Goal: Task Accomplishment & Management: Manage account settings

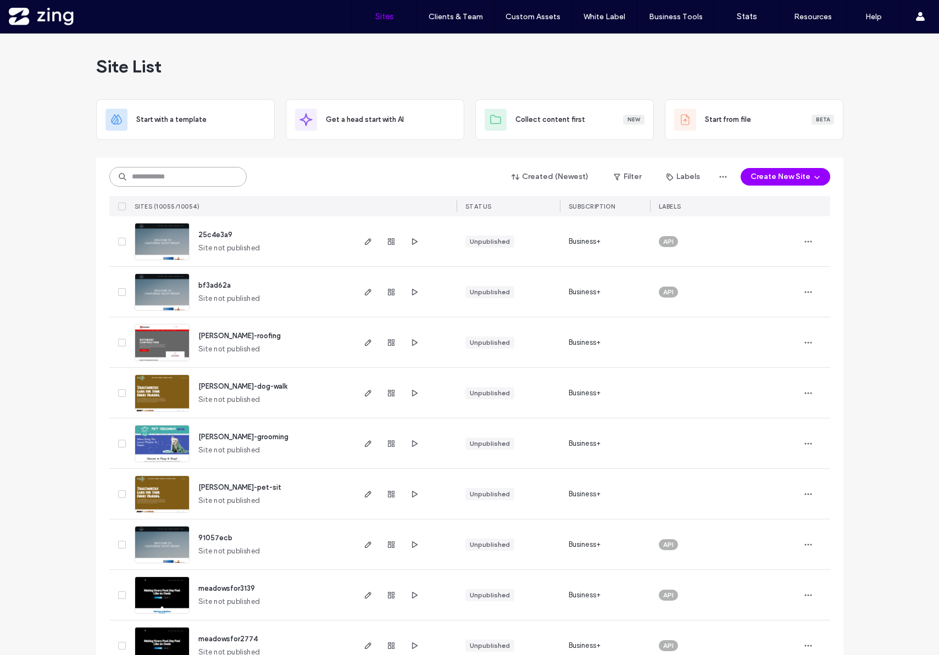
click at [206, 172] on input at bounding box center [177, 177] width 137 height 20
paste input "********"
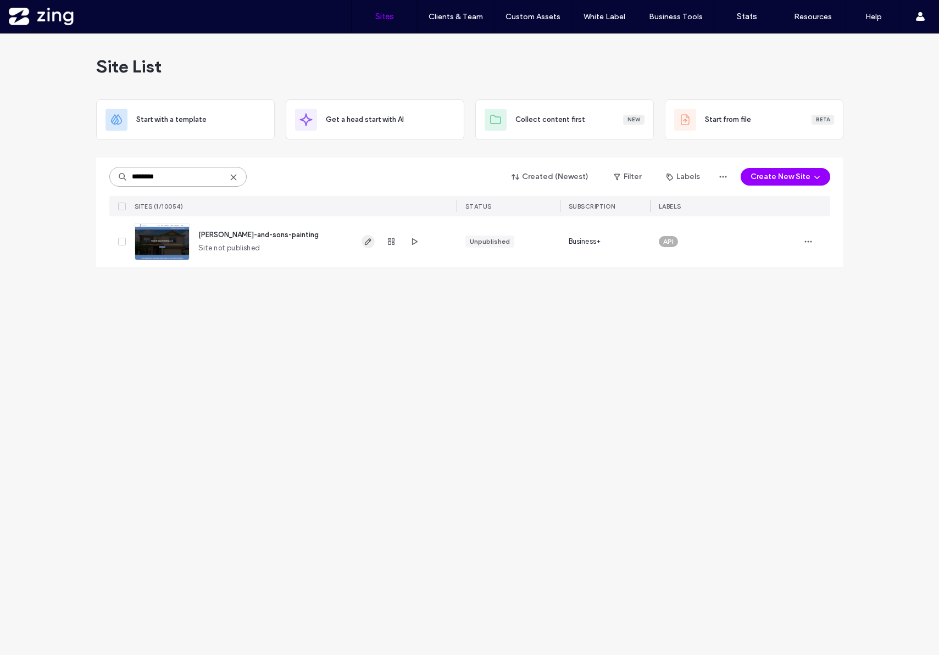
type input "********"
click at [369, 243] on icon "button" at bounding box center [368, 241] width 9 height 9
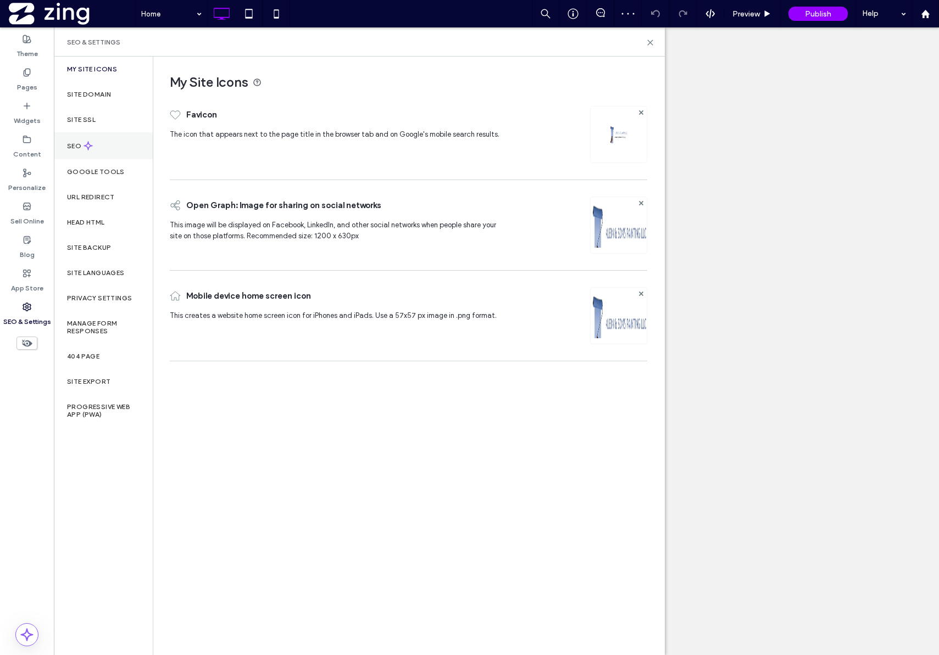
click at [91, 146] on use at bounding box center [88, 146] width 8 height 8
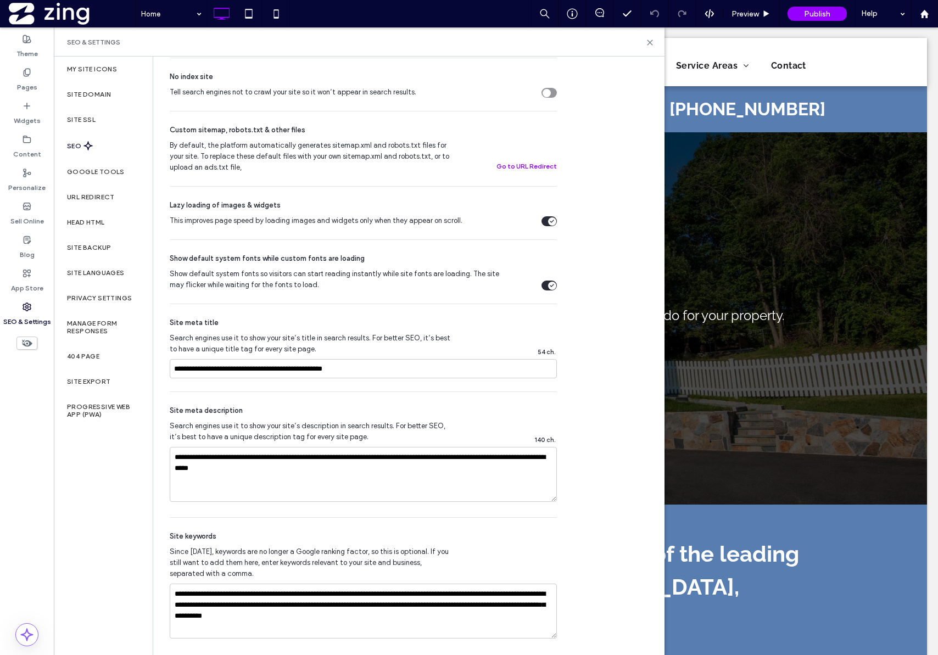
scroll to position [364, 0]
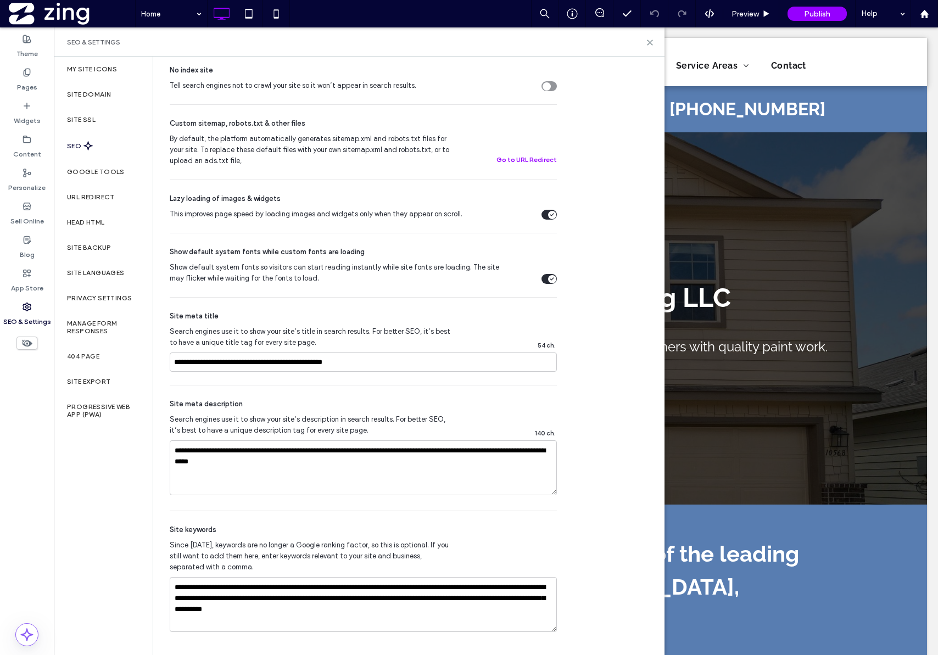
click at [91, 149] on icon at bounding box center [88, 145] width 9 height 9
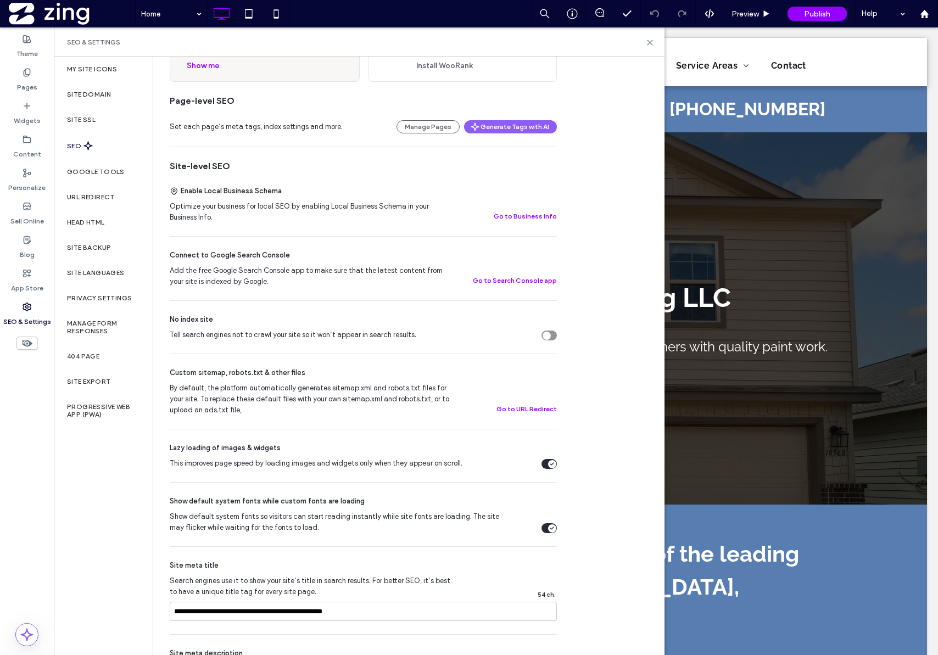
scroll to position [0, 0]
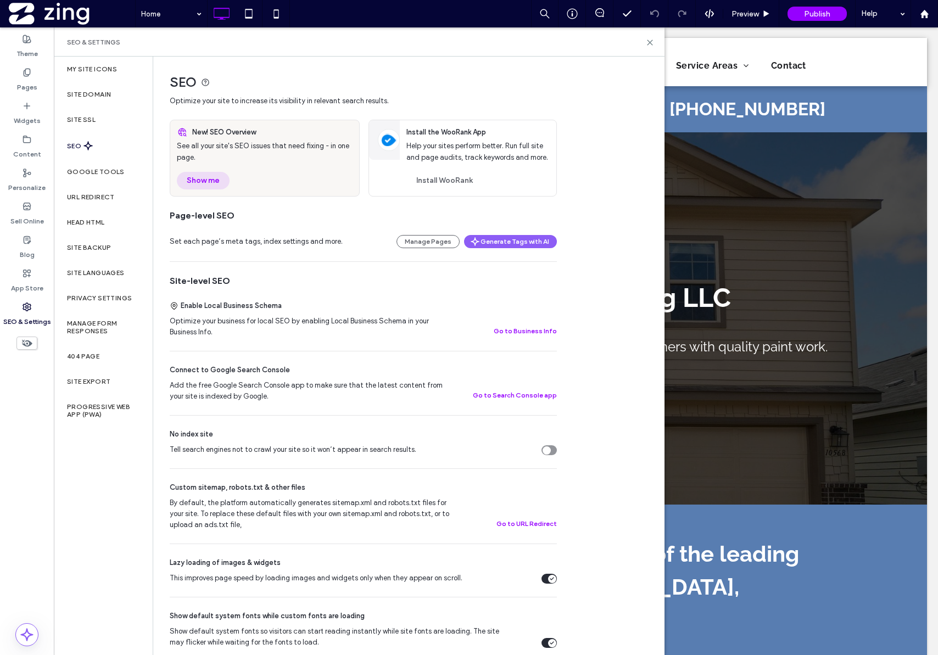
click at [207, 187] on button "Show me" at bounding box center [203, 181] width 53 height 18
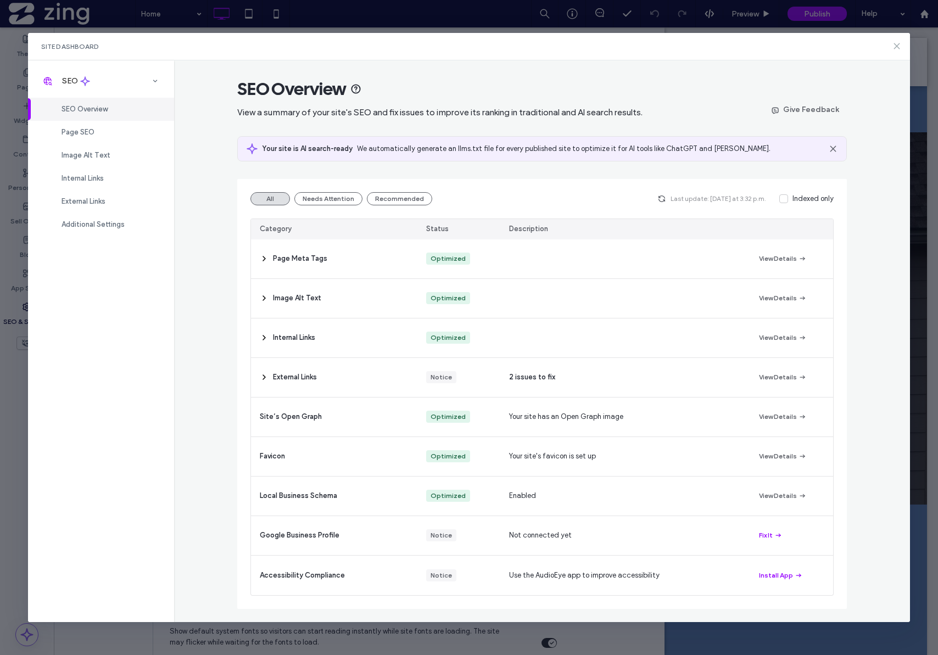
click at [894, 47] on icon at bounding box center [897, 46] width 9 height 9
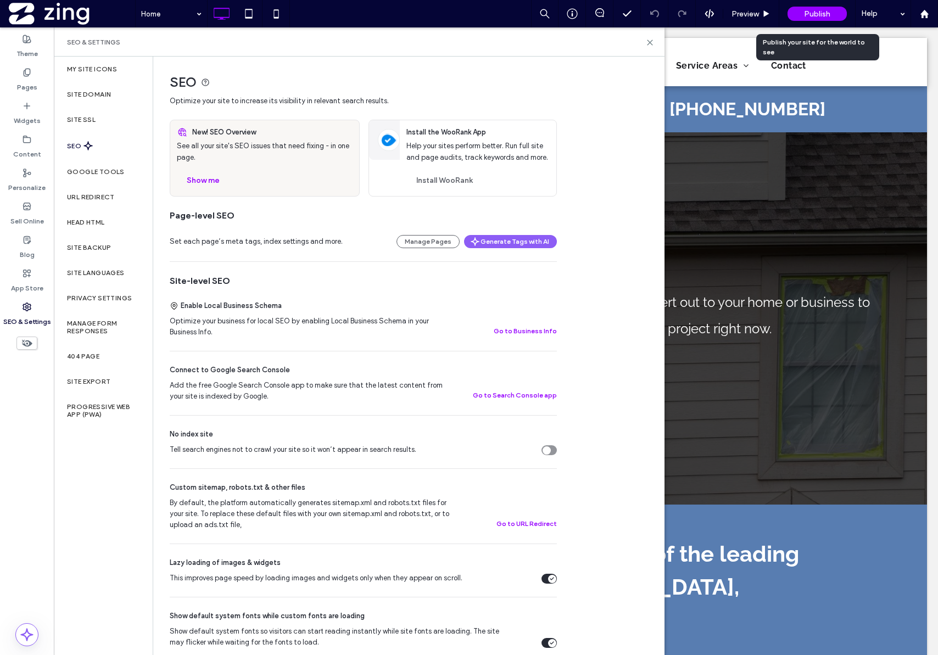
click at [839, 12] on div "Publish" at bounding box center [817, 14] width 59 height 14
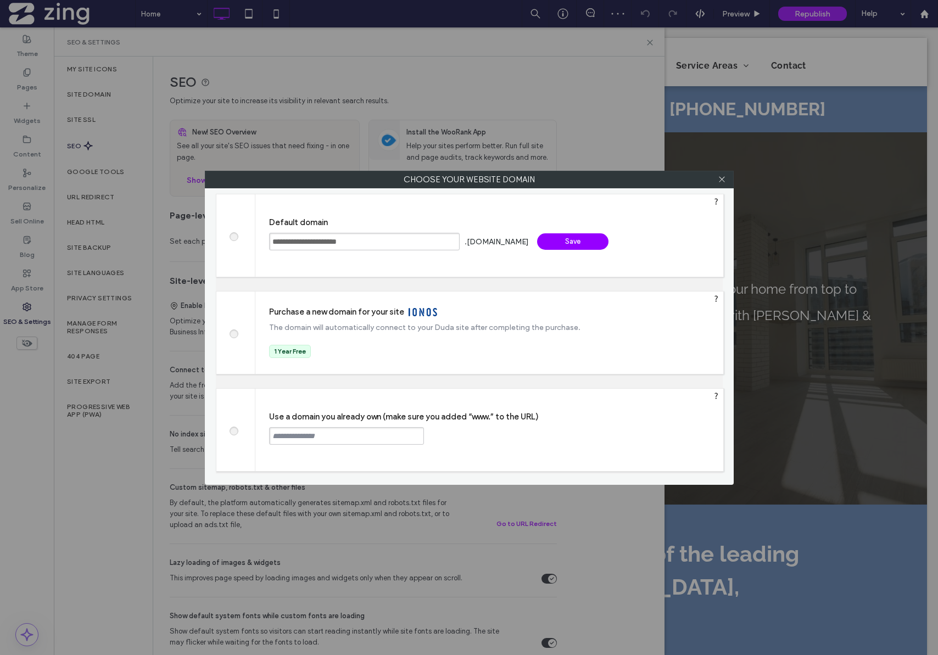
click at [233, 429] on span at bounding box center [233, 430] width 0 height 8
click at [285, 433] on input "text" at bounding box center [346, 436] width 155 height 18
paste input "**********"
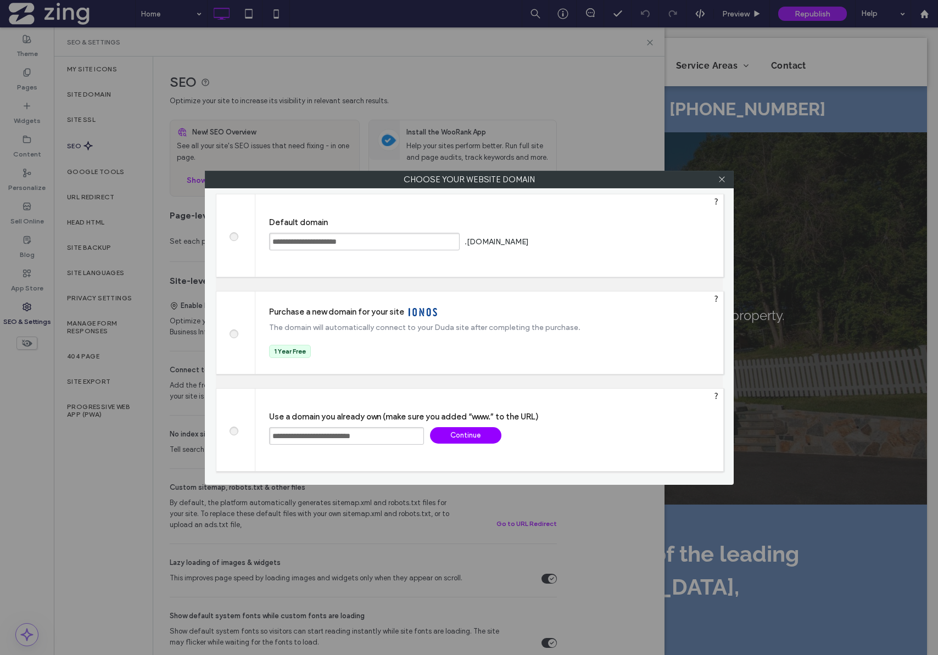
type input "**********"
click at [447, 436] on div "Continue" at bounding box center [465, 435] width 71 height 16
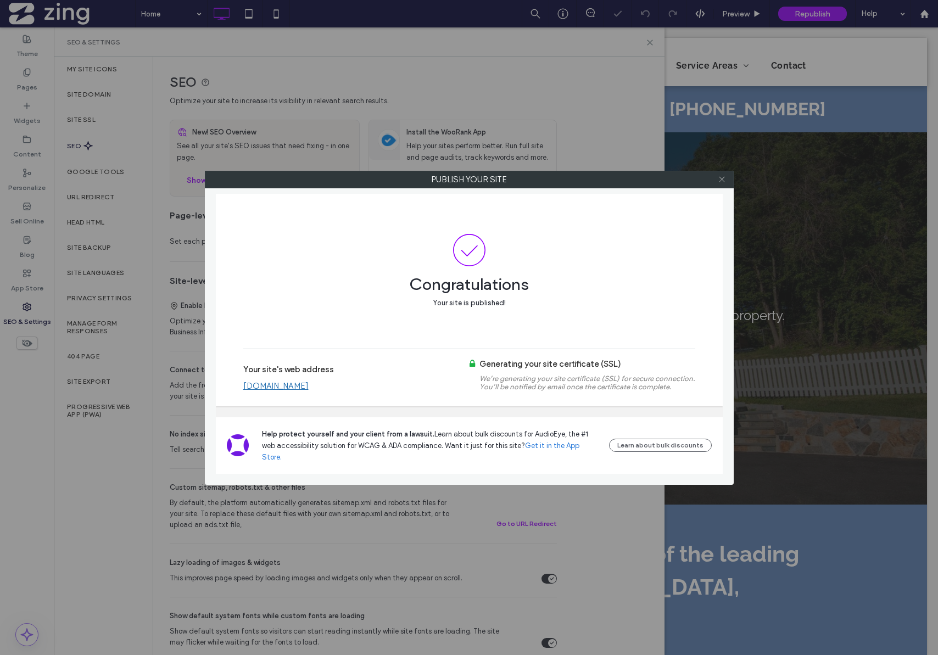
click at [725, 181] on icon at bounding box center [722, 179] width 8 height 8
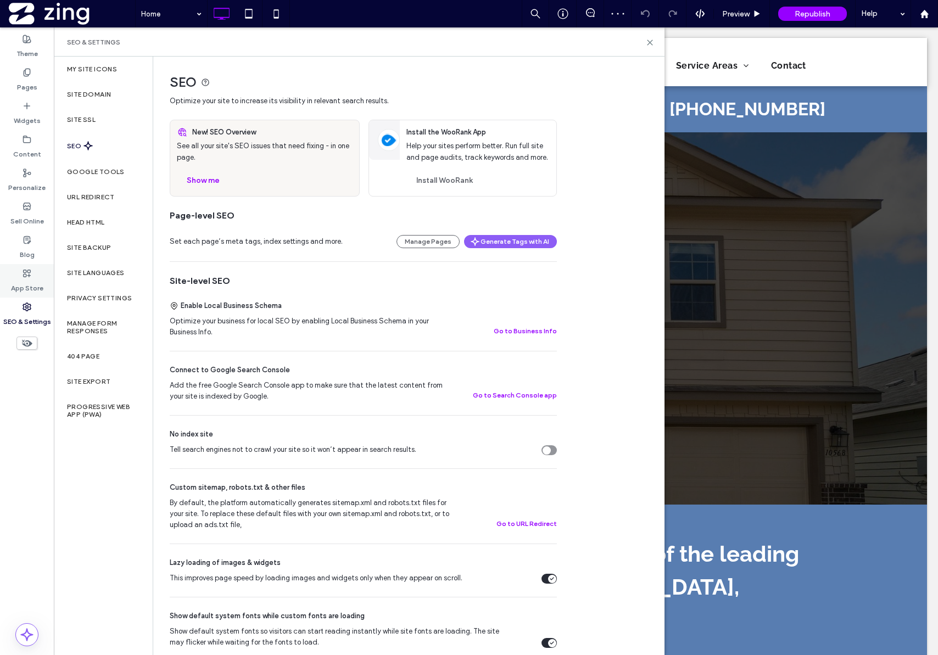
click at [35, 285] on label "App Store" at bounding box center [27, 285] width 32 height 15
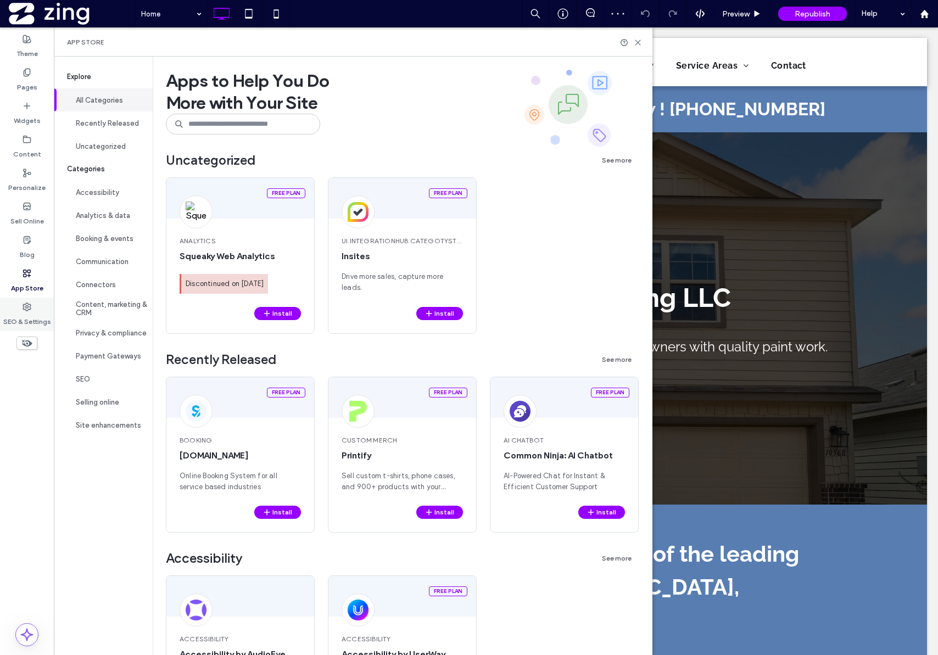
click at [23, 309] on icon at bounding box center [27, 307] width 9 height 9
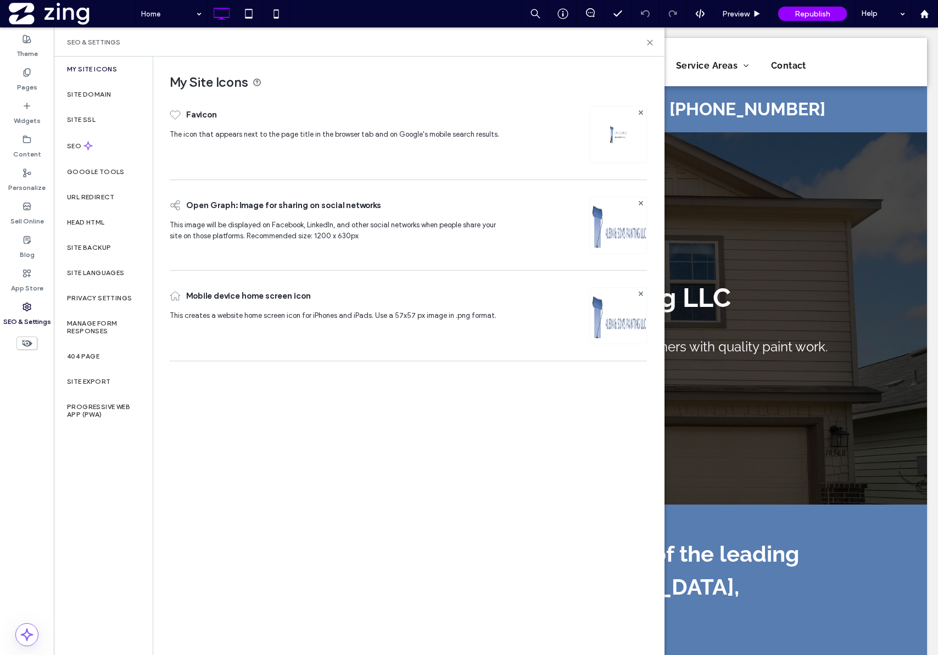
click at [87, 121] on label "Site SSL" at bounding box center [81, 120] width 29 height 8
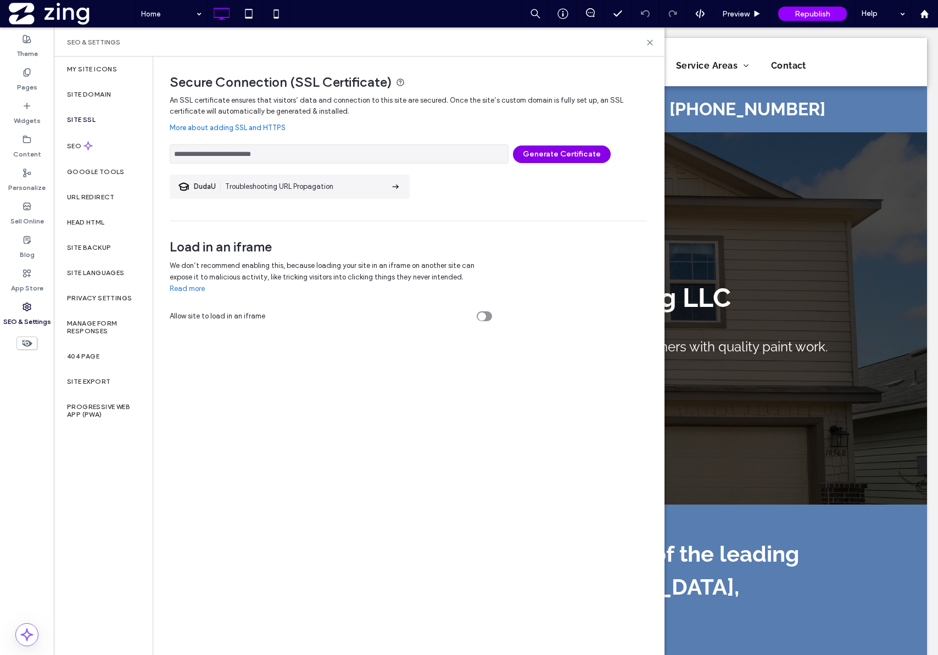
click at [542, 154] on button "Generate Certificate" at bounding box center [562, 155] width 98 height 18
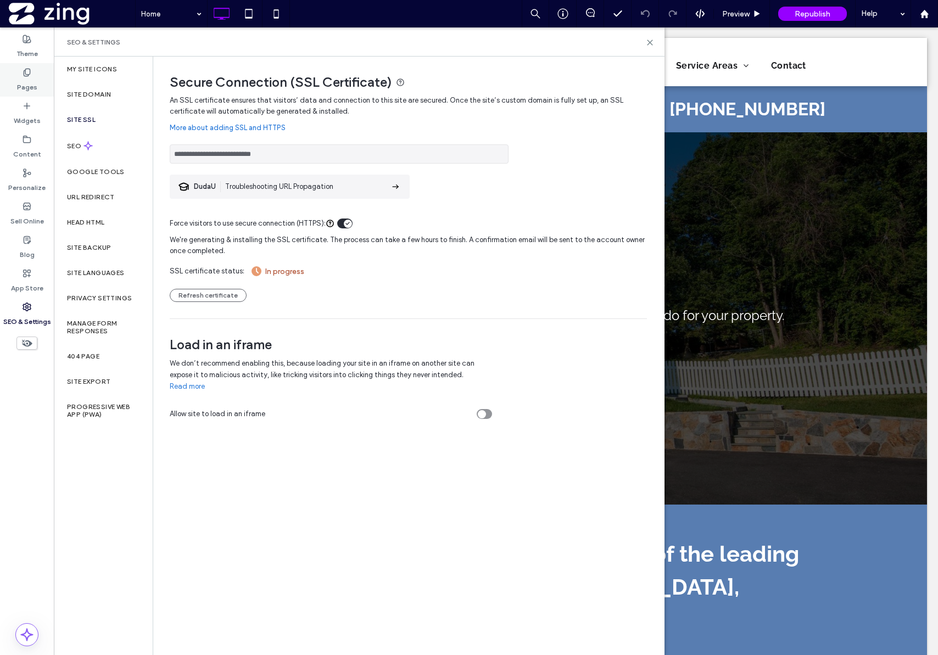
click at [38, 82] on div "Pages" at bounding box center [27, 80] width 54 height 34
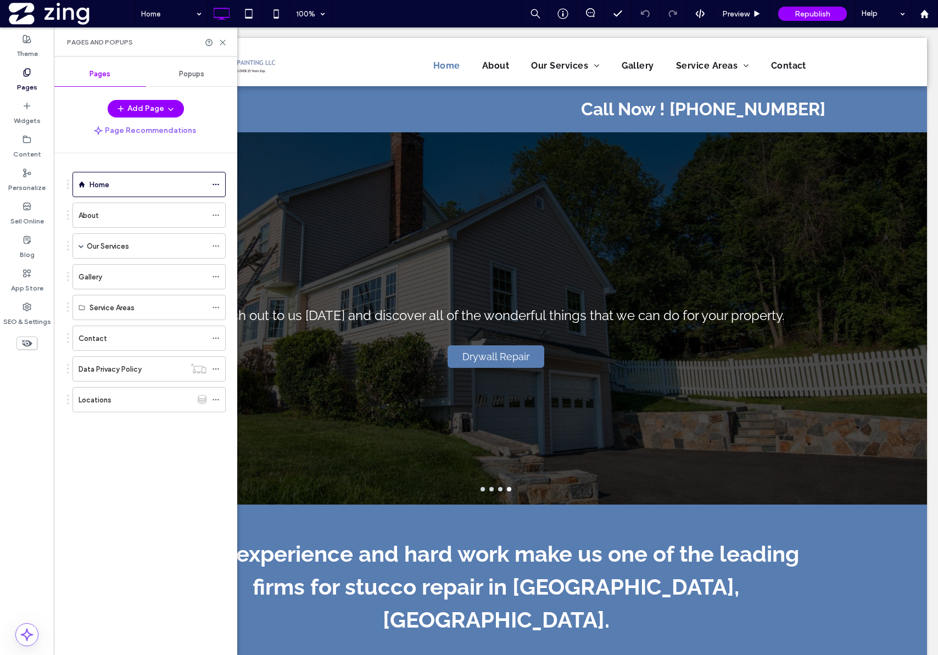
click at [226, 46] on div "Pages and Popups" at bounding box center [145, 41] width 183 height 29
click at [220, 43] on icon at bounding box center [223, 42] width 8 height 8
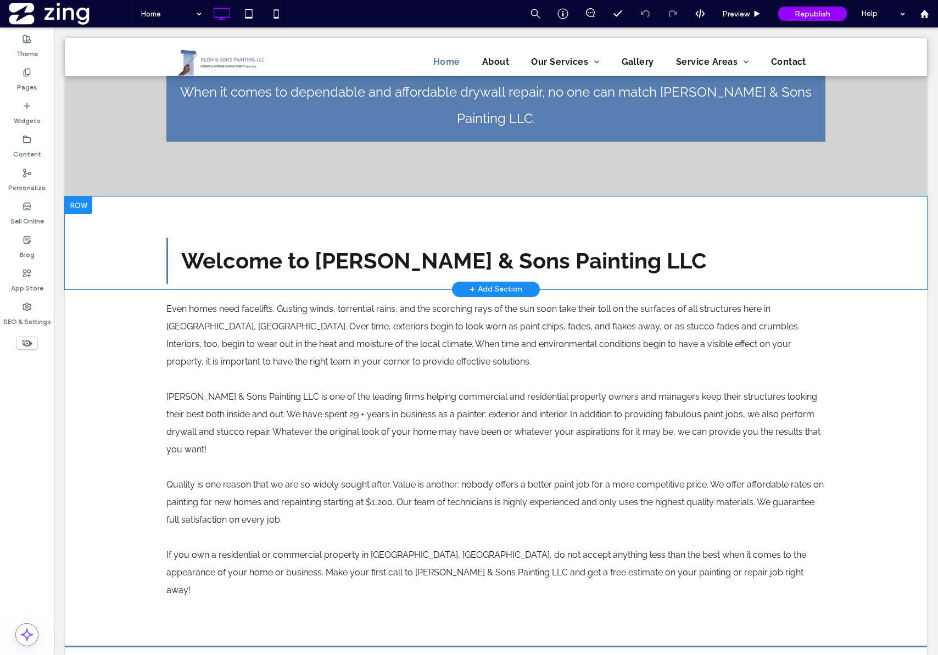
scroll to position [1214, 0]
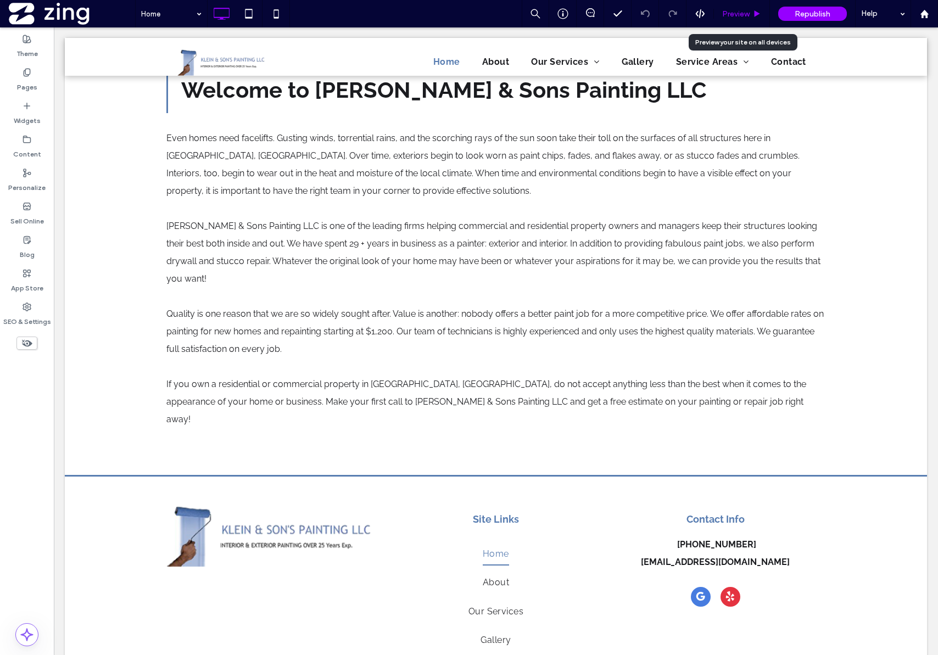
click at [725, 12] on span "Preview" at bounding box center [735, 13] width 27 height 9
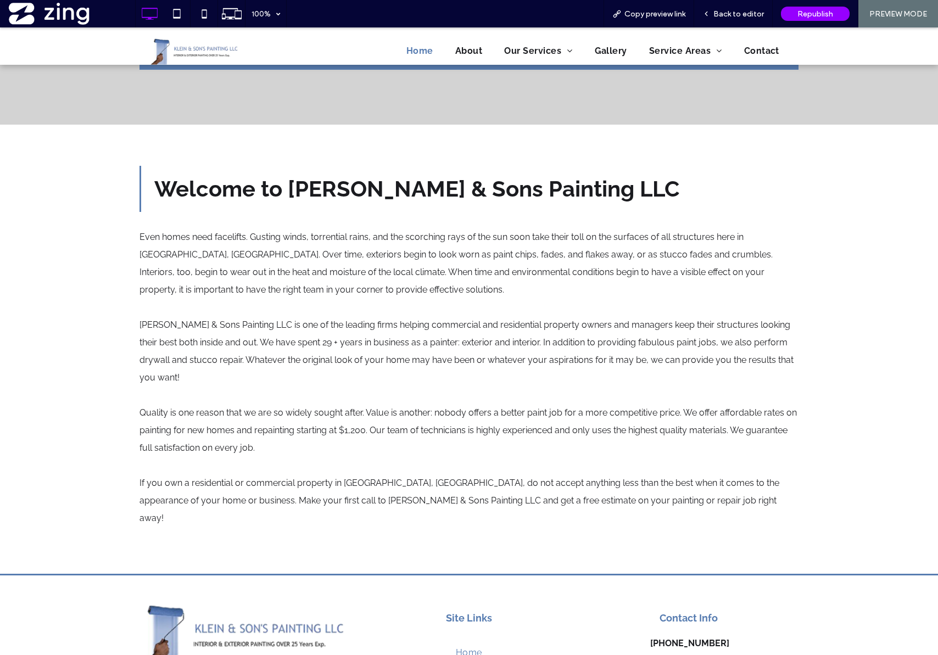
scroll to position [1098, 0]
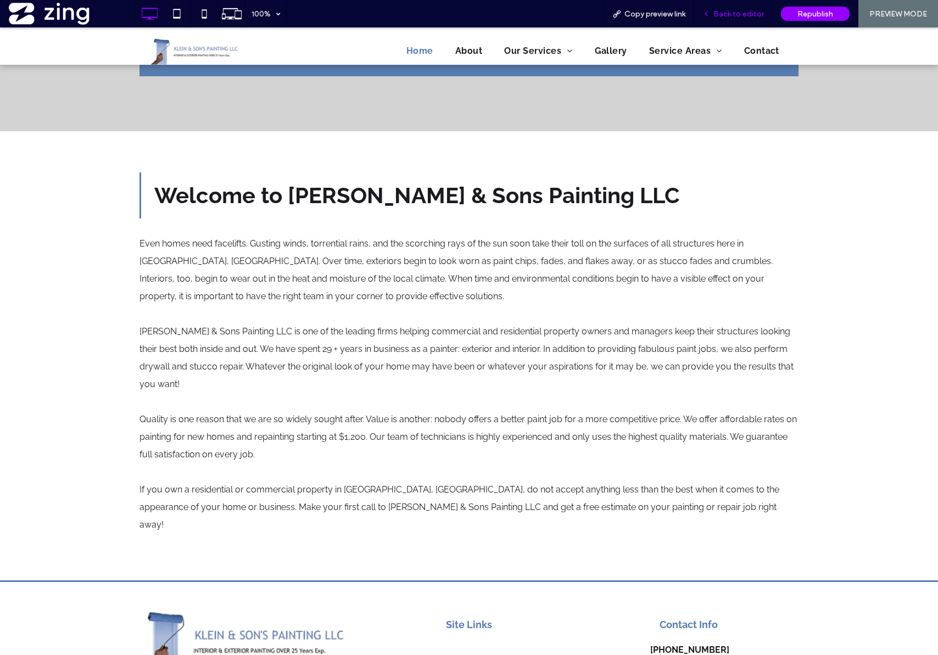
click at [741, 16] on span "Back to editor" at bounding box center [739, 13] width 51 height 9
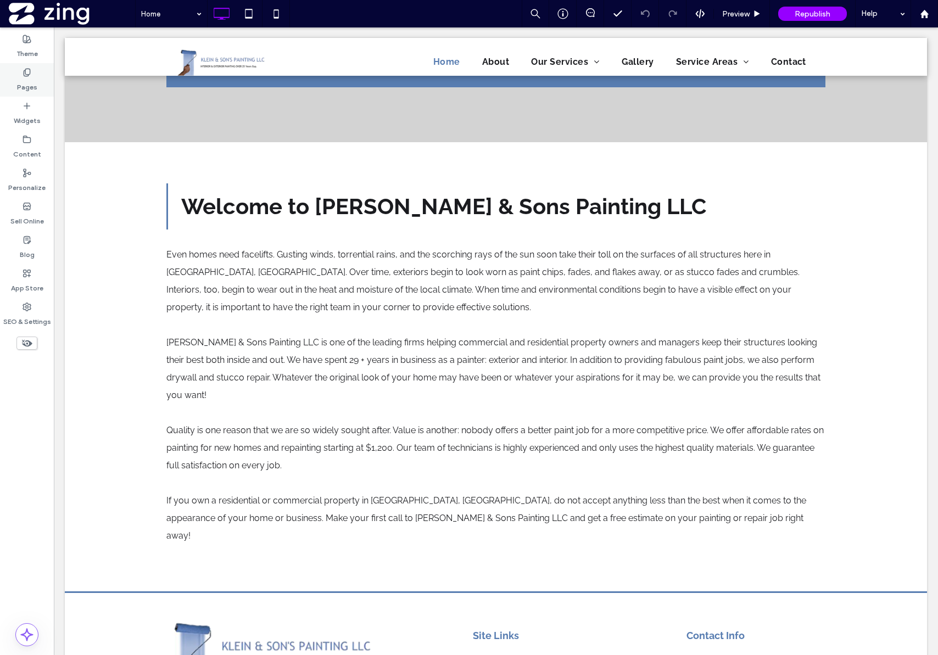
click at [36, 81] on div "Pages" at bounding box center [27, 80] width 54 height 34
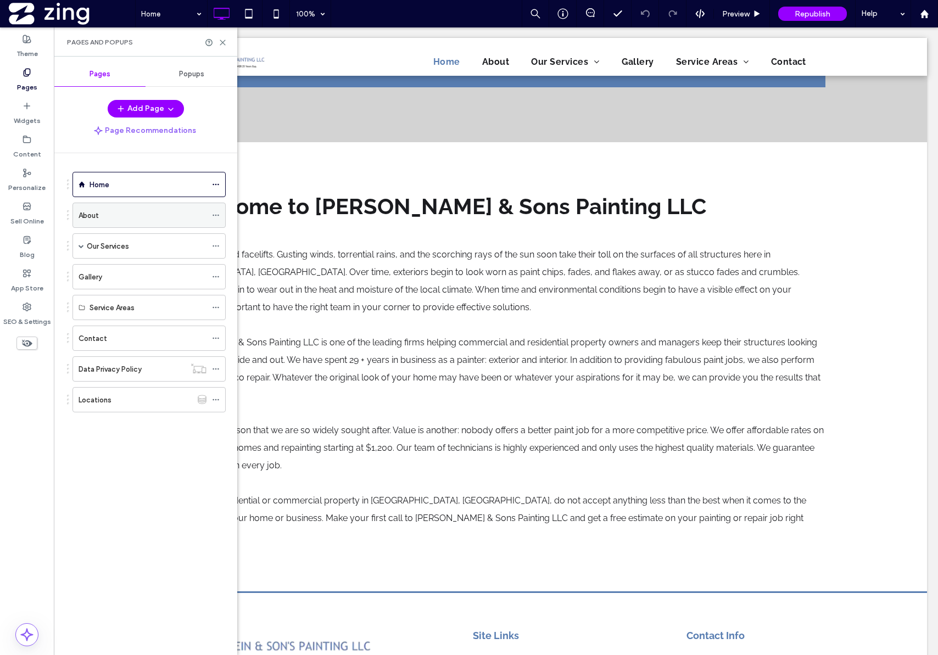
click at [97, 209] on div "About" at bounding box center [143, 215] width 128 height 24
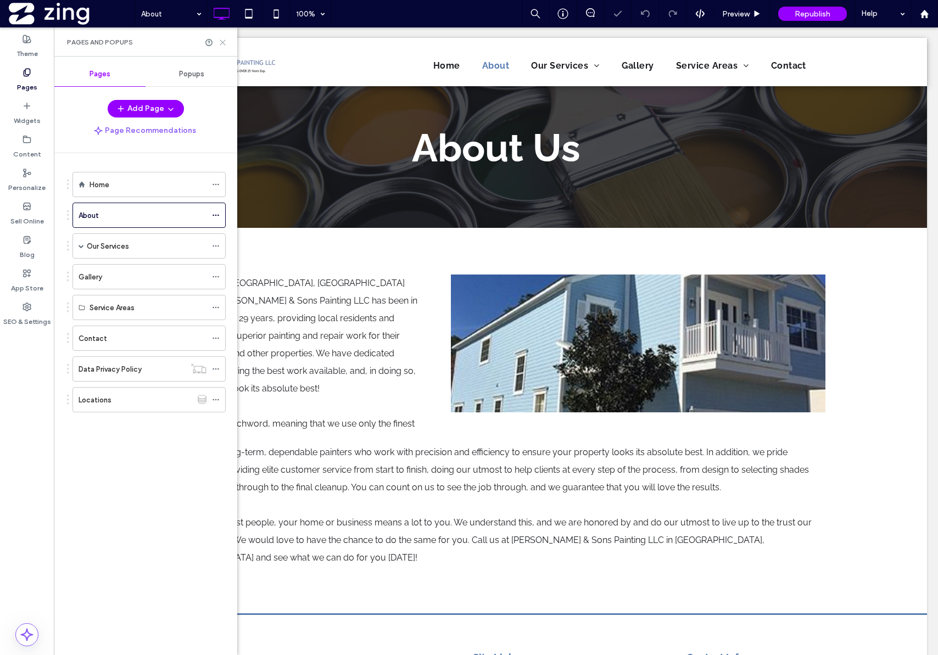
drag, startPoint x: 224, startPoint y: 44, endPoint x: 282, endPoint y: 138, distance: 110.1
click at [224, 44] on icon at bounding box center [223, 42] width 8 height 8
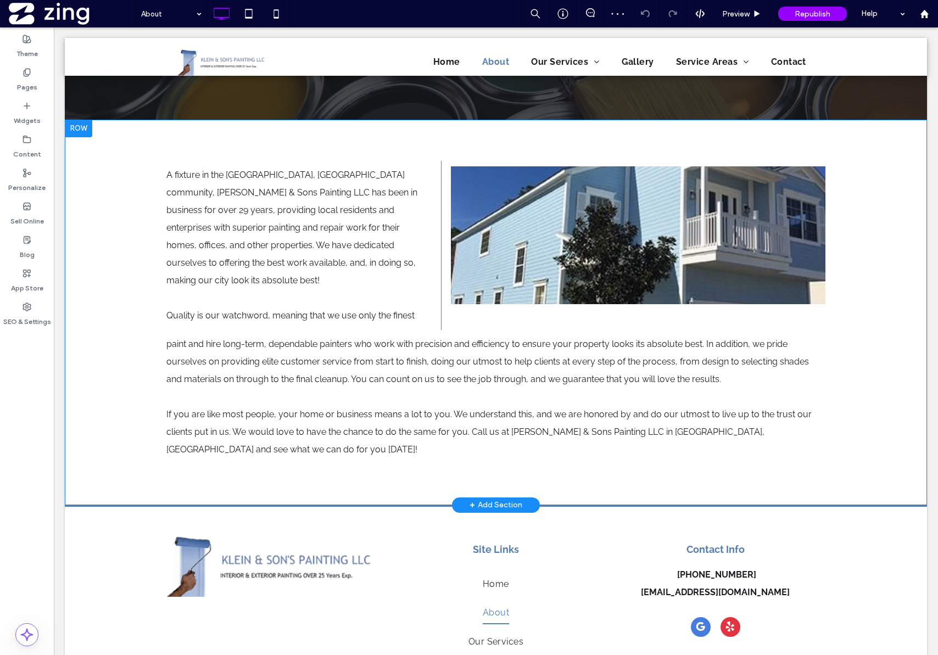
scroll to position [103, 0]
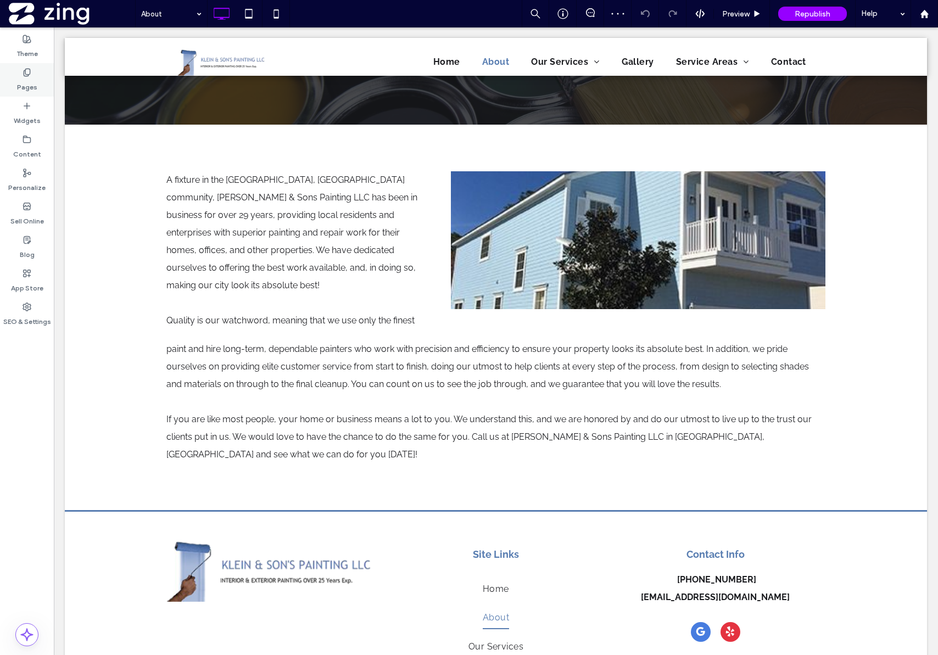
click at [30, 86] on label "Pages" at bounding box center [27, 84] width 20 height 15
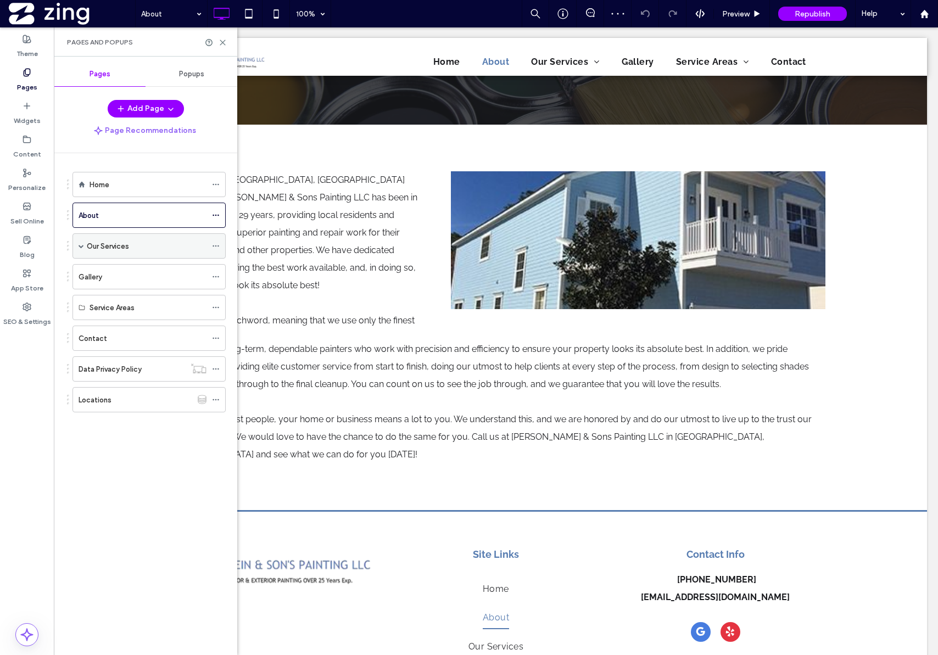
click at [97, 238] on div "Our Services" at bounding box center [147, 246] width 120 height 24
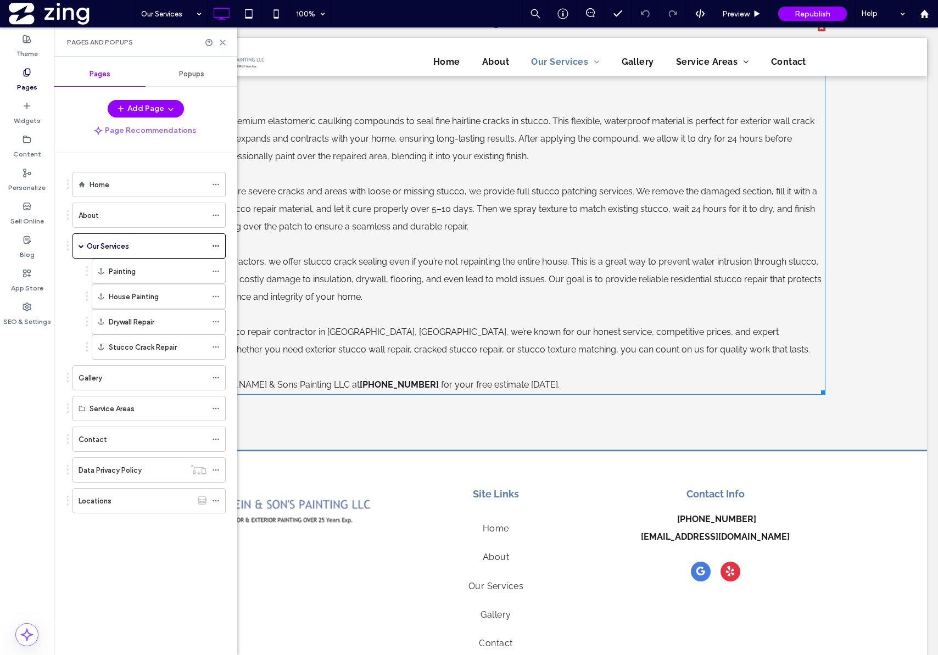
scroll to position [2552, 0]
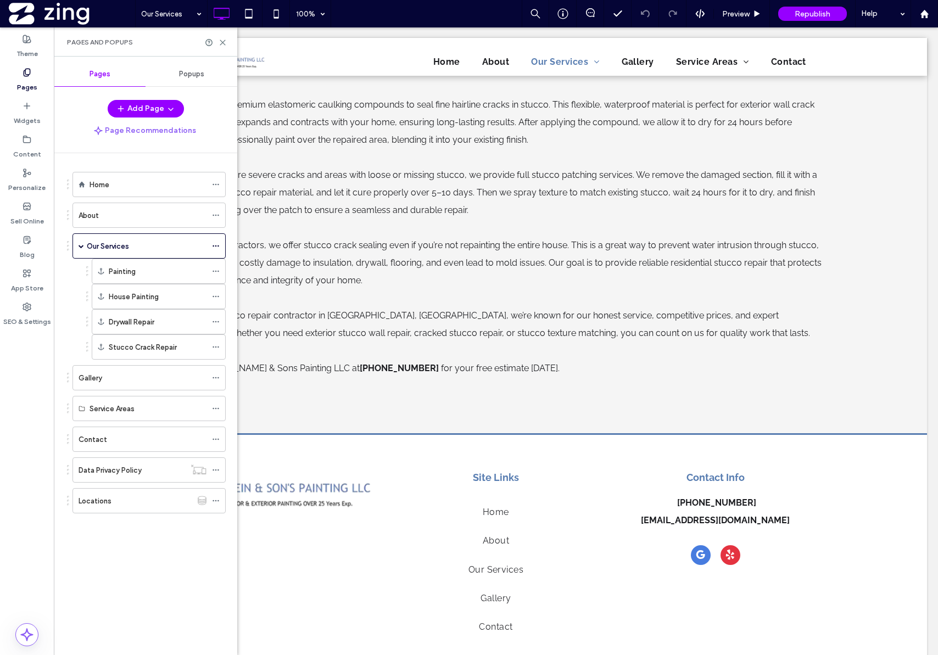
click at [128, 375] on div "Gallery" at bounding box center [143, 378] width 128 height 12
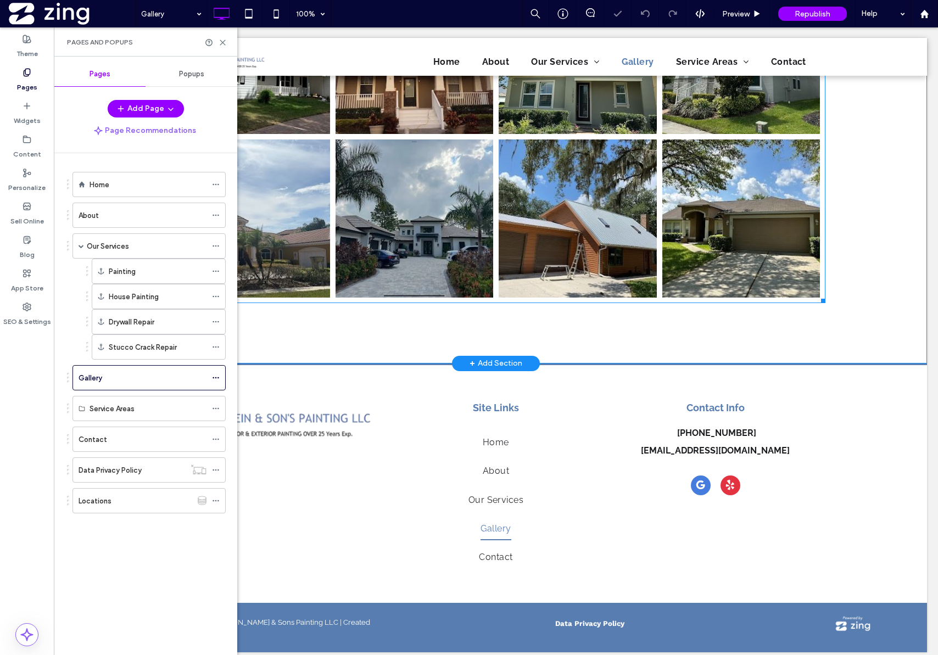
scroll to position [632, 0]
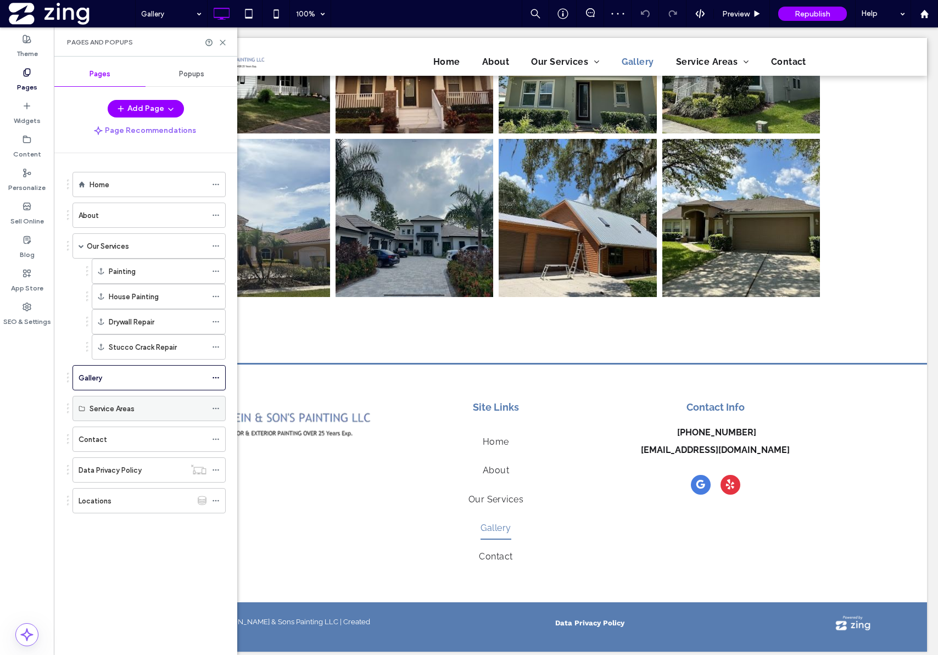
click at [112, 412] on label "Service Areas" at bounding box center [112, 408] width 45 height 19
click at [100, 436] on label "Contact" at bounding box center [93, 439] width 29 height 19
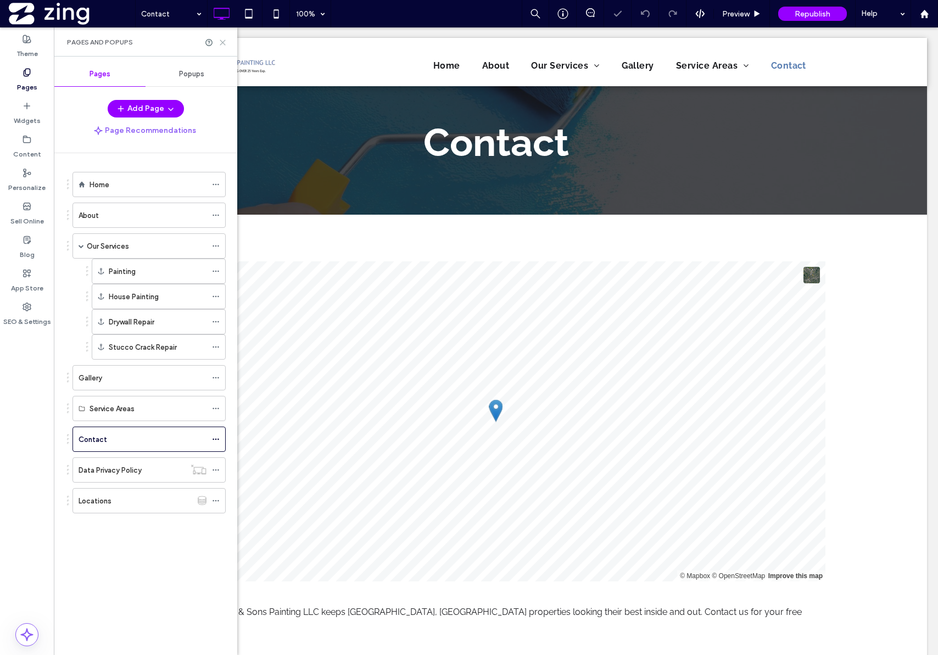
click at [221, 42] on icon at bounding box center [223, 42] width 8 height 8
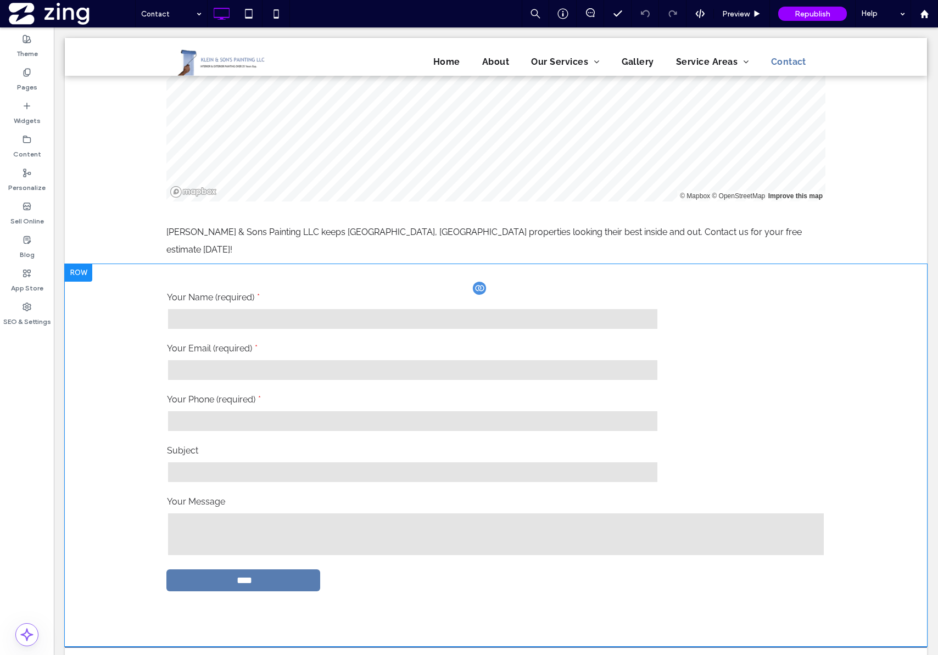
scroll to position [385, 0]
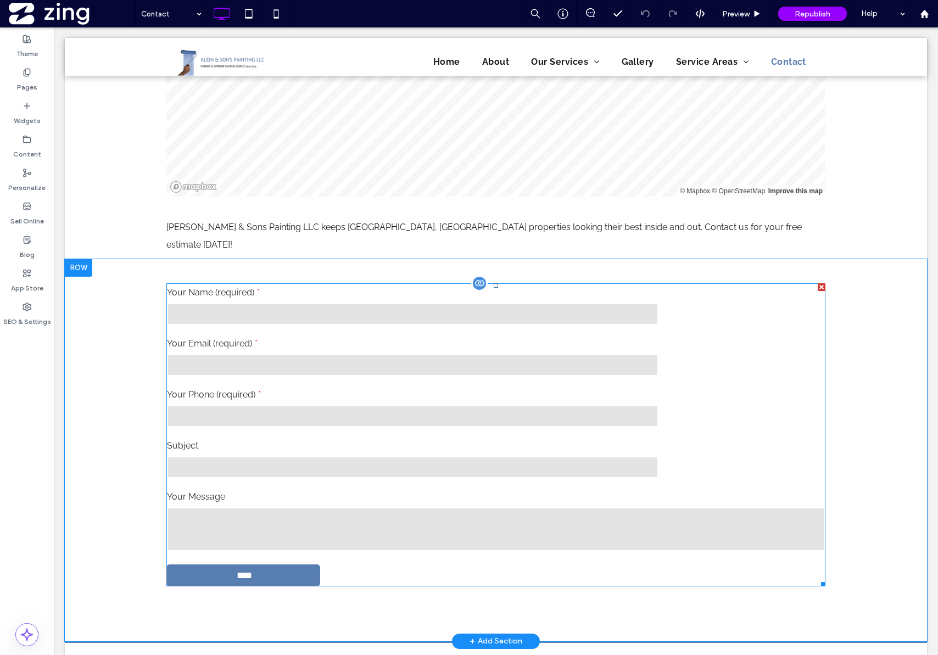
click at [380, 361] on div "Your Email (required)" at bounding box center [413, 356] width 500 height 51
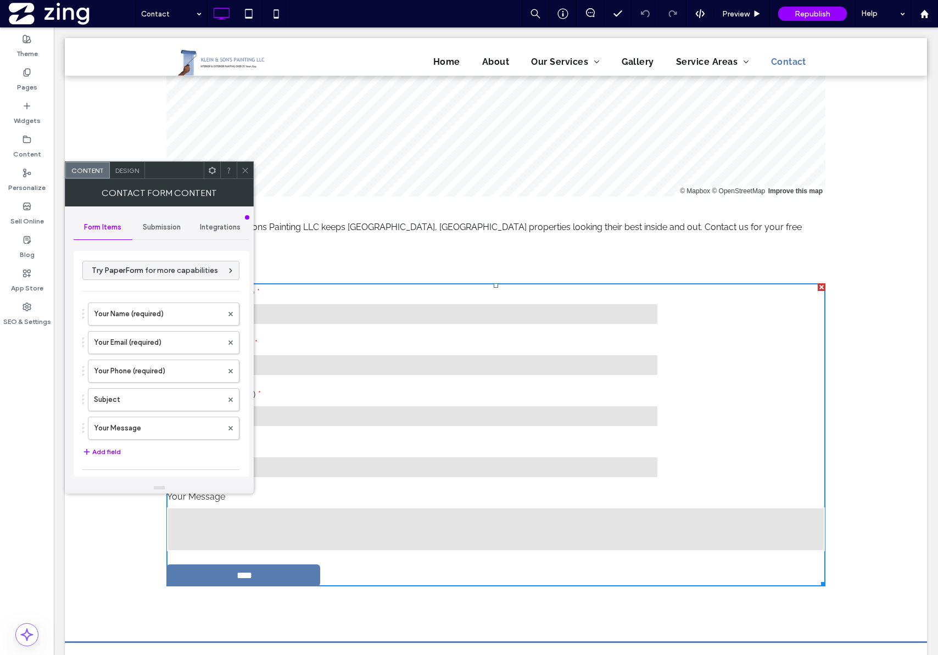
click at [170, 227] on span "Submission" at bounding box center [162, 227] width 38 height 9
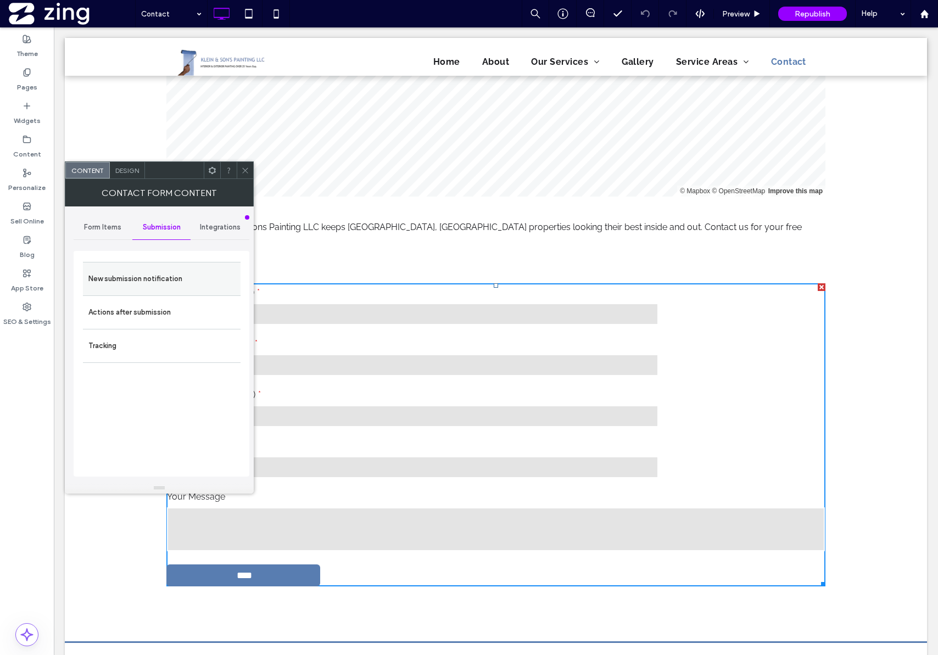
click at [162, 271] on label "New submission notification" at bounding box center [161, 279] width 147 height 22
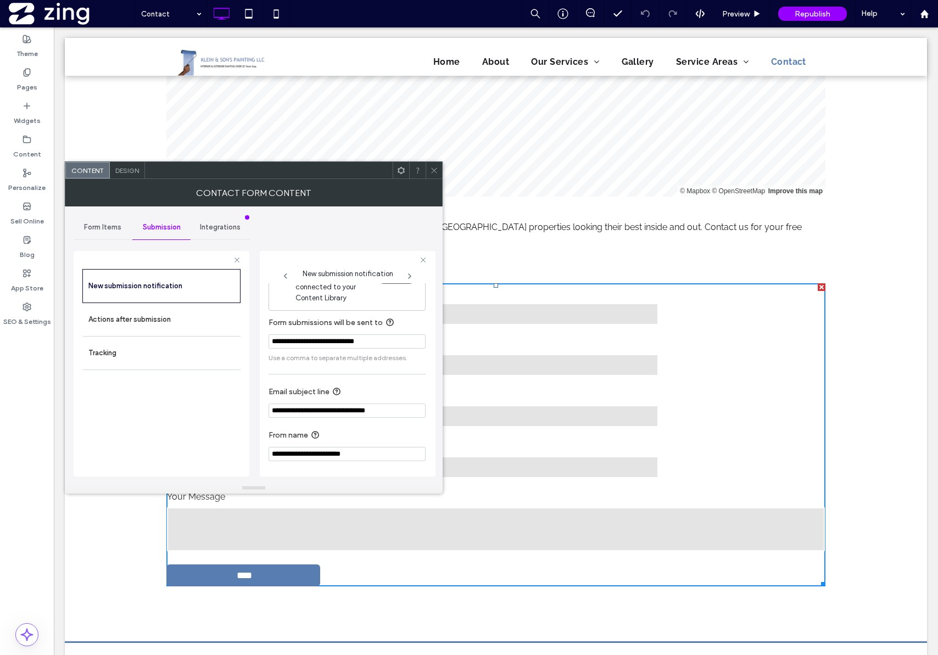
scroll to position [22, 0]
click at [171, 322] on label "Actions after submission" at bounding box center [161, 320] width 147 height 22
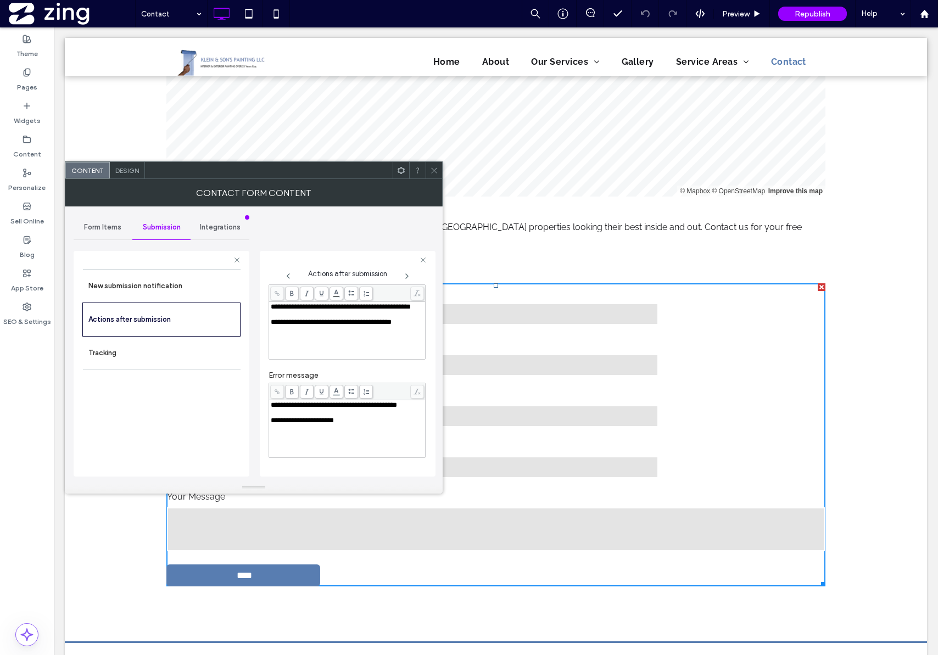
scroll to position [0, 0]
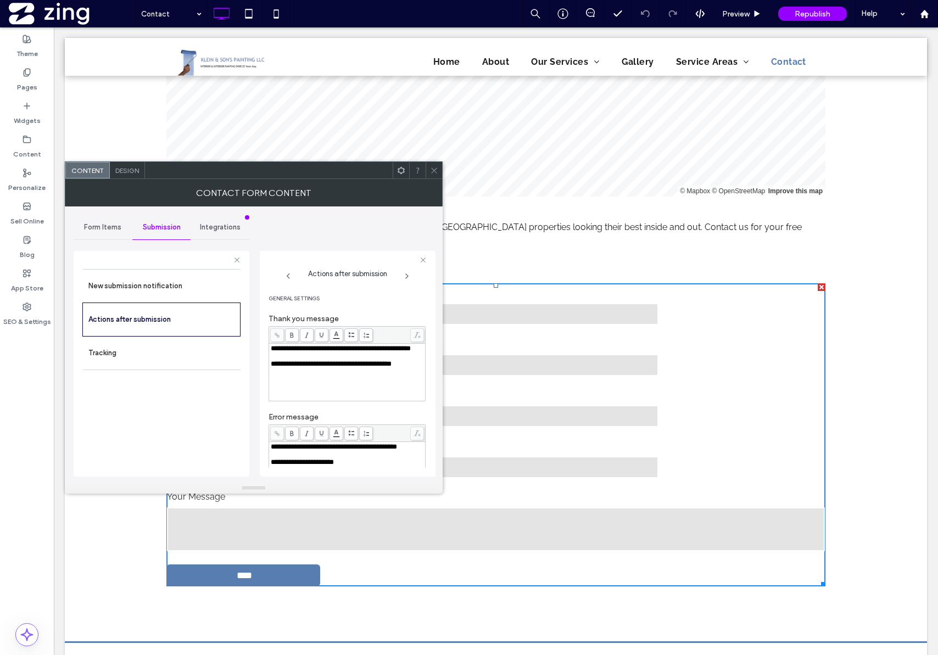
click at [433, 171] on use at bounding box center [433, 170] width 5 height 5
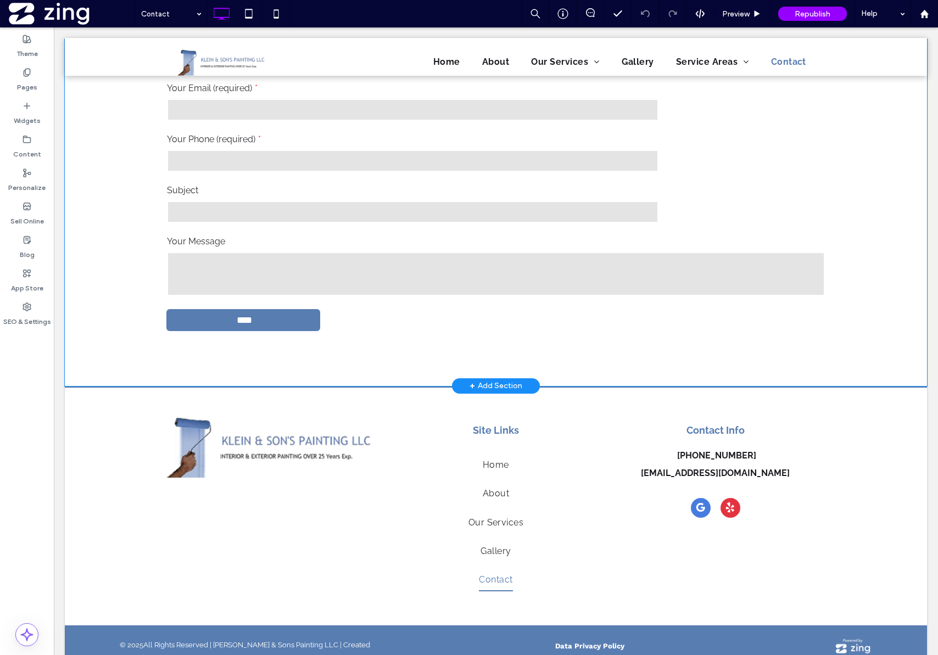
scroll to position [647, 0]
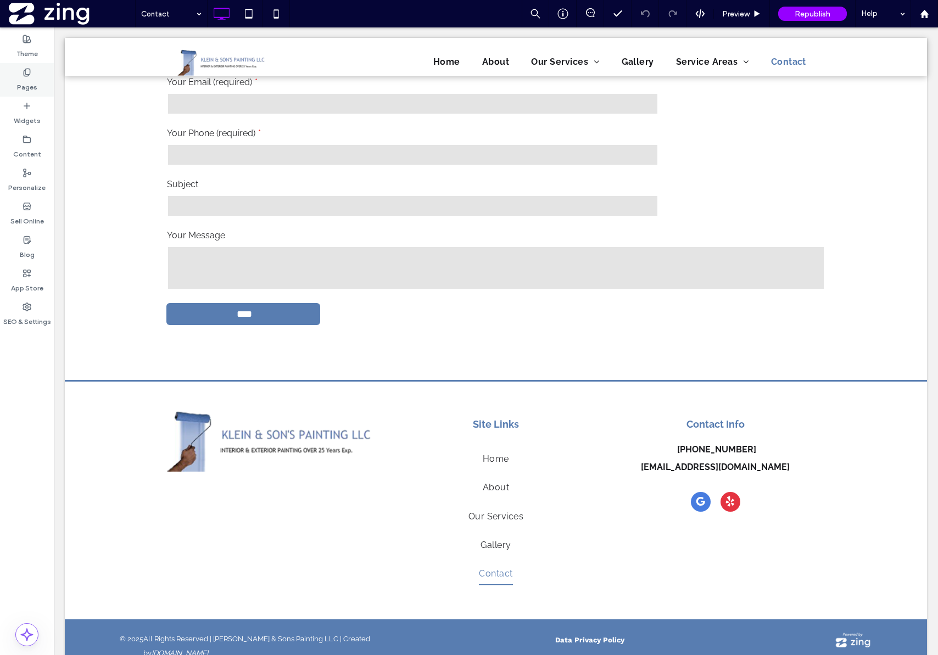
click at [36, 79] on label "Pages" at bounding box center [27, 84] width 20 height 15
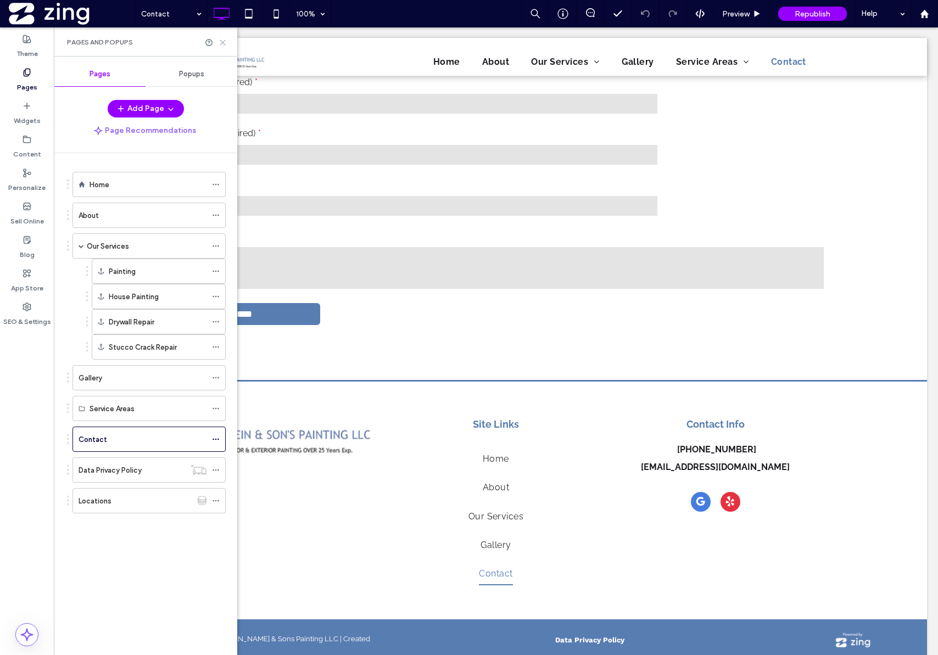
click at [224, 42] on icon at bounding box center [223, 42] width 8 height 8
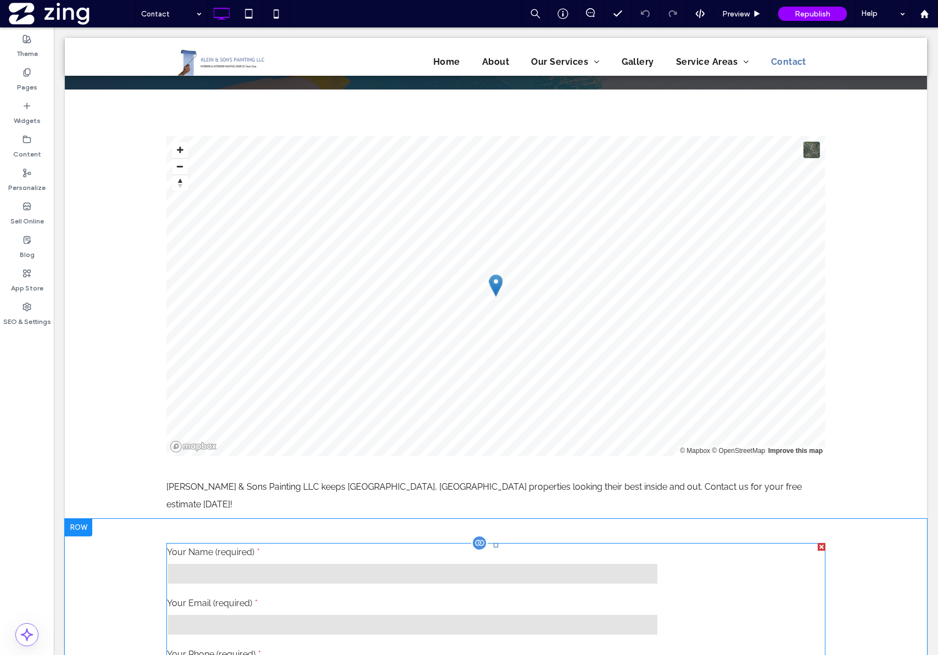
scroll to position [0, 0]
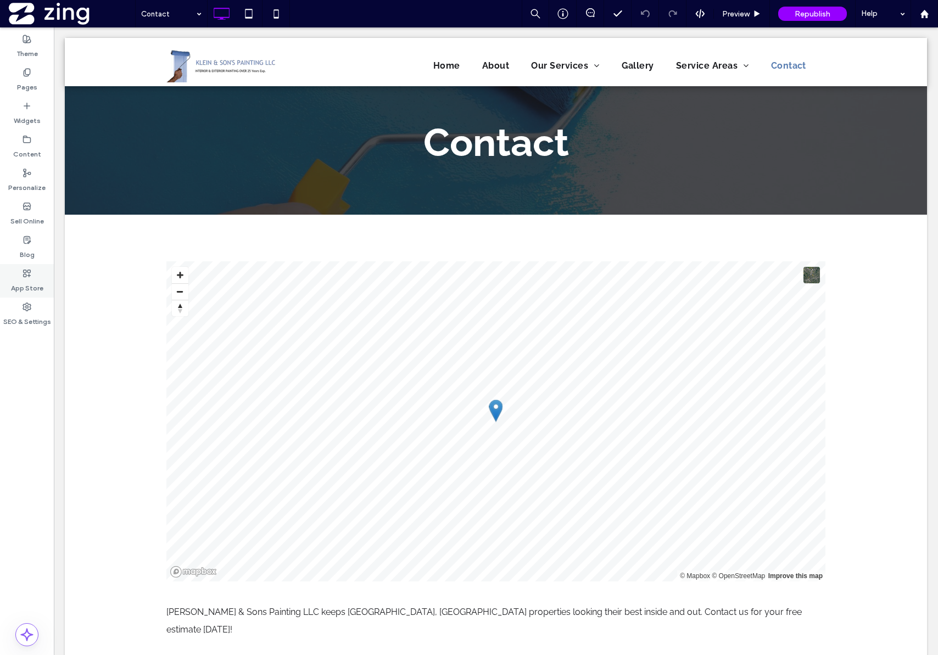
click at [28, 277] on icon at bounding box center [27, 273] width 9 height 9
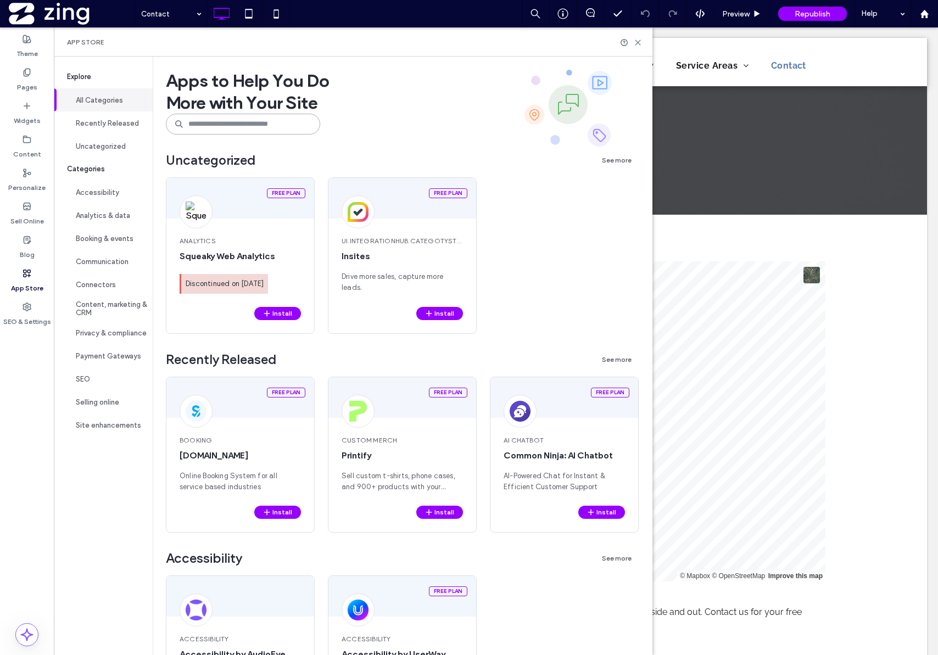
click at [281, 132] on input at bounding box center [243, 124] width 154 height 21
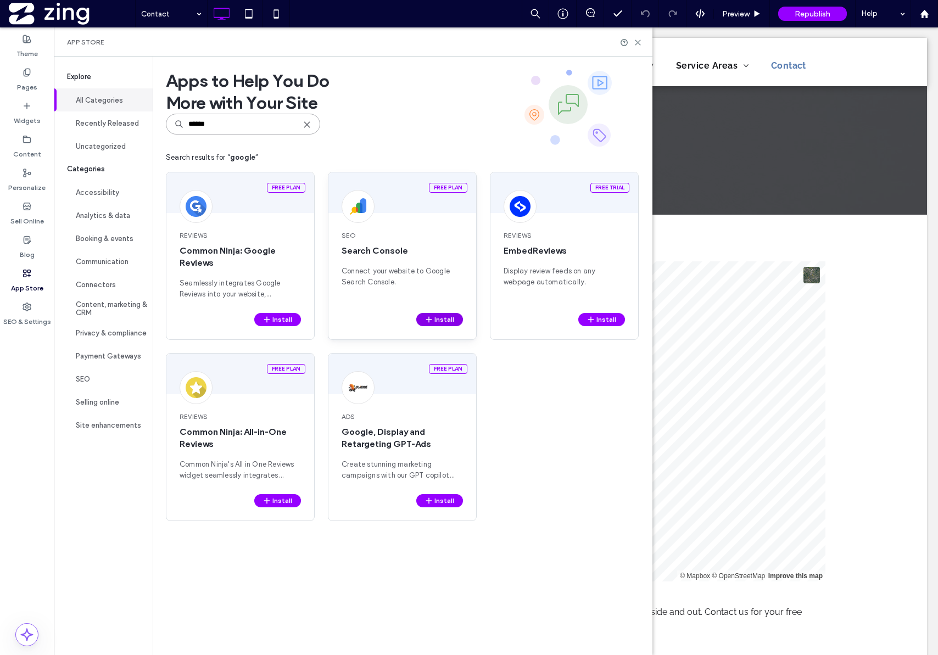
type input "******"
click at [445, 319] on button "Install" at bounding box center [439, 319] width 47 height 13
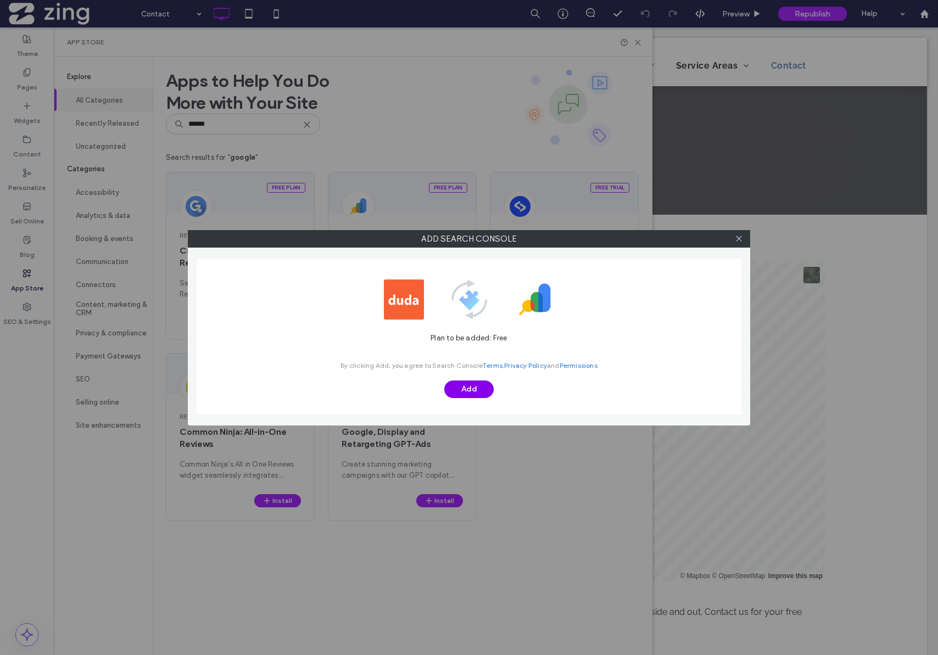
click at [470, 387] on button "Add" at bounding box center [468, 390] width 49 height 18
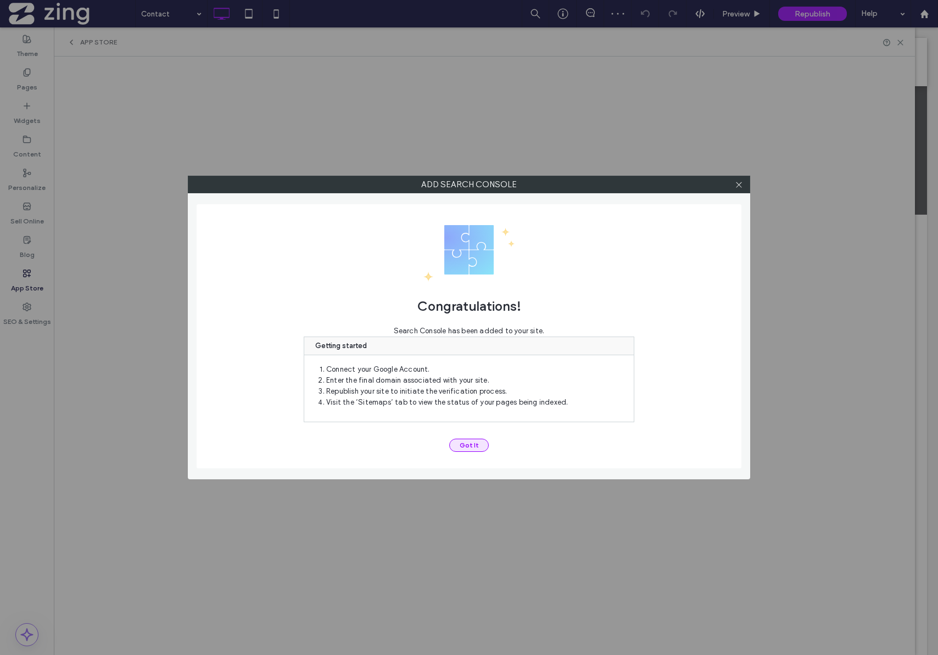
click at [466, 443] on button "Got It" at bounding box center [469, 445] width 40 height 13
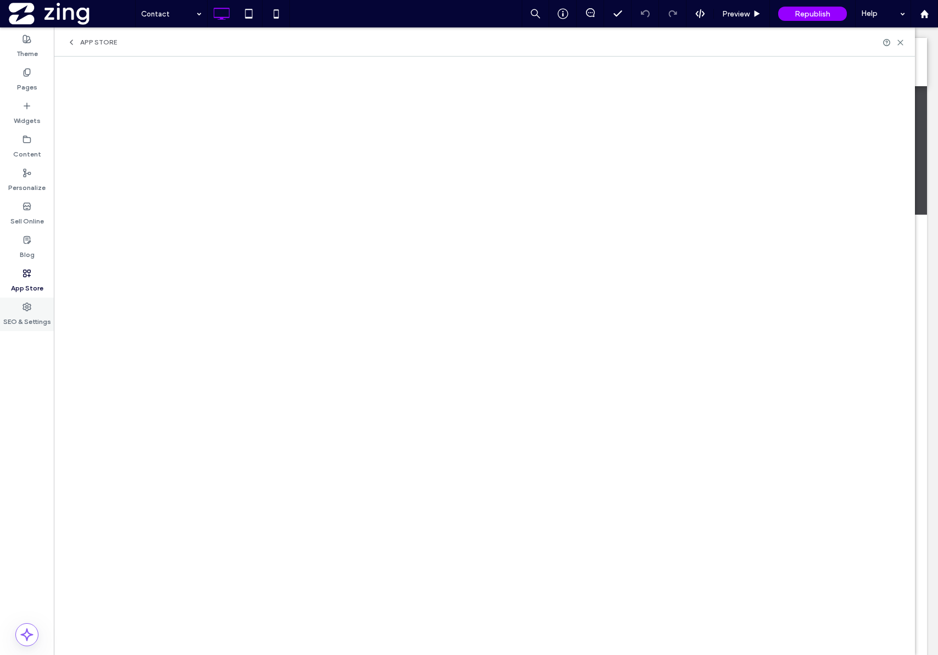
click at [21, 304] on div "SEO & Settings" at bounding box center [27, 315] width 54 height 34
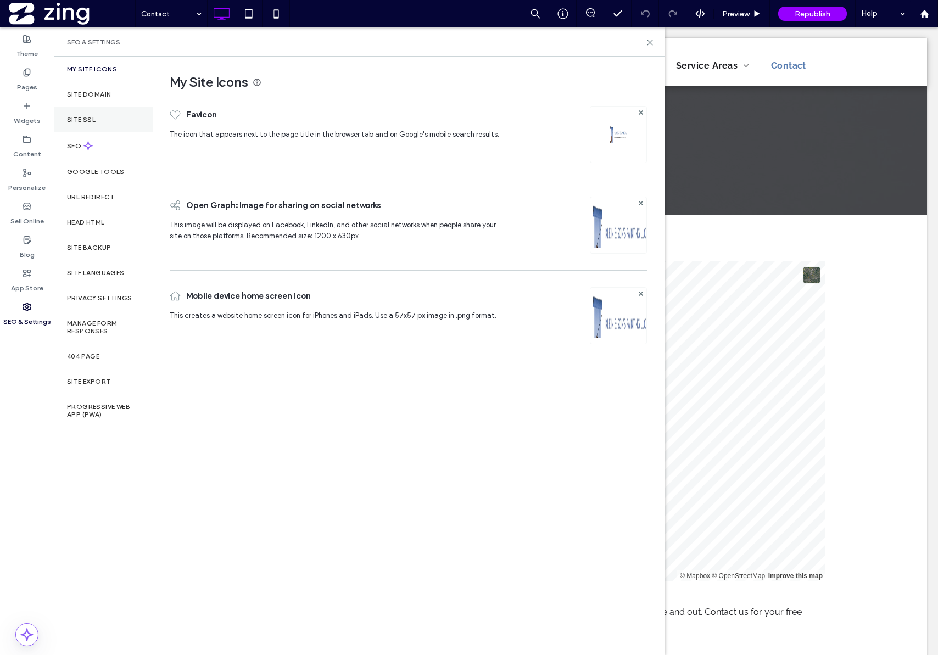
click at [92, 117] on label "Site SSL" at bounding box center [81, 120] width 29 height 8
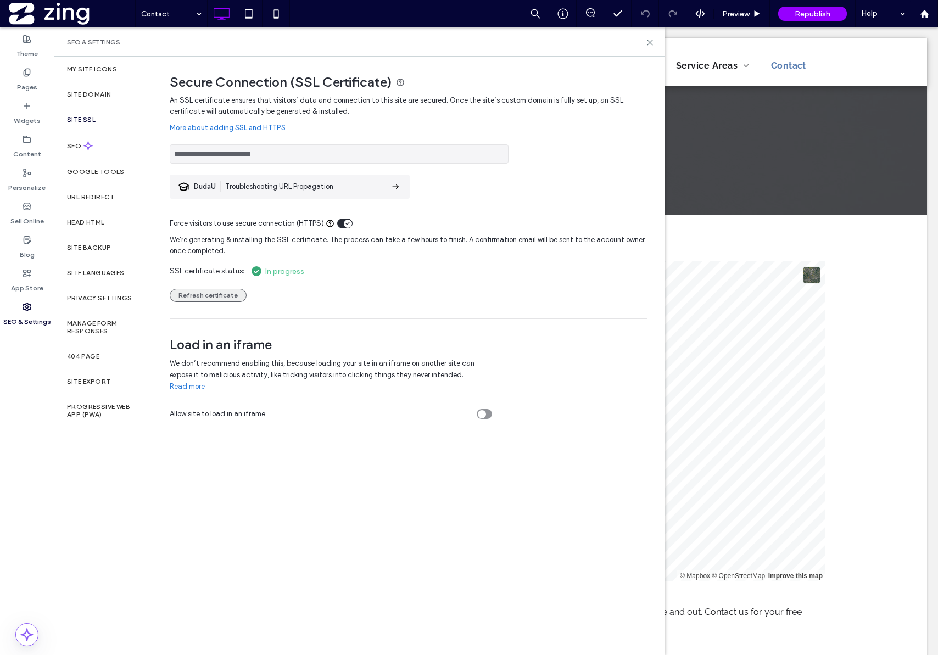
click at [185, 295] on button "Refresh certificate" at bounding box center [208, 295] width 77 height 13
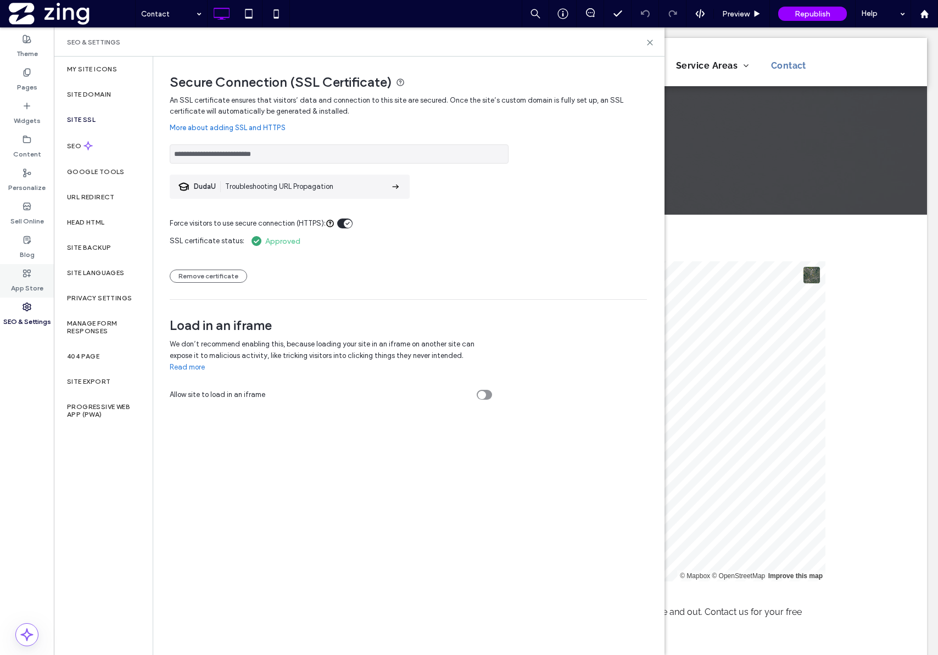
click at [17, 282] on label "App Store" at bounding box center [27, 285] width 32 height 15
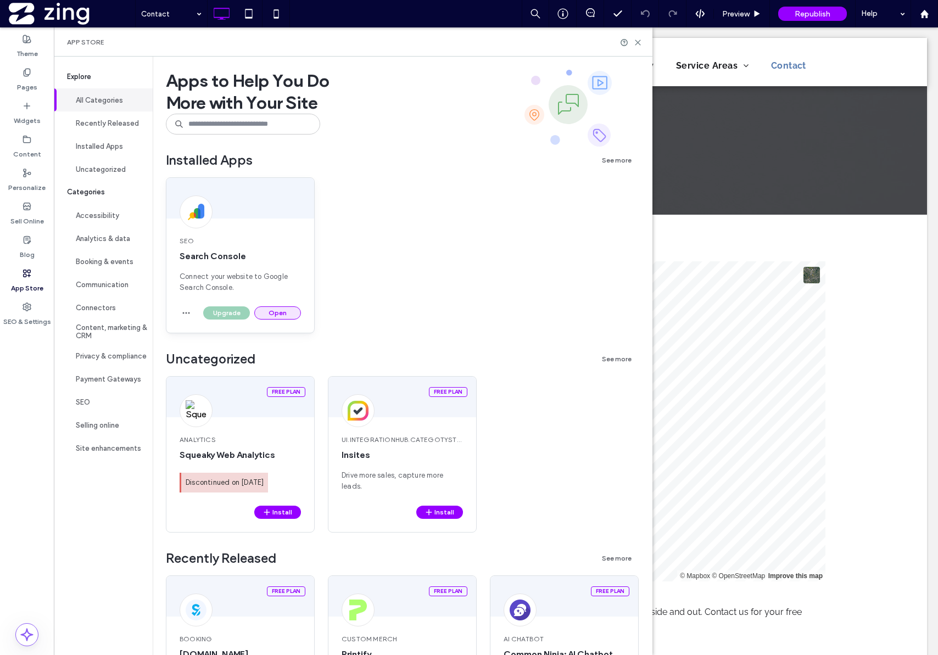
click at [285, 313] on button "Open" at bounding box center [277, 313] width 47 height 13
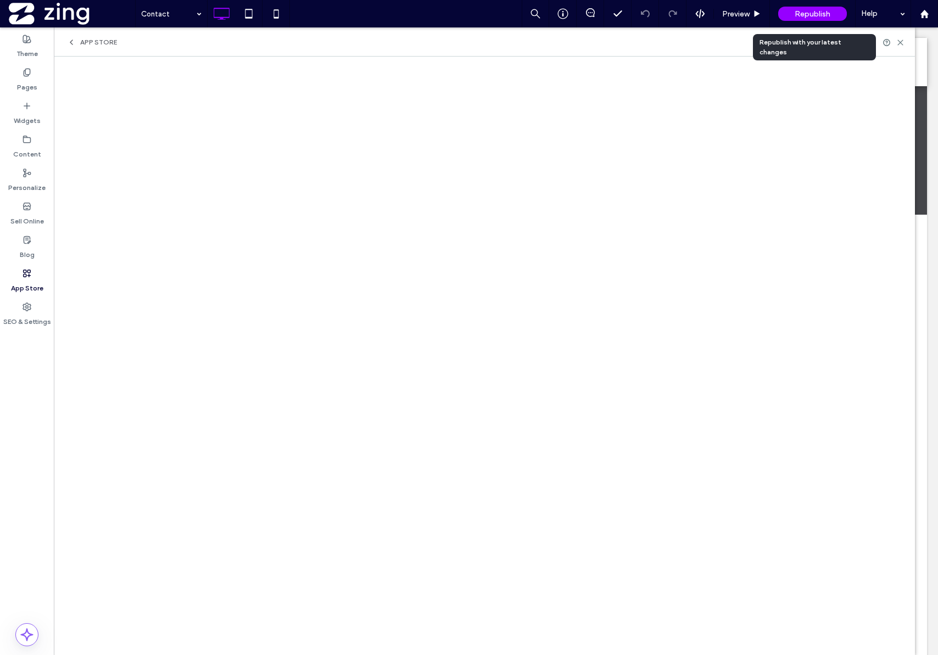
click at [795, 17] on span "Republish" at bounding box center [813, 13] width 36 height 9
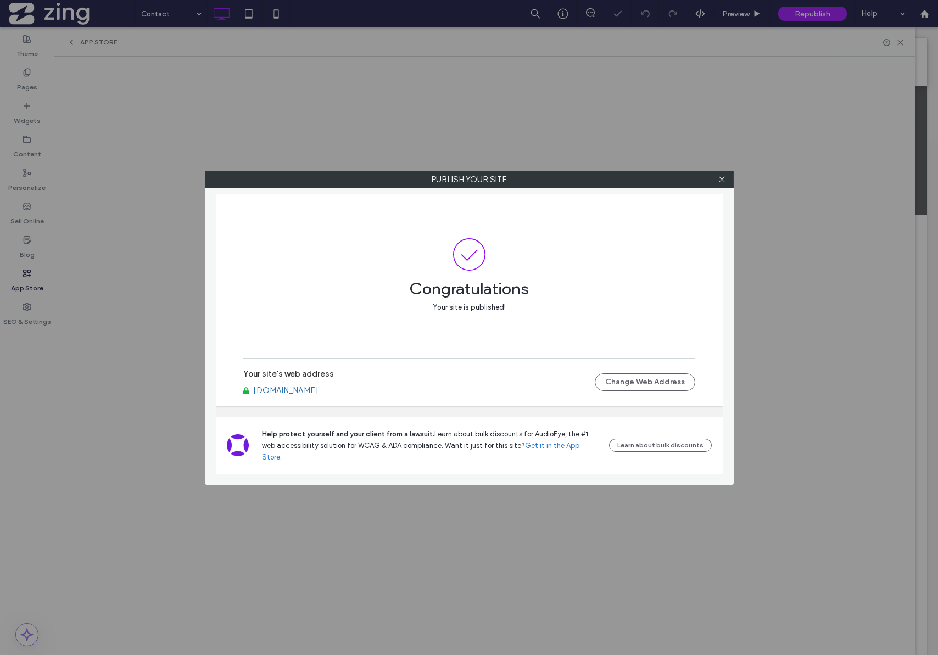
click at [319, 396] on link "www.kleinandsonspainting.com" at bounding box center [285, 391] width 65 height 10
click at [722, 181] on icon at bounding box center [722, 179] width 8 height 8
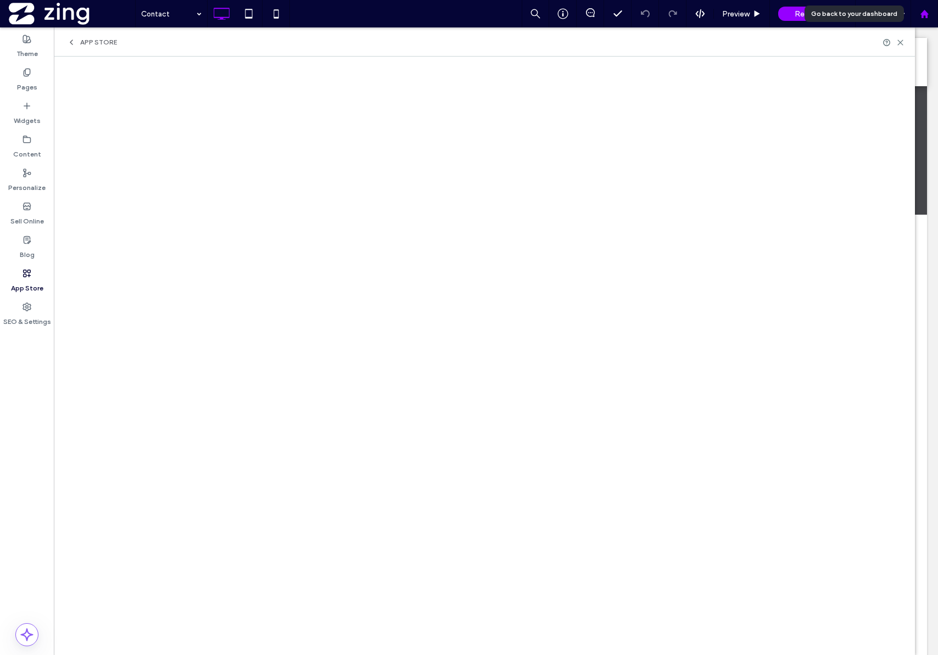
click at [920, 17] on icon at bounding box center [924, 13] width 9 height 9
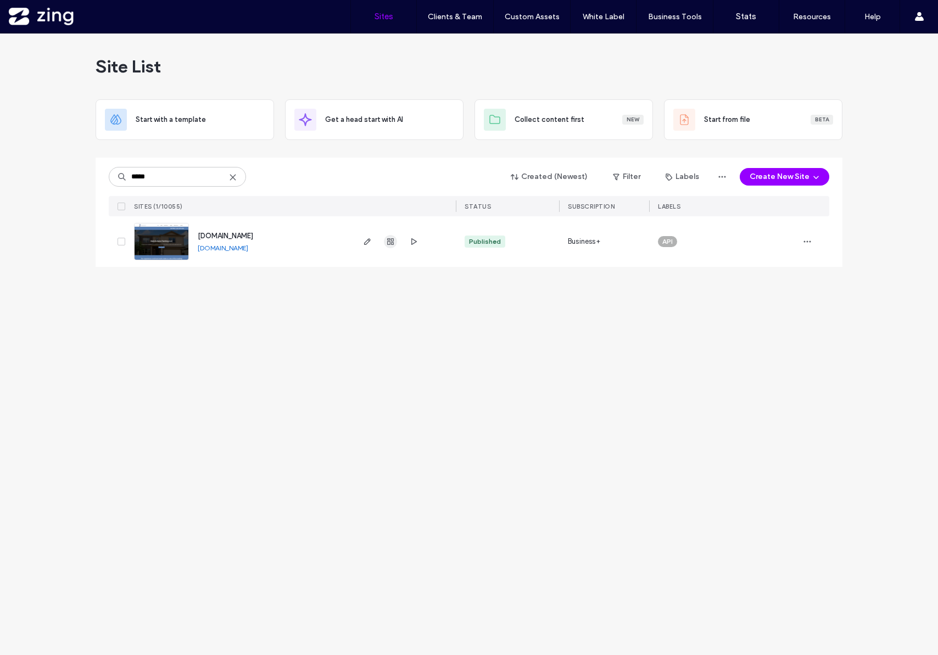
type input "*****"
click at [390, 244] on use "button" at bounding box center [390, 241] width 7 height 7
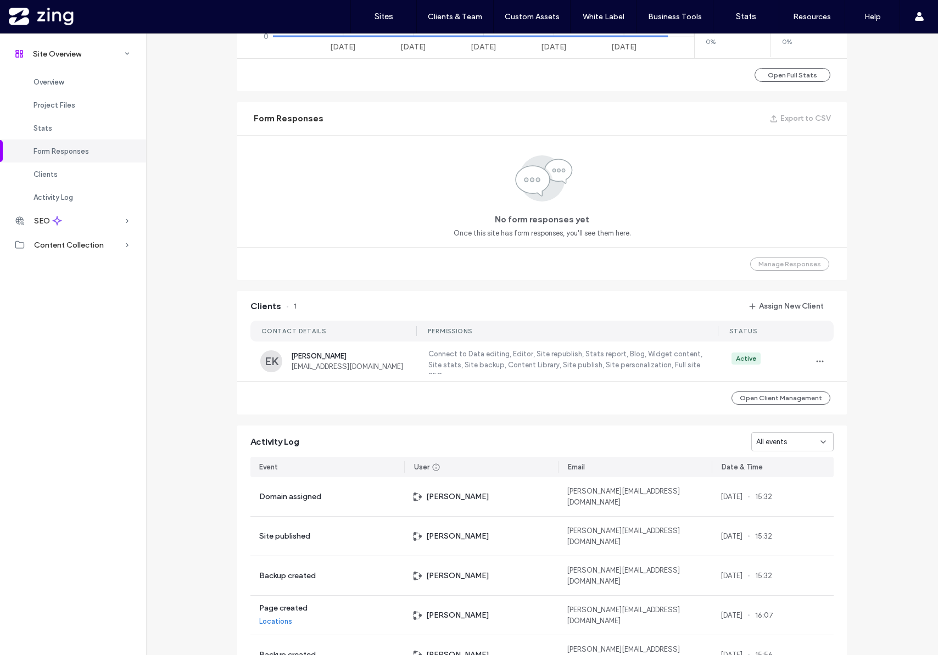
scroll to position [761, 0]
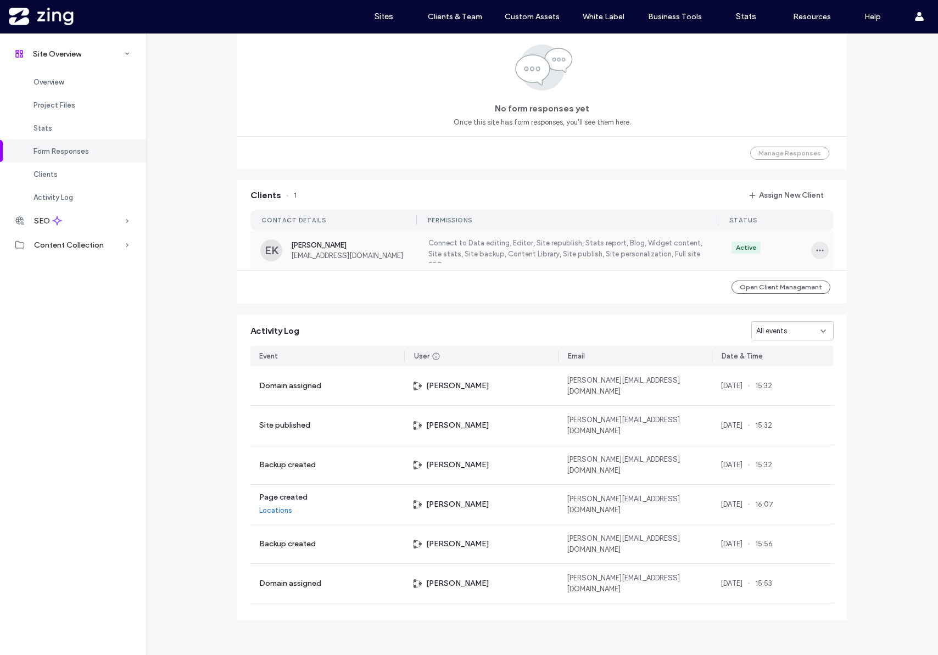
click at [816, 252] on icon "button" at bounding box center [820, 250] width 9 height 9
click at [825, 280] on icon at bounding box center [821, 279] width 9 height 9
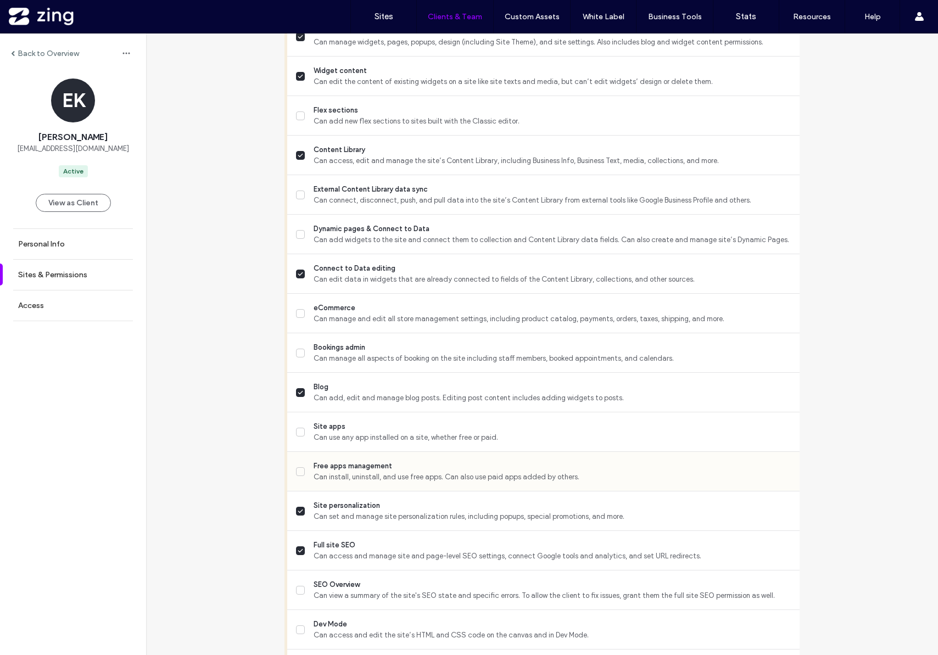
click at [360, 469] on span "Free apps management" at bounding box center [552, 466] width 477 height 11
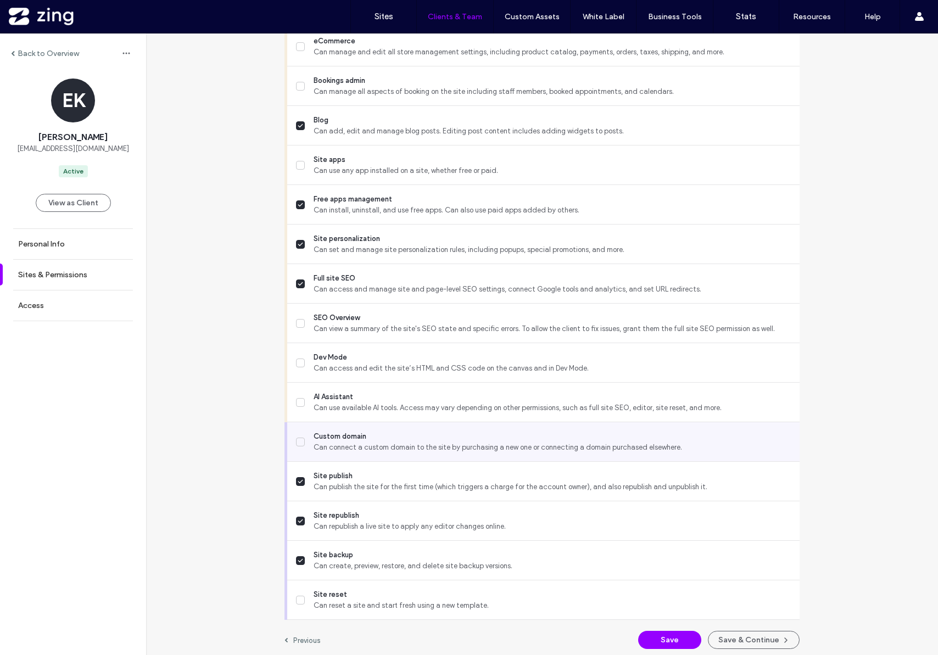
scroll to position [776, 0]
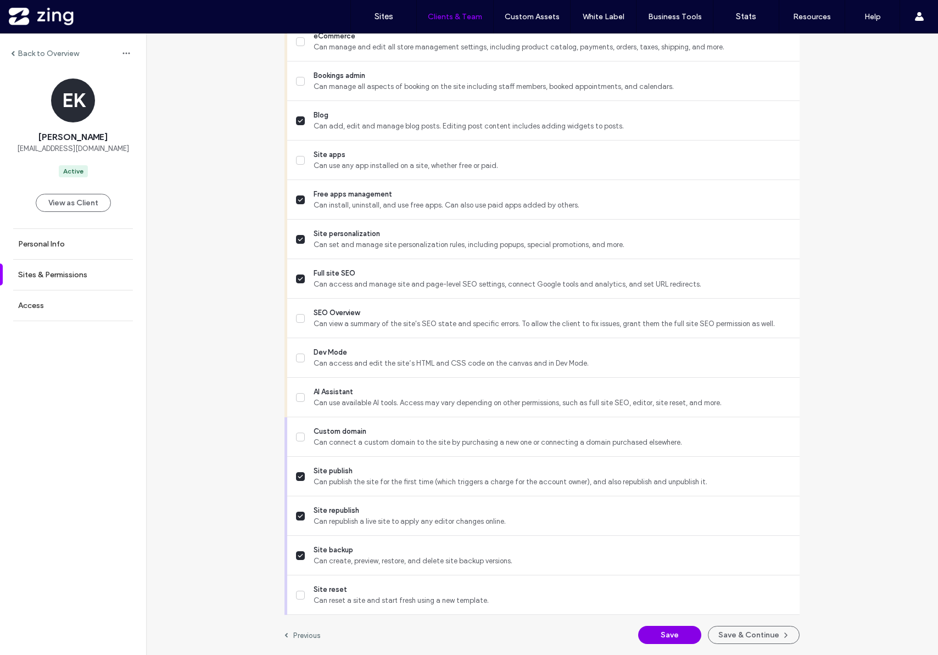
click at [675, 636] on button "Save" at bounding box center [669, 635] width 63 height 18
click at [375, 20] on label "Sites" at bounding box center [384, 17] width 19 height 10
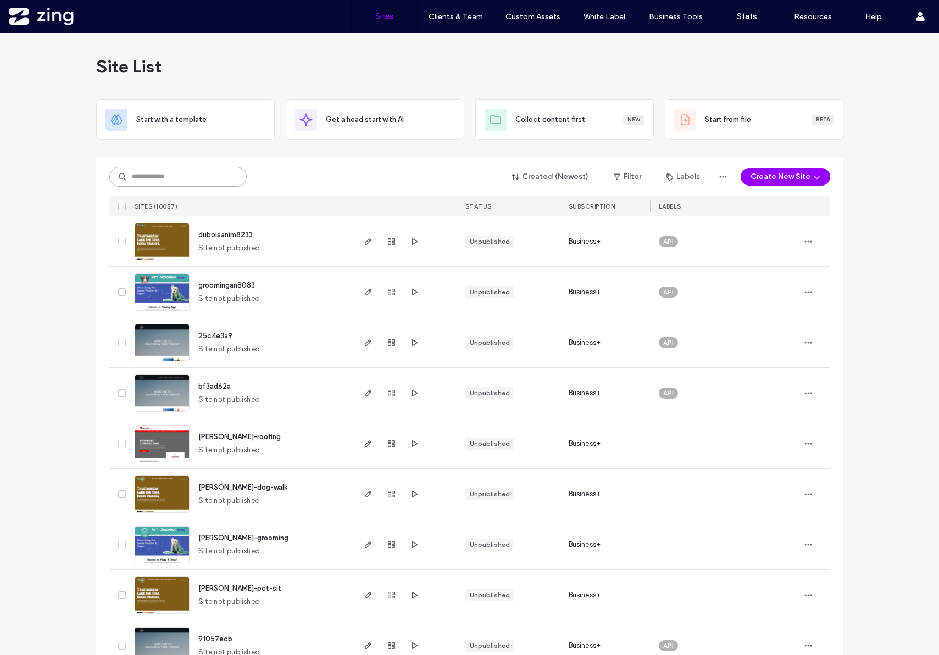
click at [145, 170] on input at bounding box center [177, 177] width 137 height 20
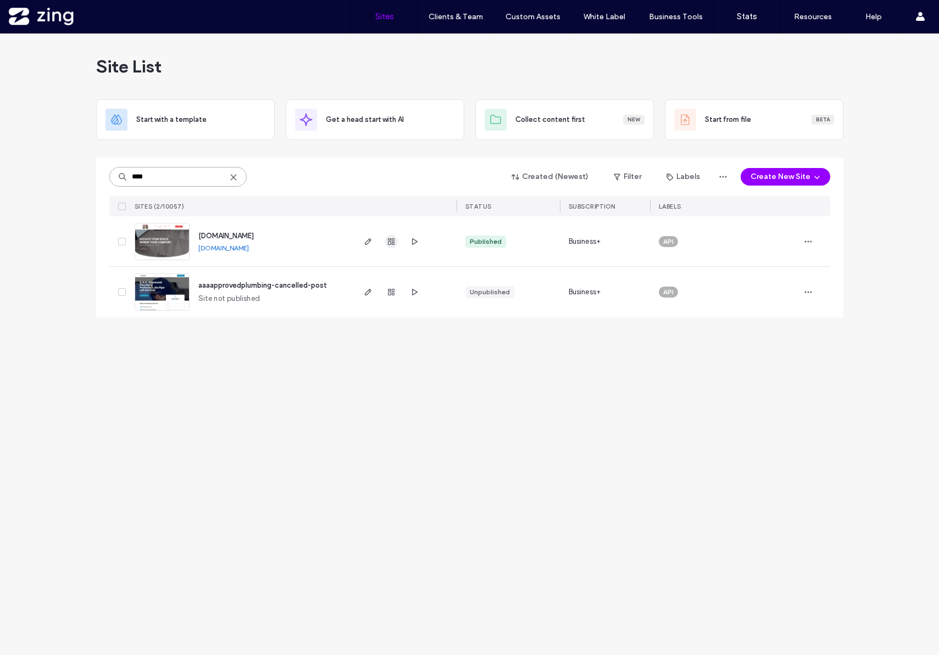
type input "****"
click at [389, 243] on icon "button" at bounding box center [391, 241] width 9 height 9
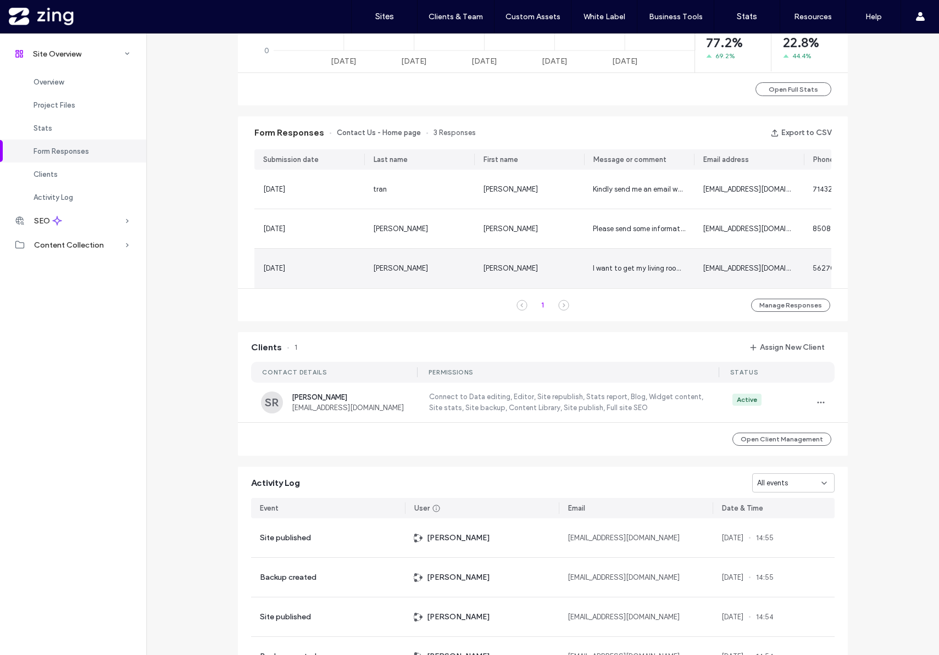
scroll to position [658, 0]
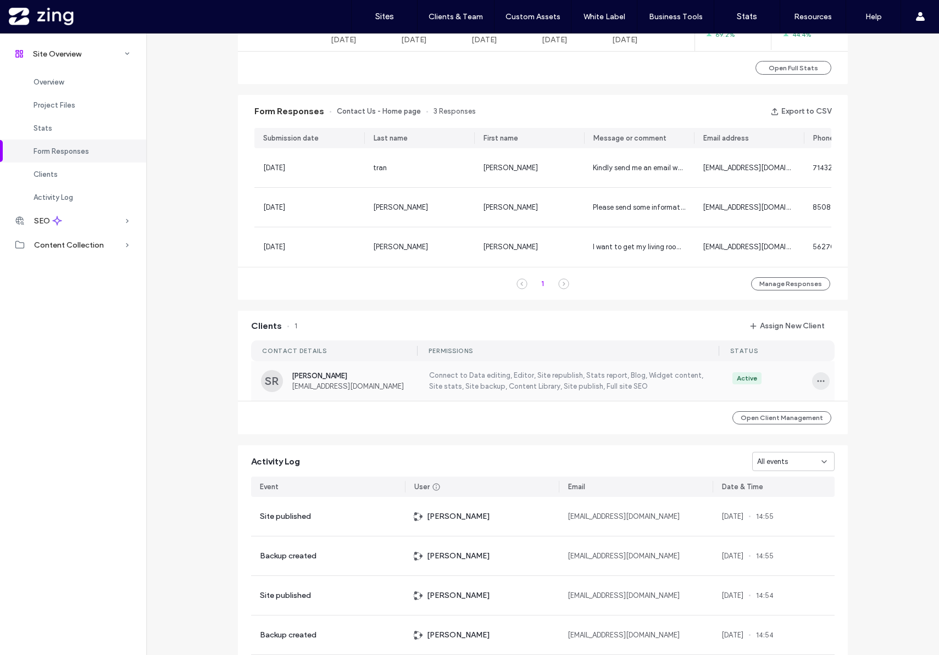
click at [819, 386] on icon "button" at bounding box center [820, 381] width 9 height 9
click at [838, 410] on span "Edit Permissions" at bounding box center [857, 414] width 52 height 11
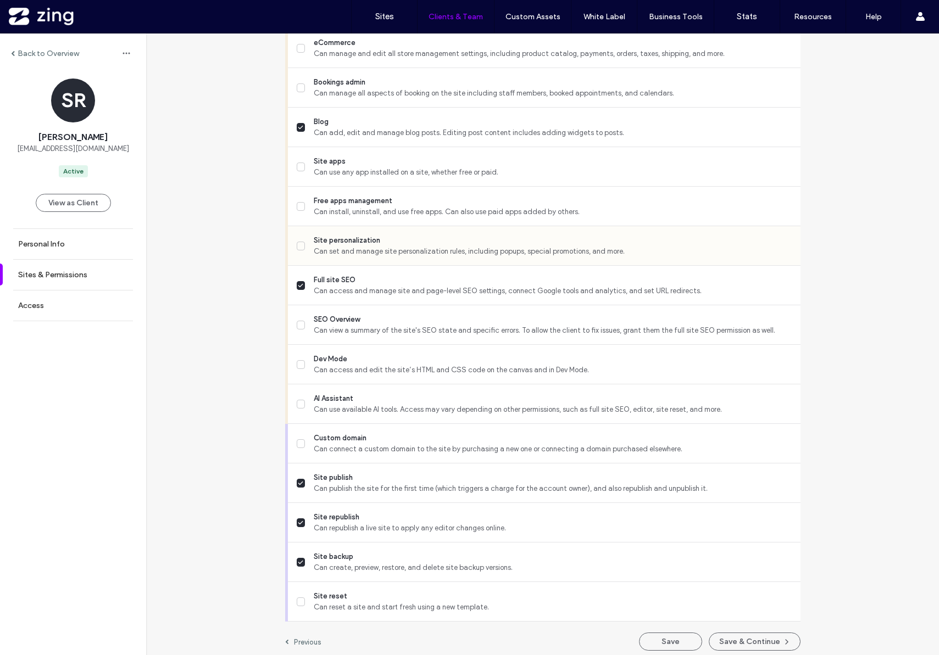
scroll to position [776, 0]
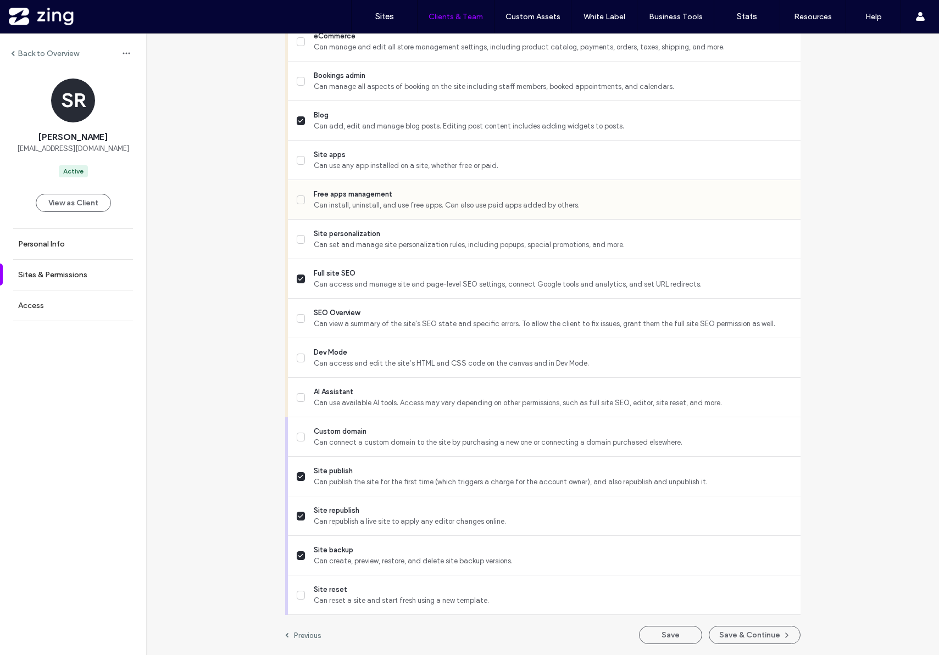
click at [421, 209] on span "Can install, uninstall, and use free apps. Can also use paid apps added by othe…" at bounding box center [552, 205] width 477 height 11
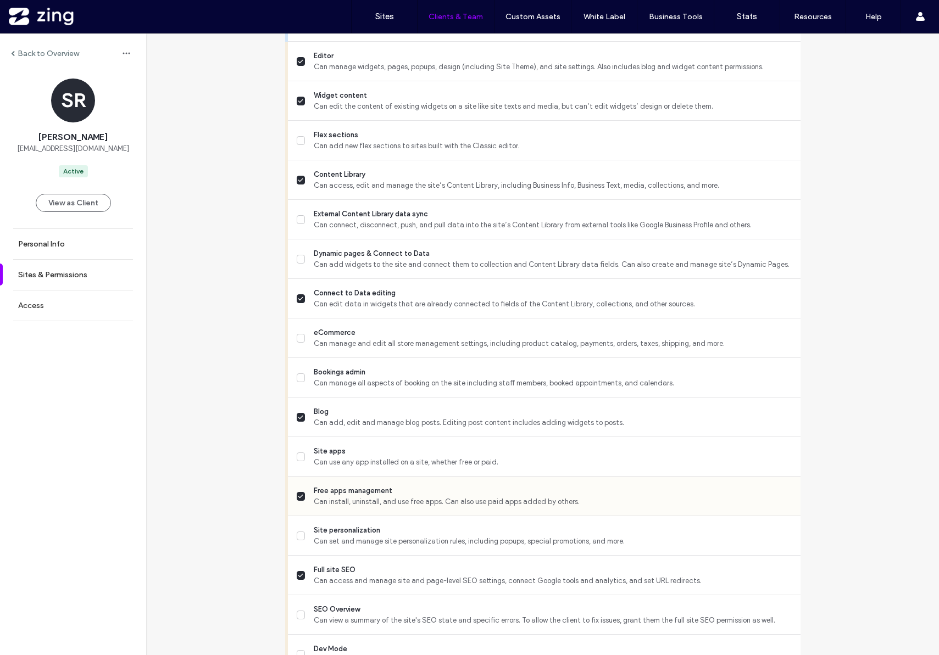
scroll to position [500, 0]
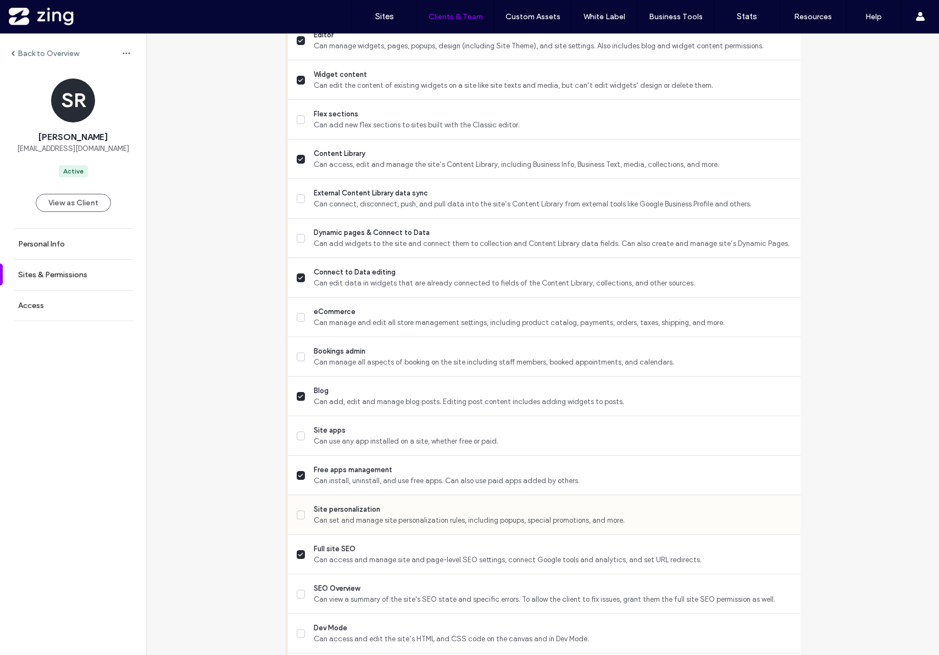
click at [354, 521] on span "Can set and manage site personalization rules, including popups, special promot…" at bounding box center [552, 520] width 477 height 11
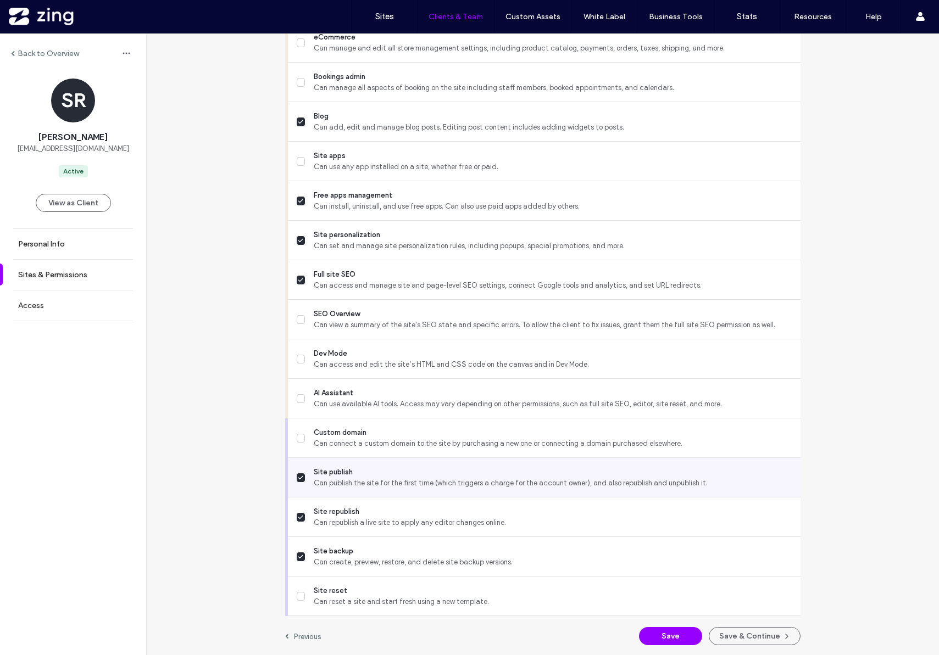
scroll to position [776, 0]
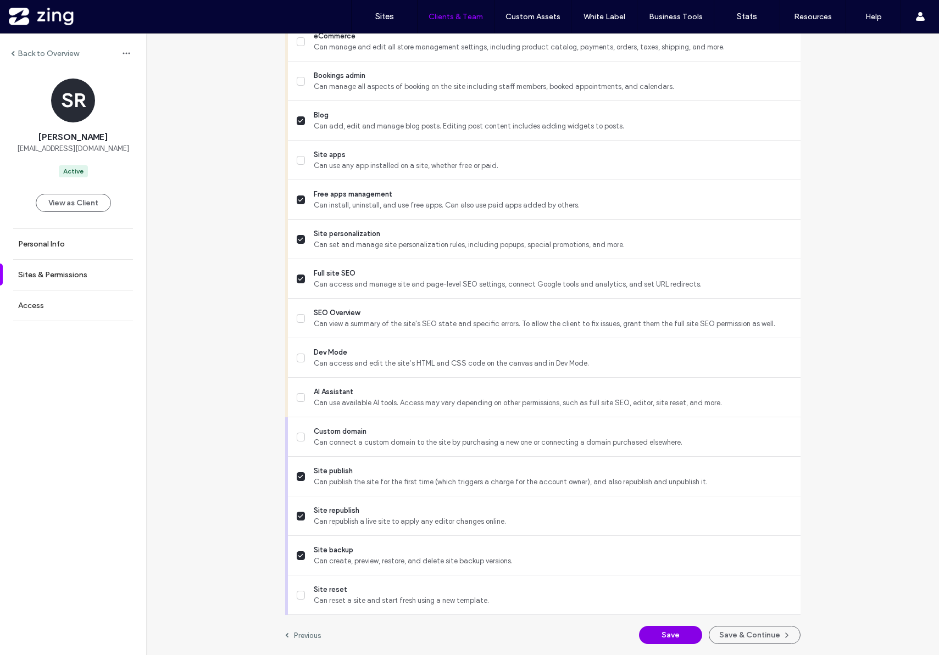
click at [650, 635] on button "Save" at bounding box center [670, 635] width 63 height 18
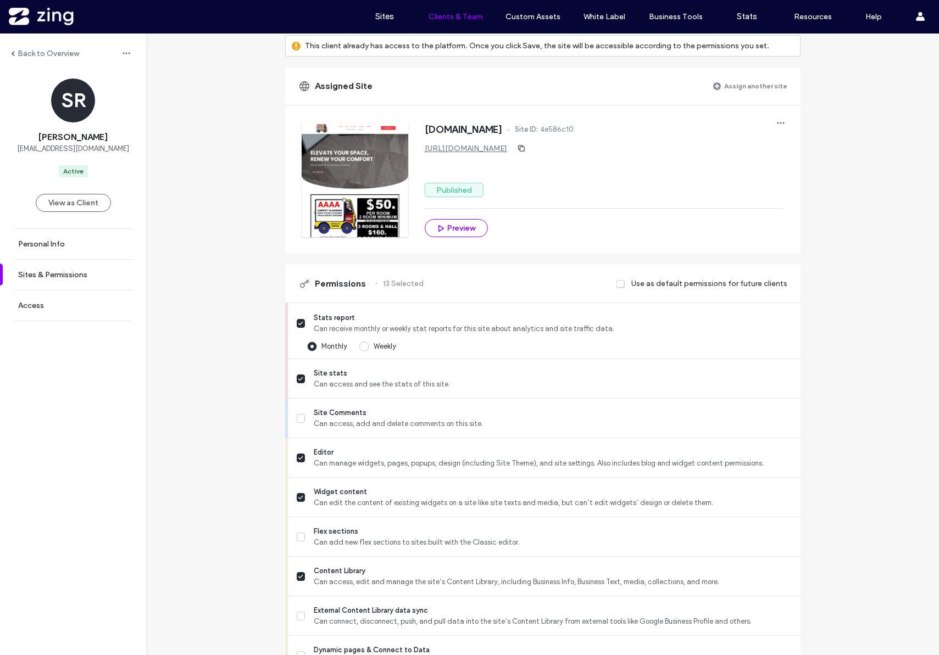
scroll to position [0, 0]
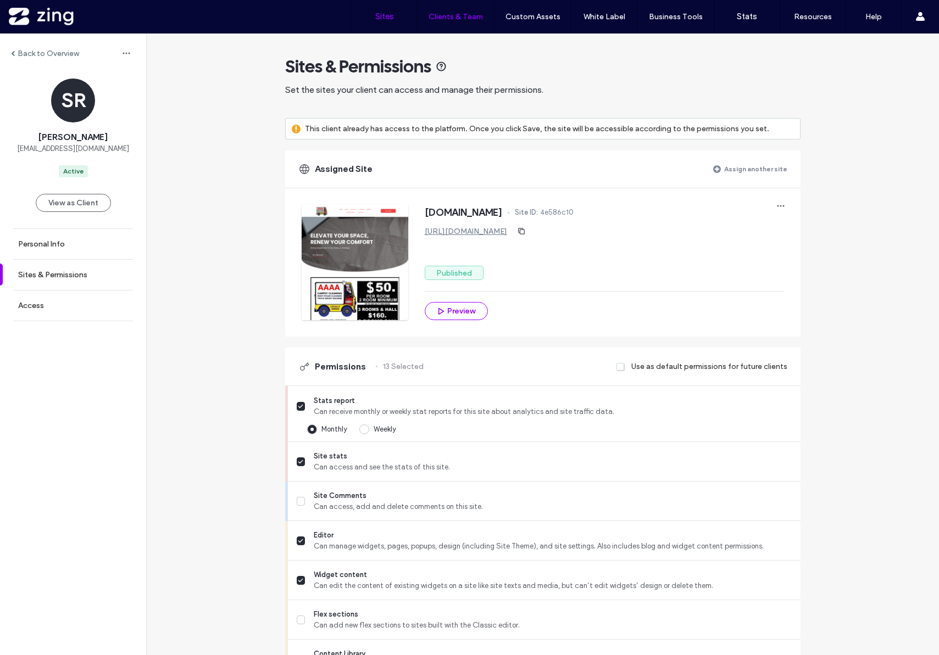
click at [379, 18] on label "Sites" at bounding box center [384, 17] width 19 height 10
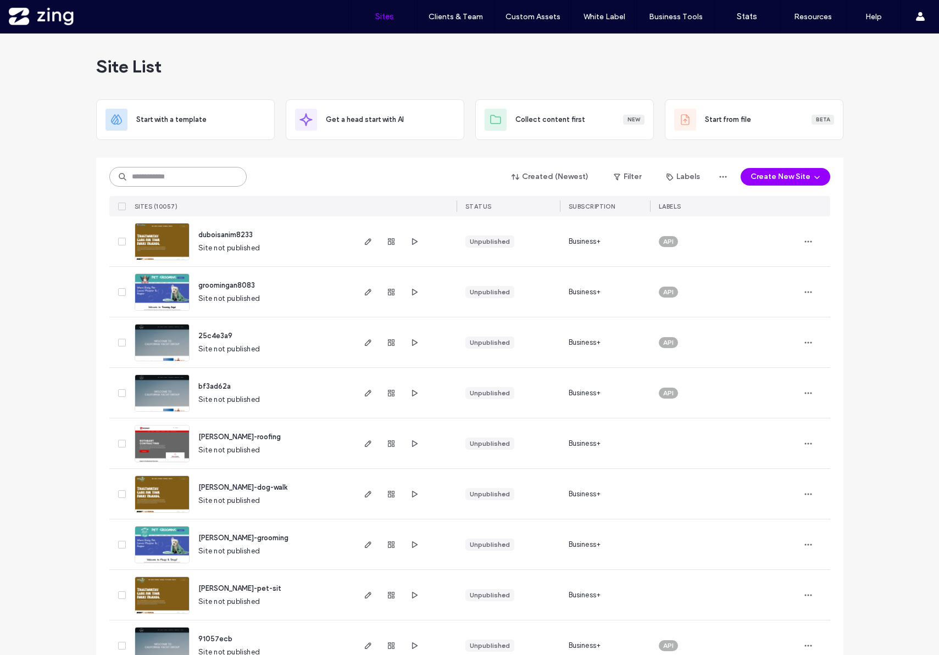
click at [197, 174] on input at bounding box center [177, 177] width 137 height 20
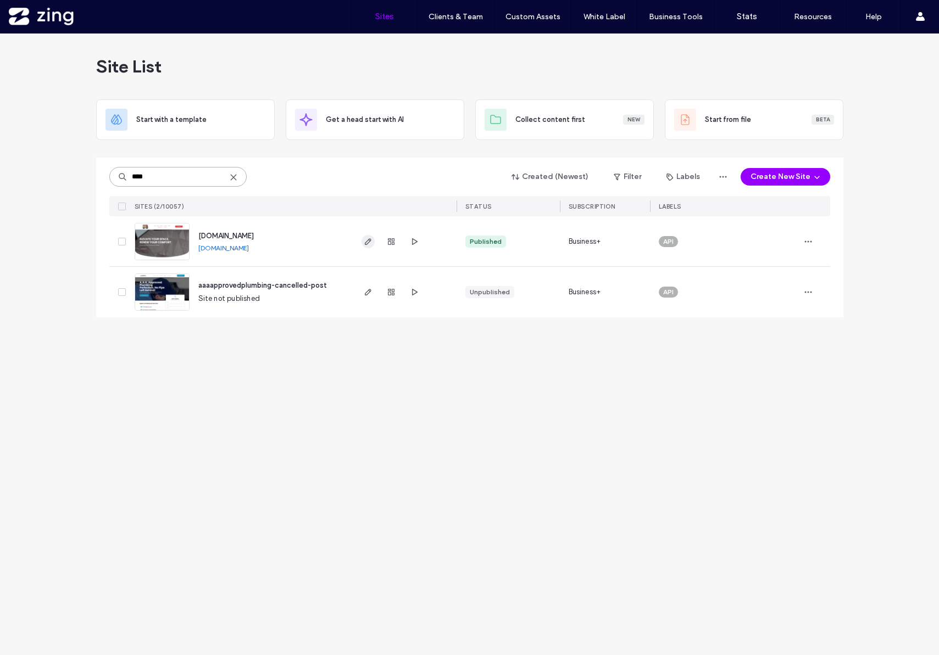
type input "****"
click at [364, 242] on icon "button" at bounding box center [368, 241] width 9 height 9
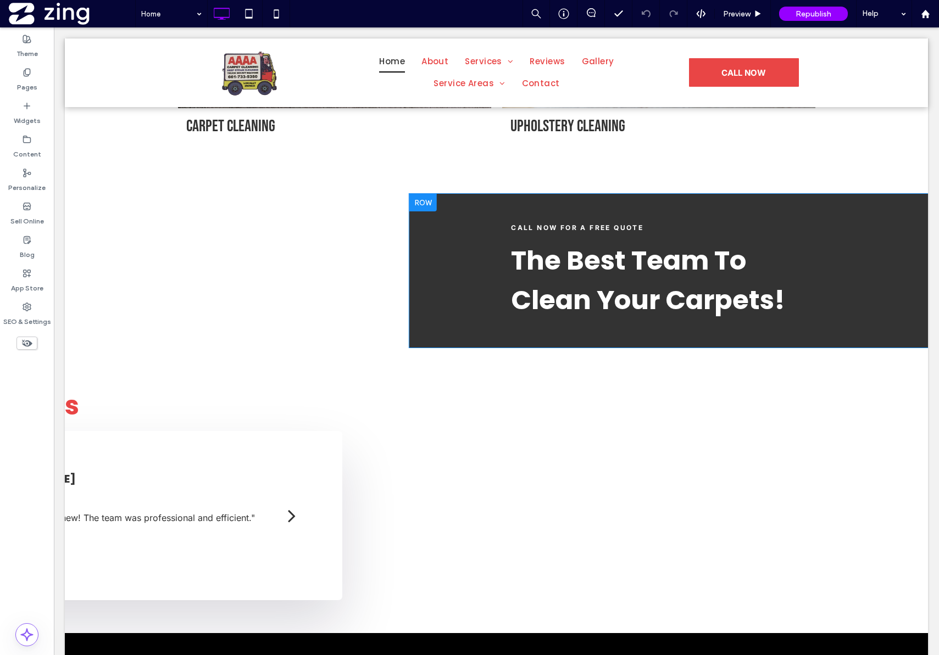
scroll to position [2297, 0]
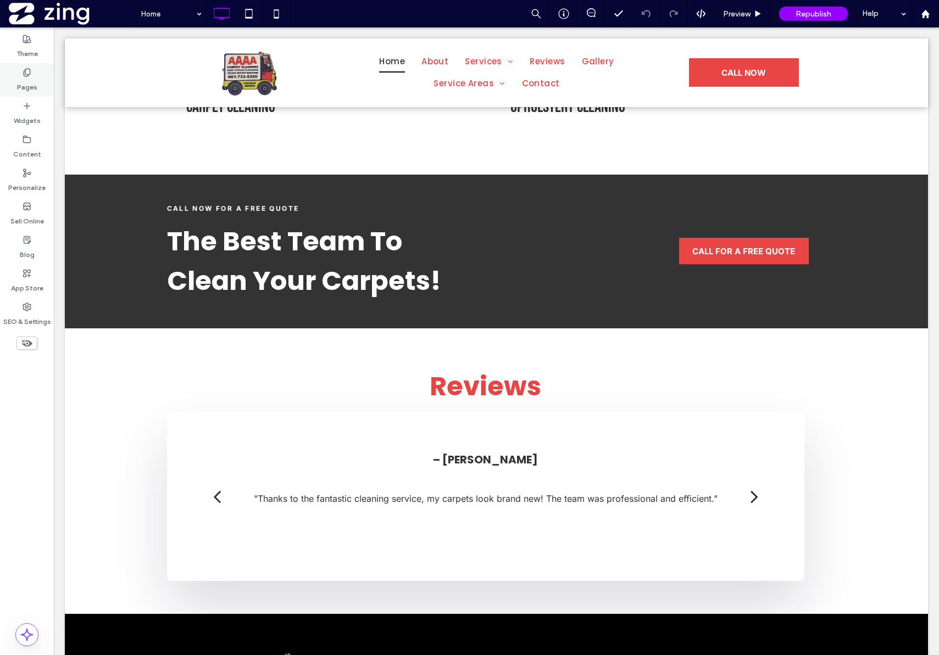
click at [23, 77] on label "Pages" at bounding box center [27, 84] width 20 height 15
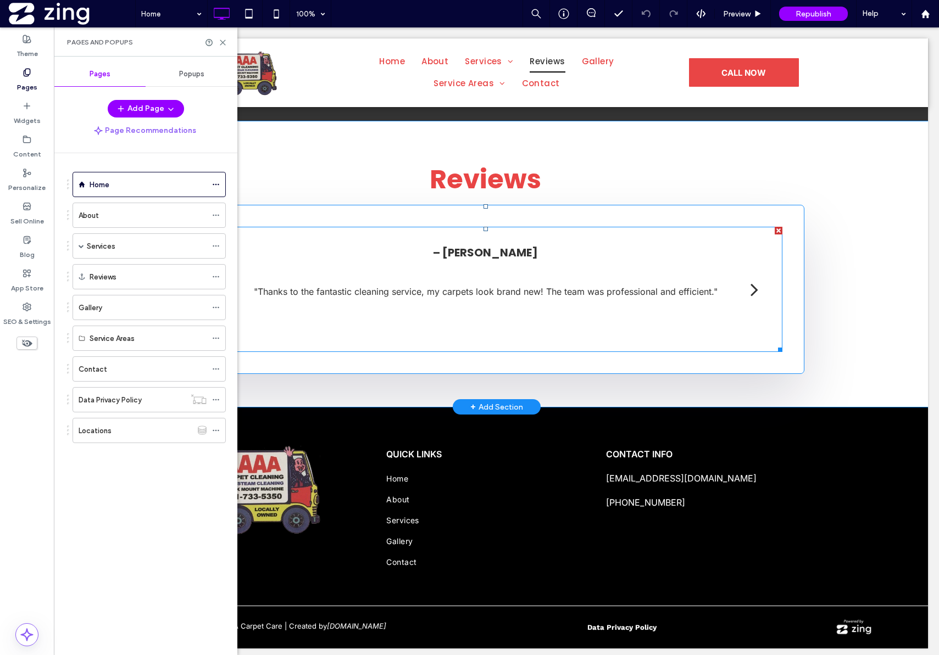
scroll to position [2509, 0]
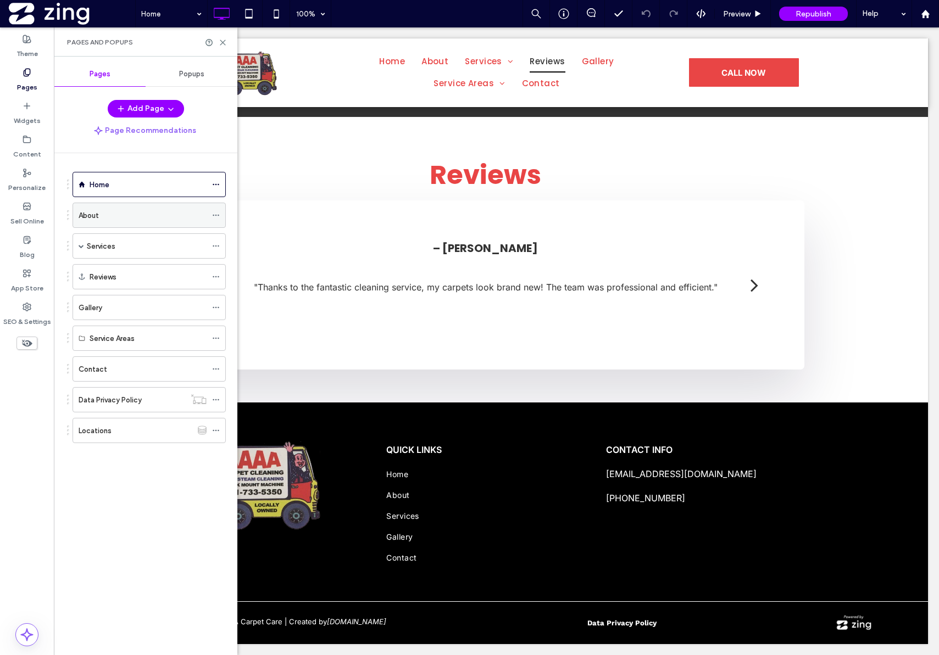
click at [86, 206] on div "About" at bounding box center [143, 215] width 128 height 24
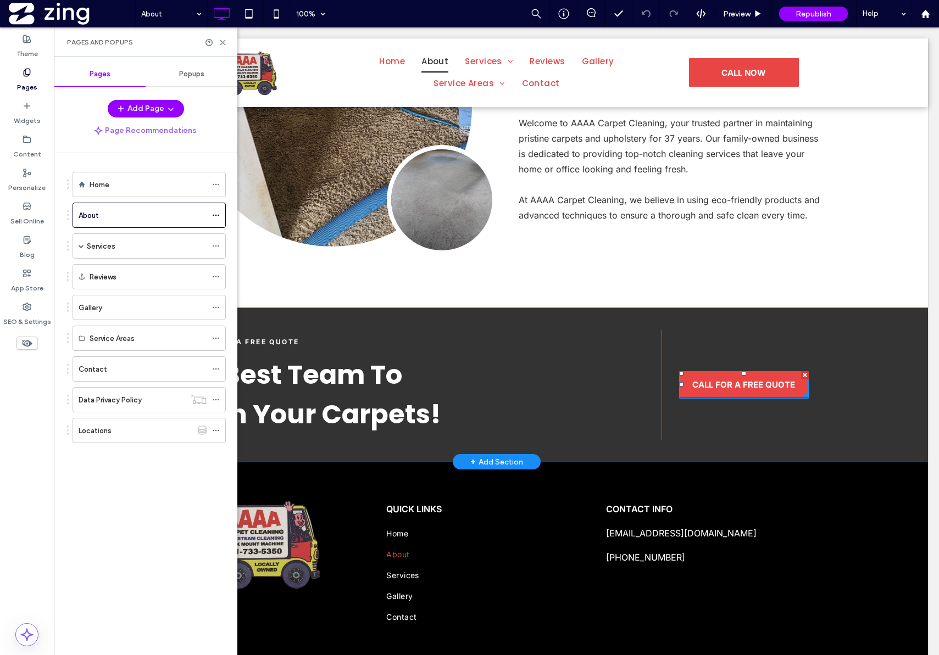
scroll to position [499, 0]
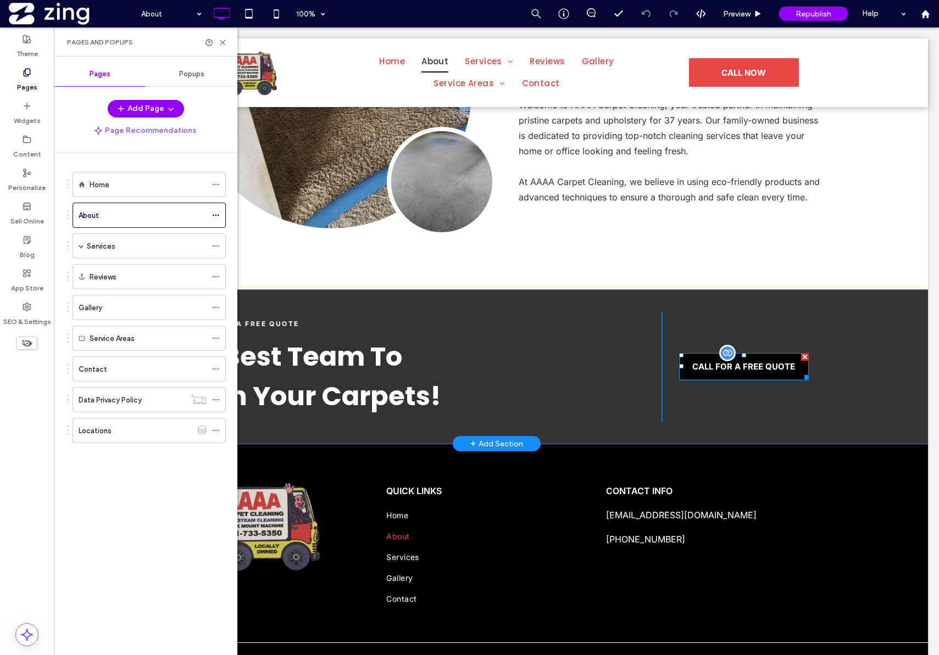
click at [753, 369] on span "CALL FOR A FREE QUOTE" at bounding box center [743, 366] width 103 height 21
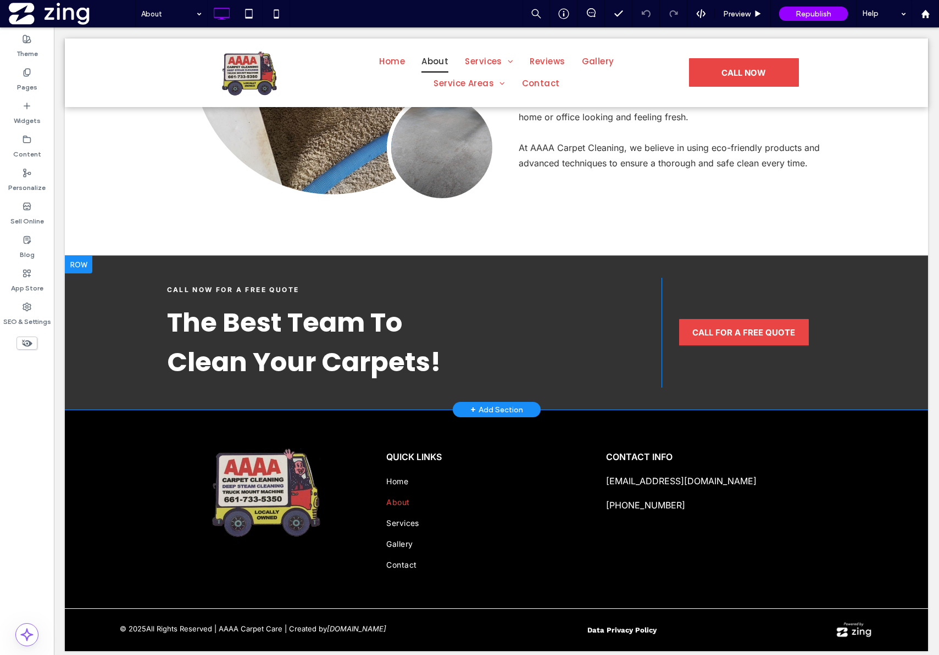
scroll to position [541, 0]
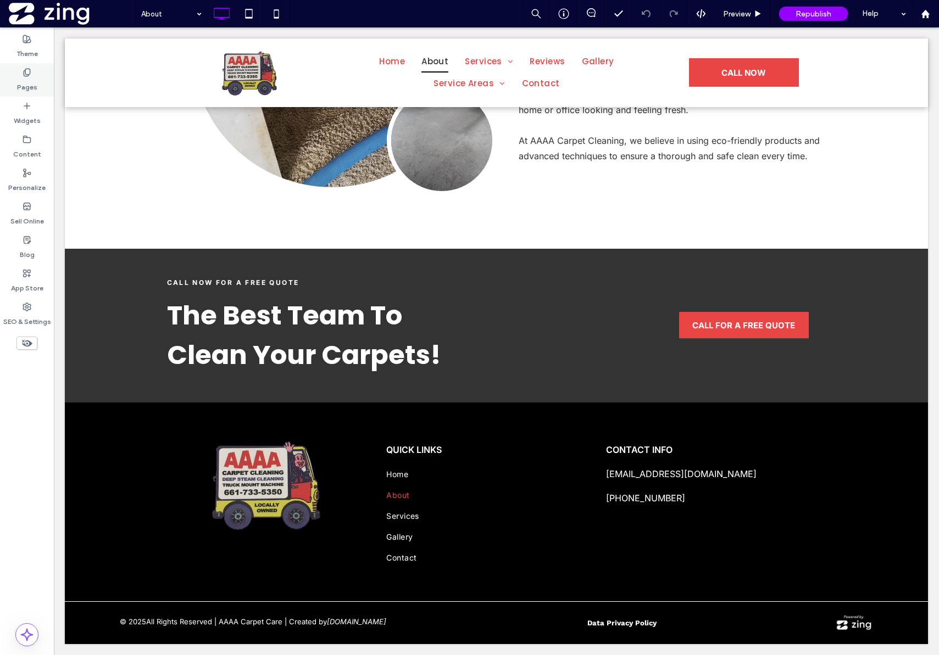
click at [25, 80] on label "Pages" at bounding box center [27, 84] width 20 height 15
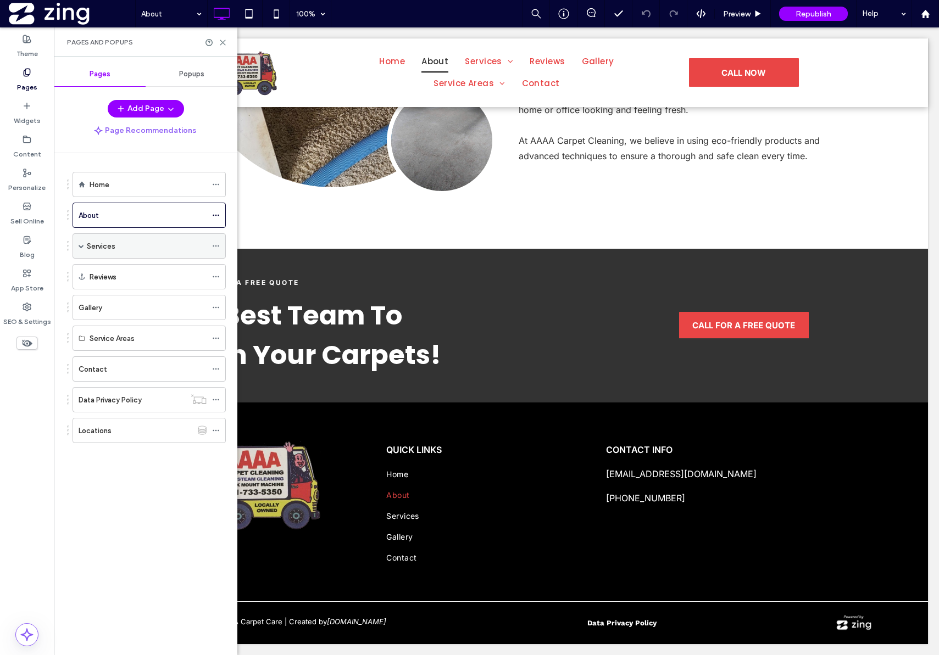
click at [145, 257] on div "Services" at bounding box center [147, 246] width 120 height 24
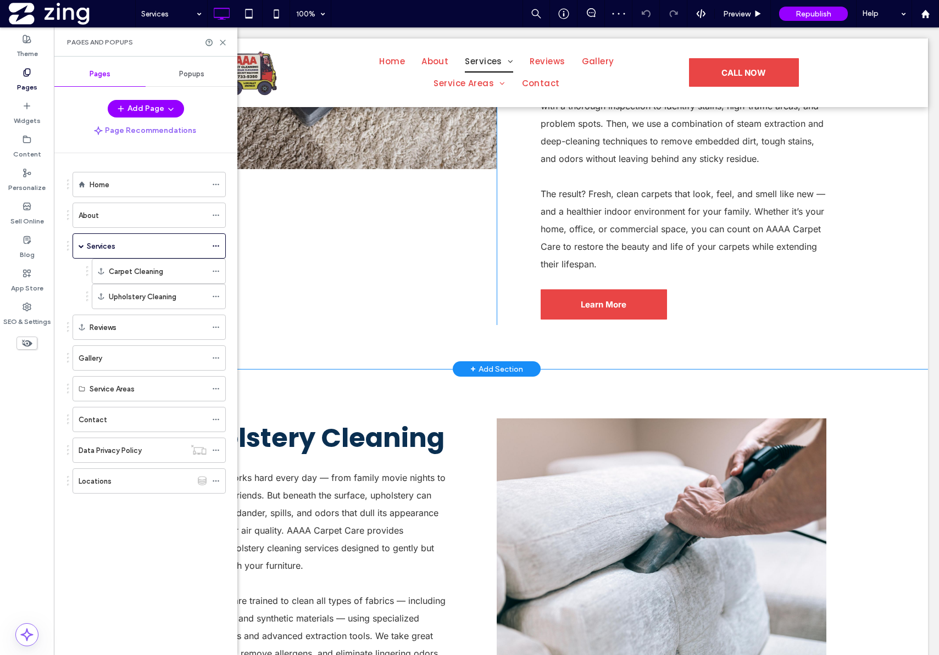
scroll to position [651, 0]
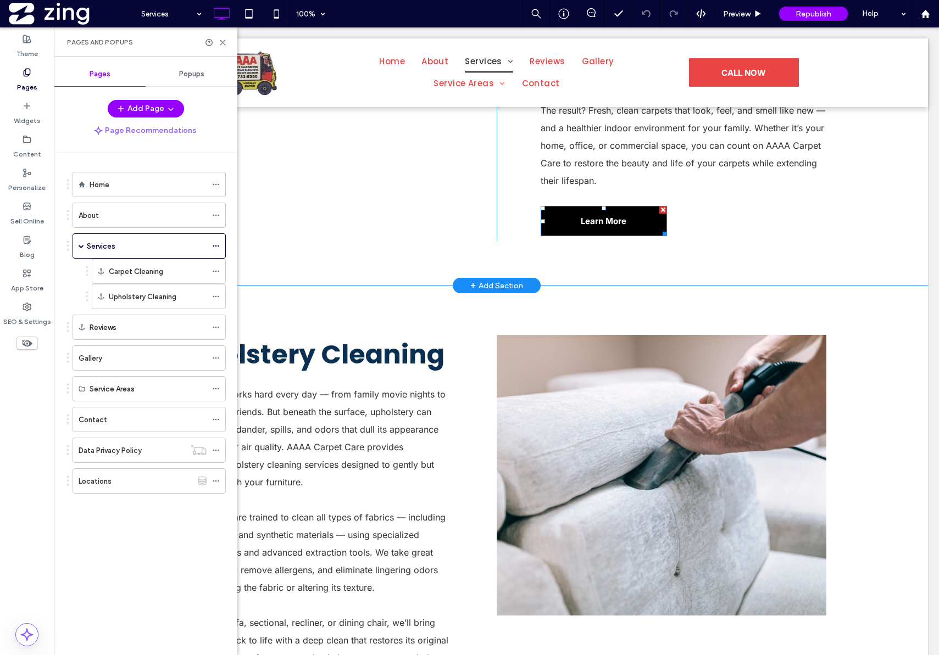
click at [625, 218] on link "Learn More" at bounding box center [604, 221] width 126 height 30
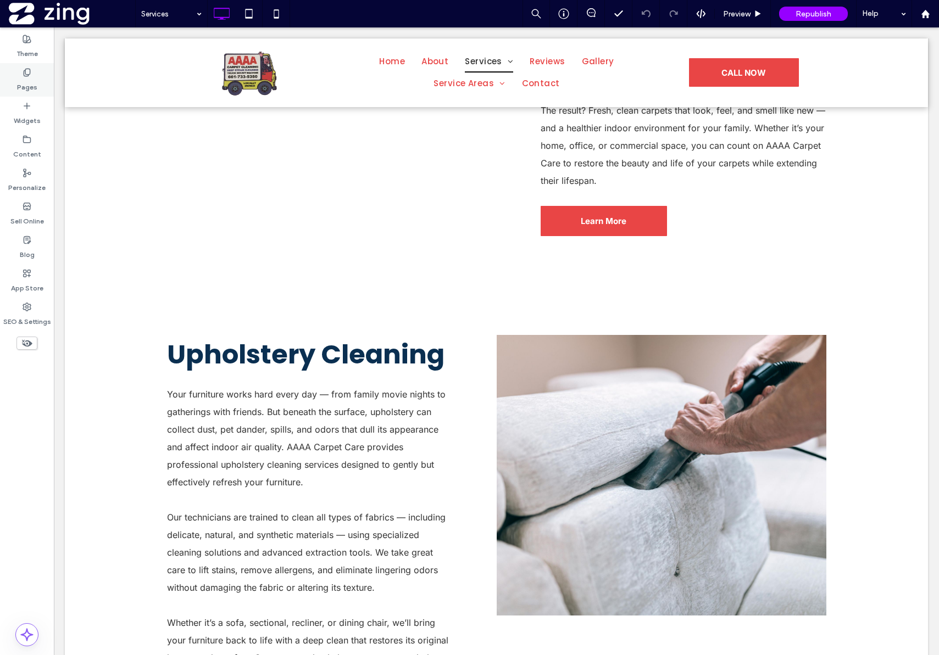
click at [25, 92] on label "Pages" at bounding box center [27, 84] width 20 height 15
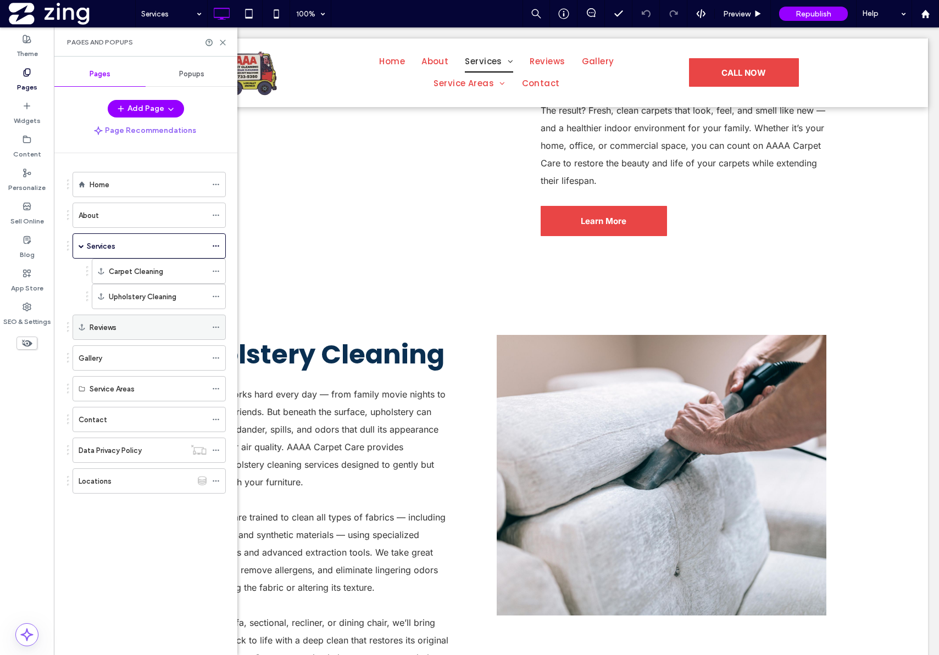
click at [126, 327] on div "Reviews" at bounding box center [148, 328] width 117 height 12
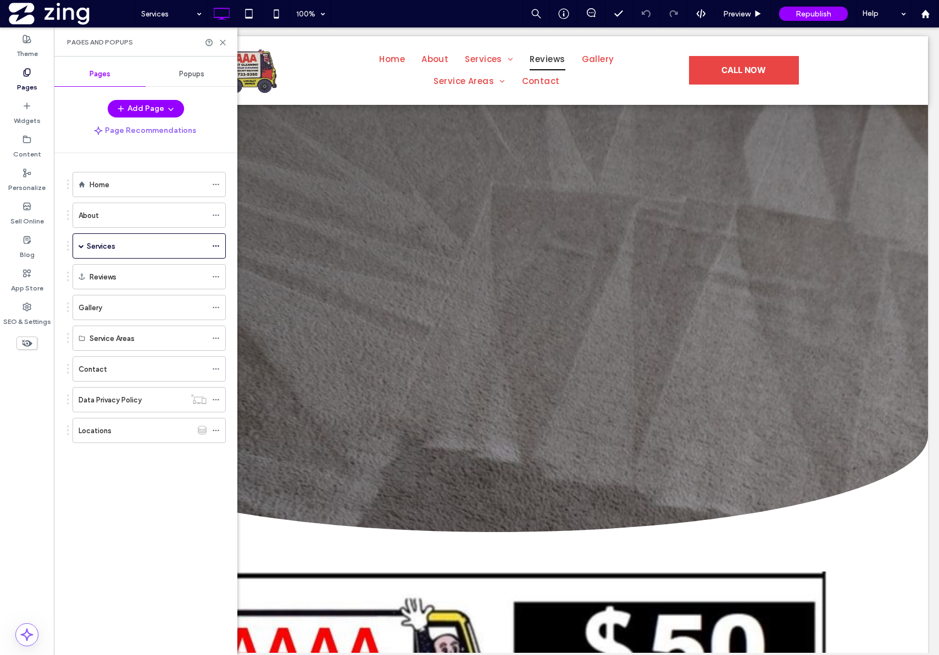
scroll to position [2509, 0]
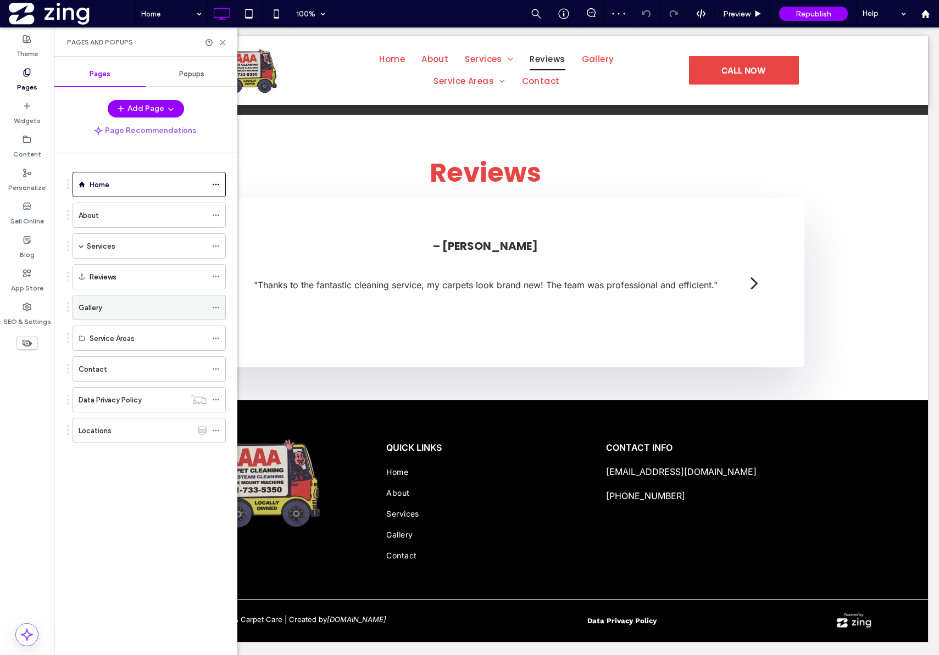
click at [104, 314] on div "Gallery" at bounding box center [143, 308] width 128 height 24
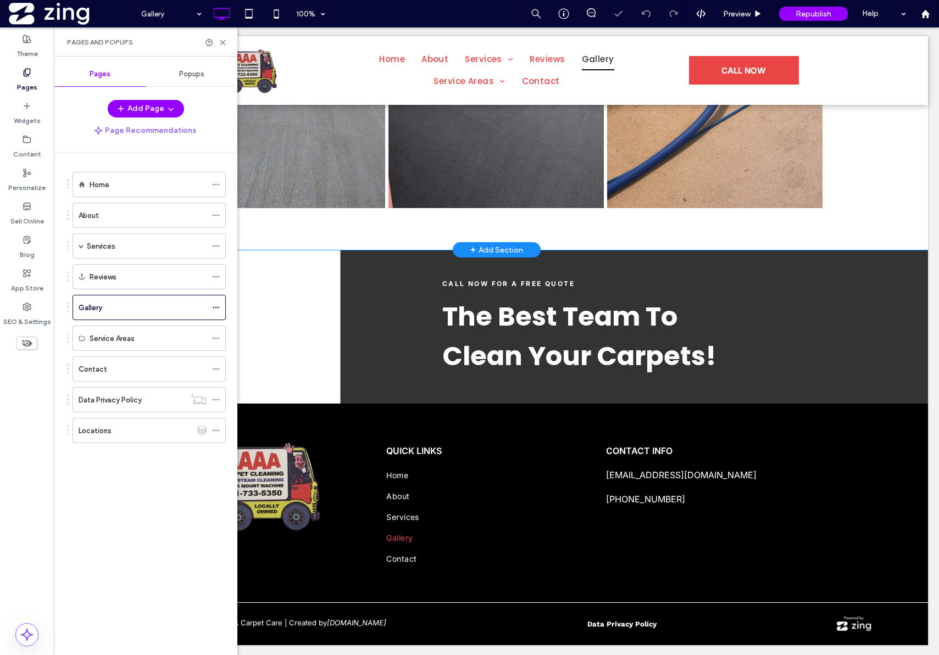
scroll to position [677, 0]
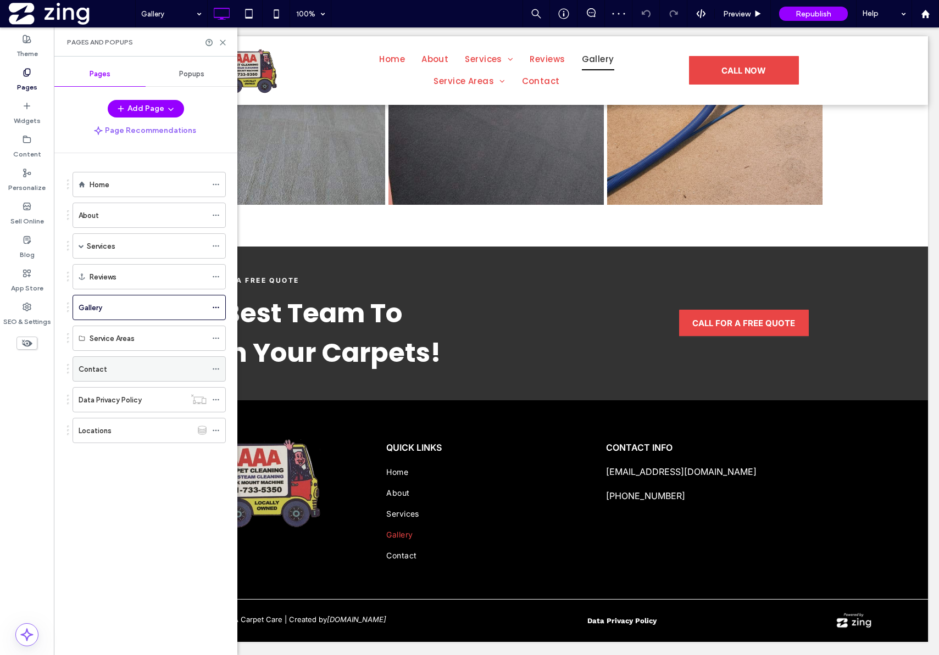
click at [110, 371] on div "Contact" at bounding box center [143, 370] width 128 height 12
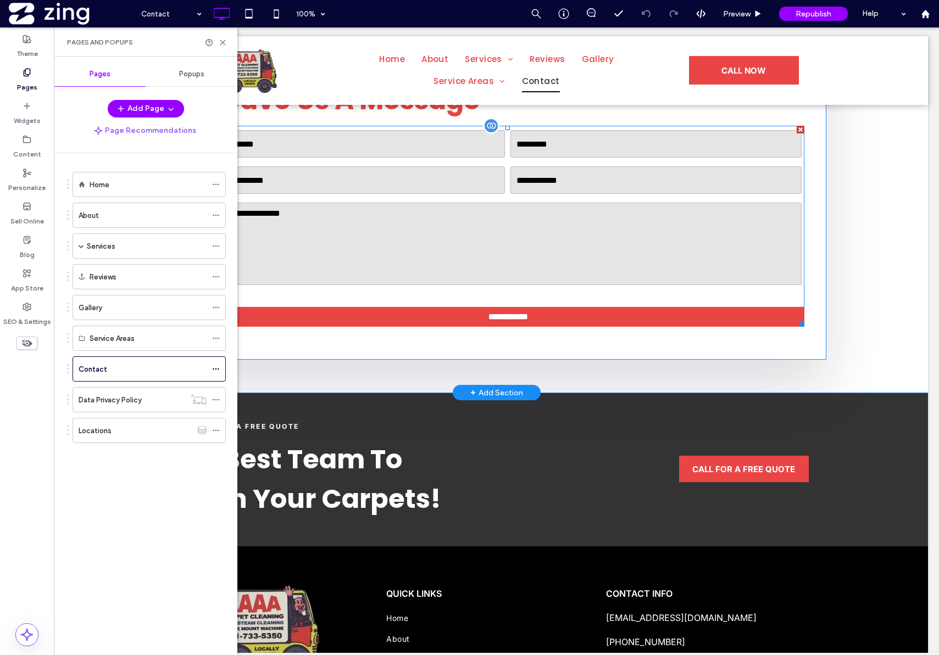
scroll to position [418, 0]
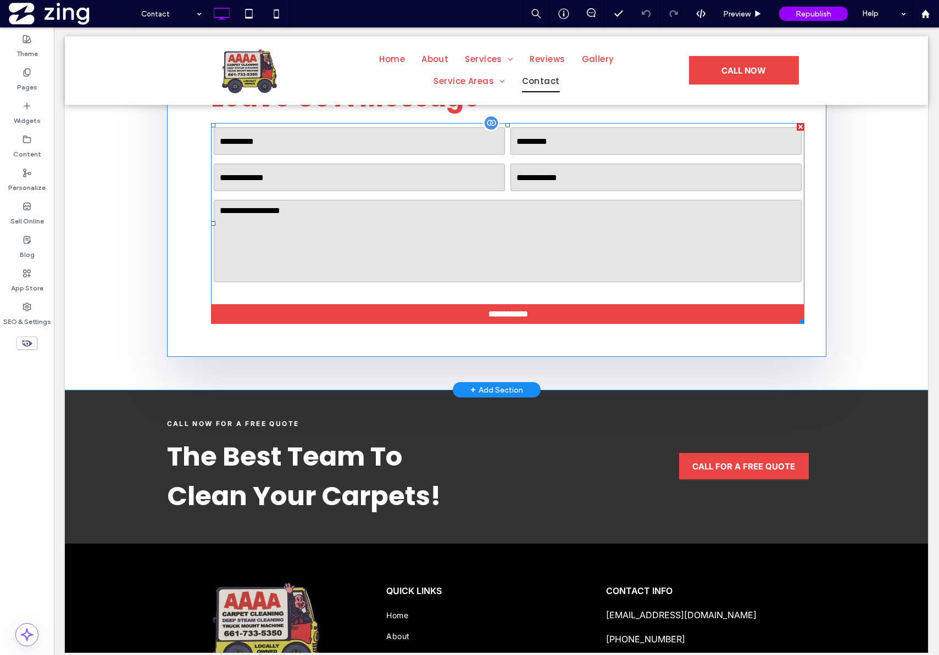
click at [700, 253] on textarea at bounding box center [508, 241] width 588 height 82
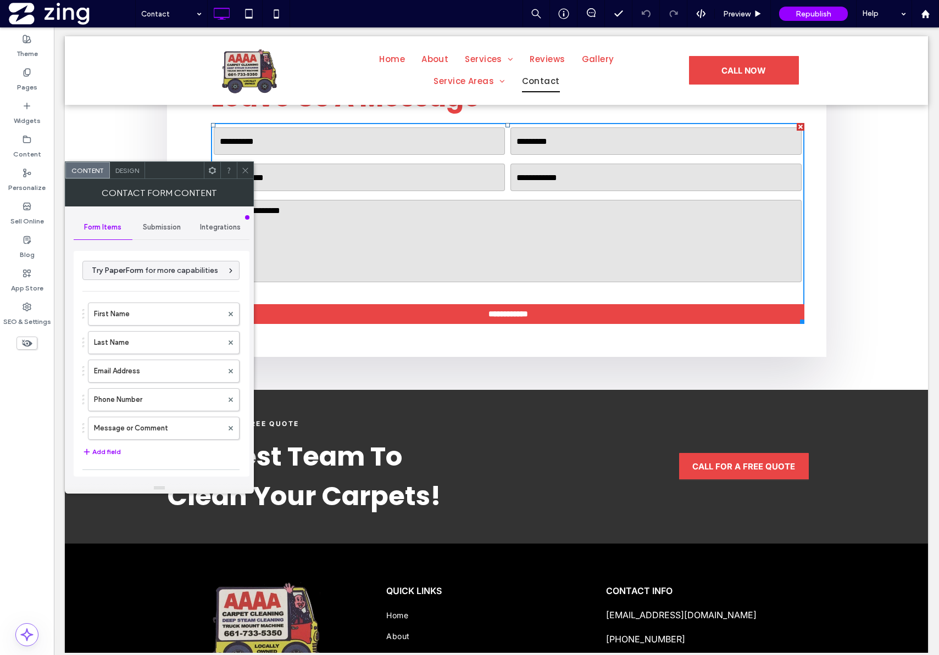
click at [155, 221] on div "Submission" at bounding box center [161, 227] width 59 height 24
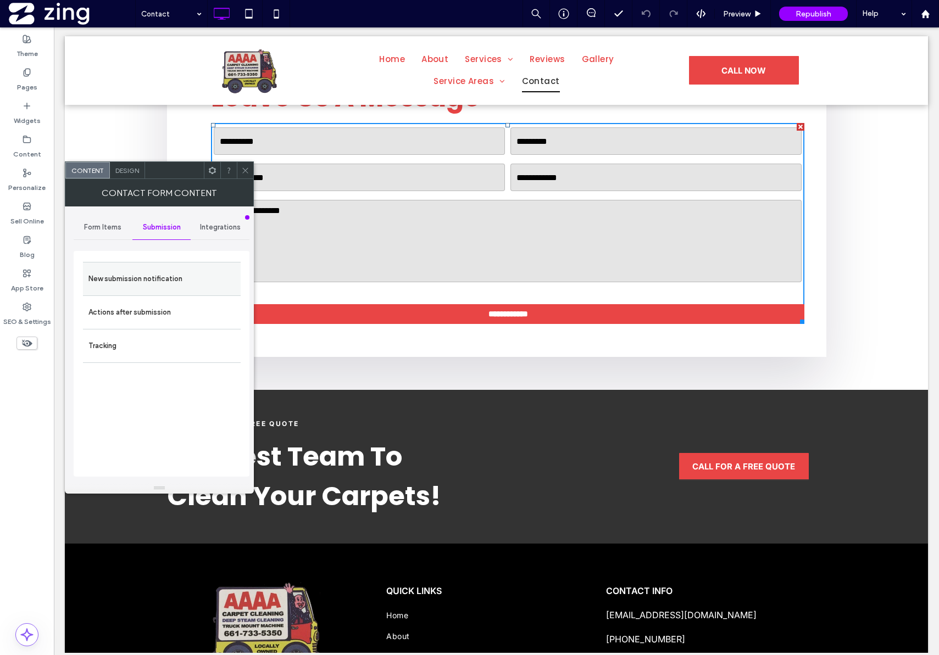
click at [176, 281] on label "New submission notification" at bounding box center [161, 279] width 147 height 22
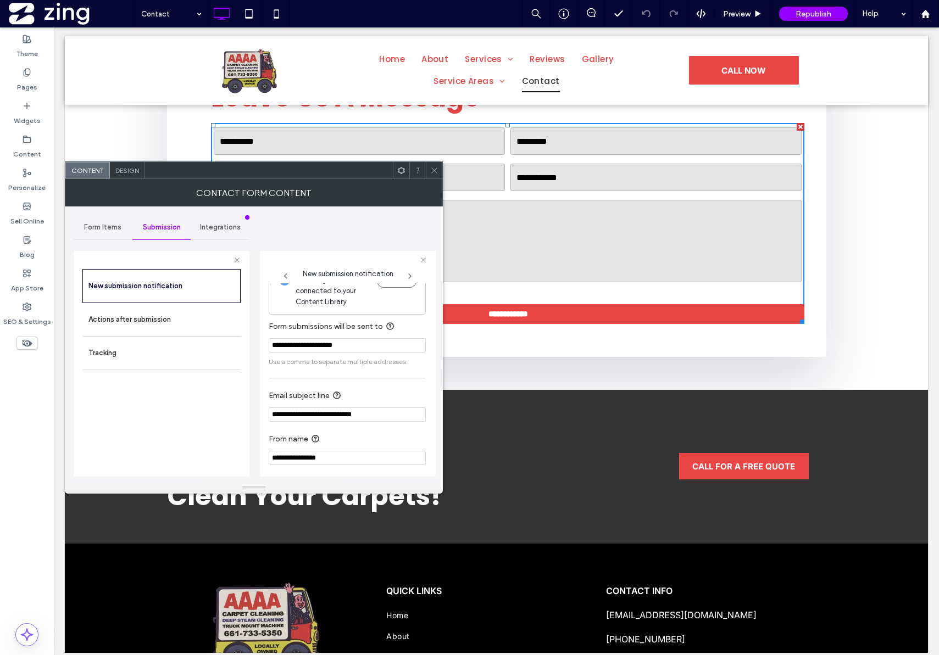
scroll to position [22, 0]
drag, startPoint x: 384, startPoint y: 409, endPoint x: 185, endPoint y: 383, distance: 200.5
click at [188, 387] on div "**********" at bounding box center [162, 362] width 176 height 240
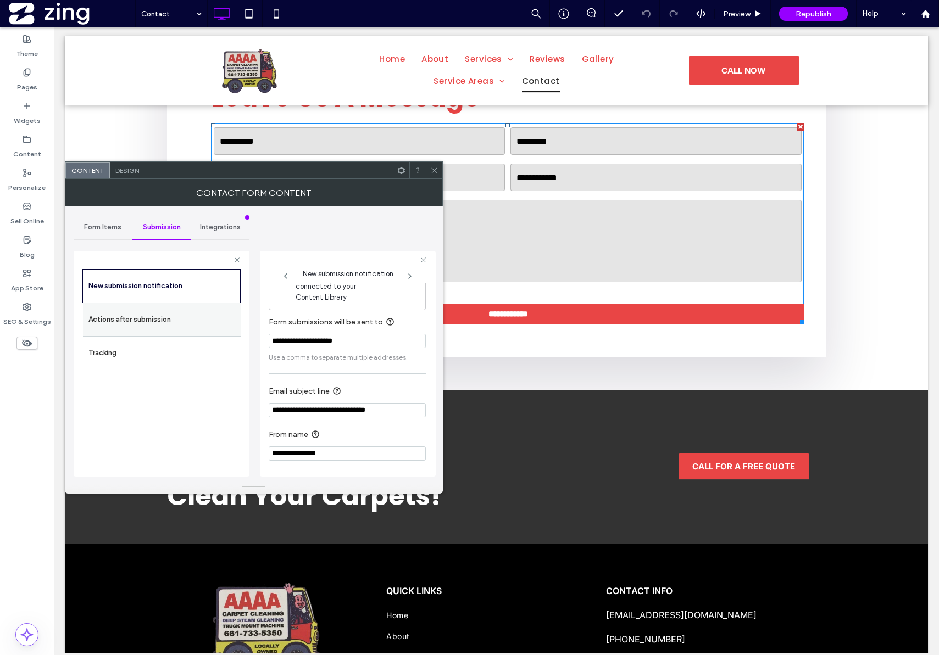
type input "**********"
click at [176, 322] on label "Actions after submission" at bounding box center [161, 320] width 147 height 22
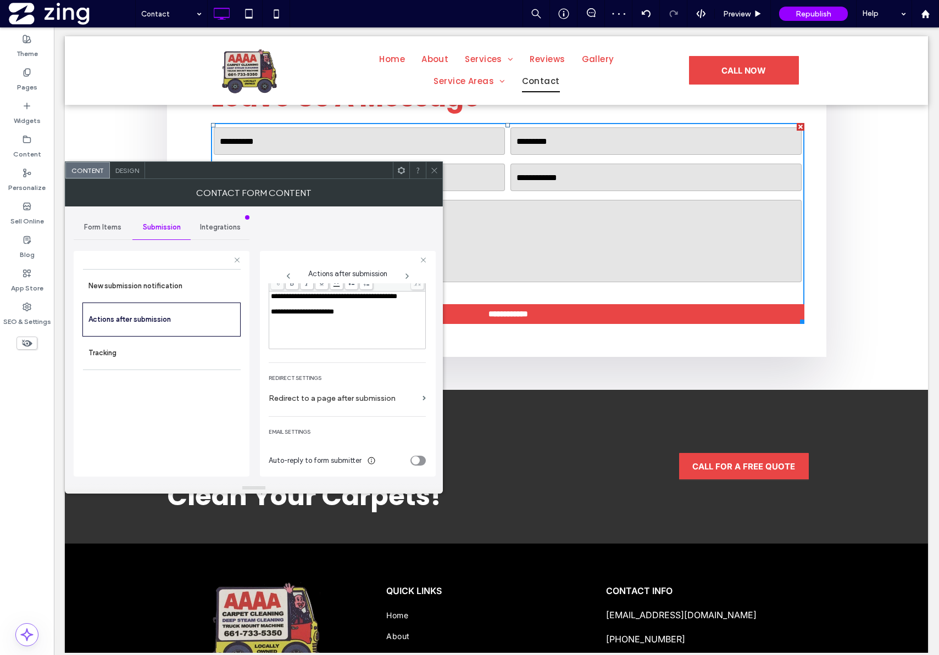
scroll to position [154, 0]
click at [435, 173] on icon at bounding box center [434, 170] width 8 height 8
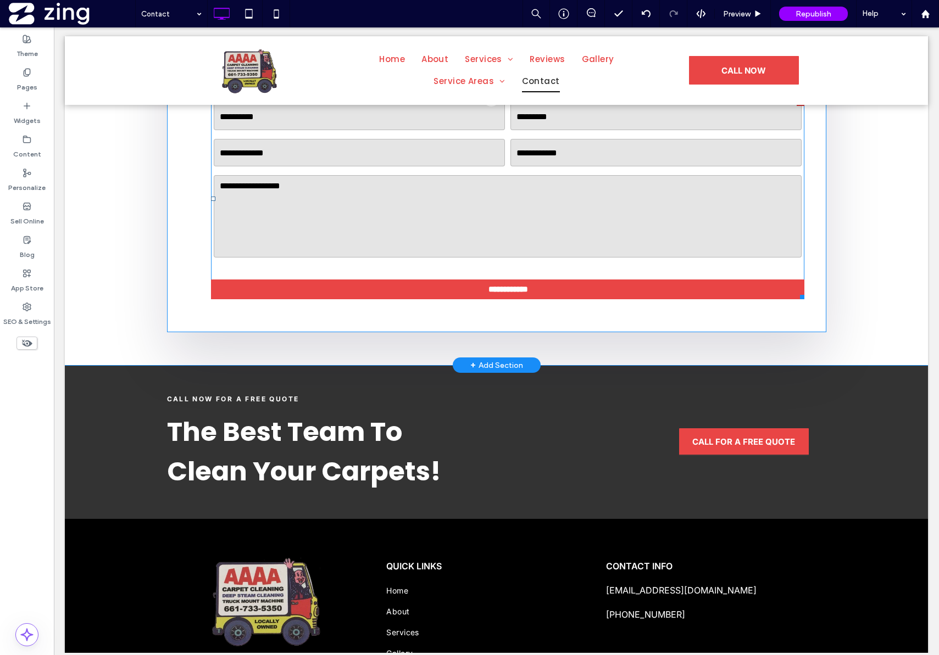
scroll to position [563, 0]
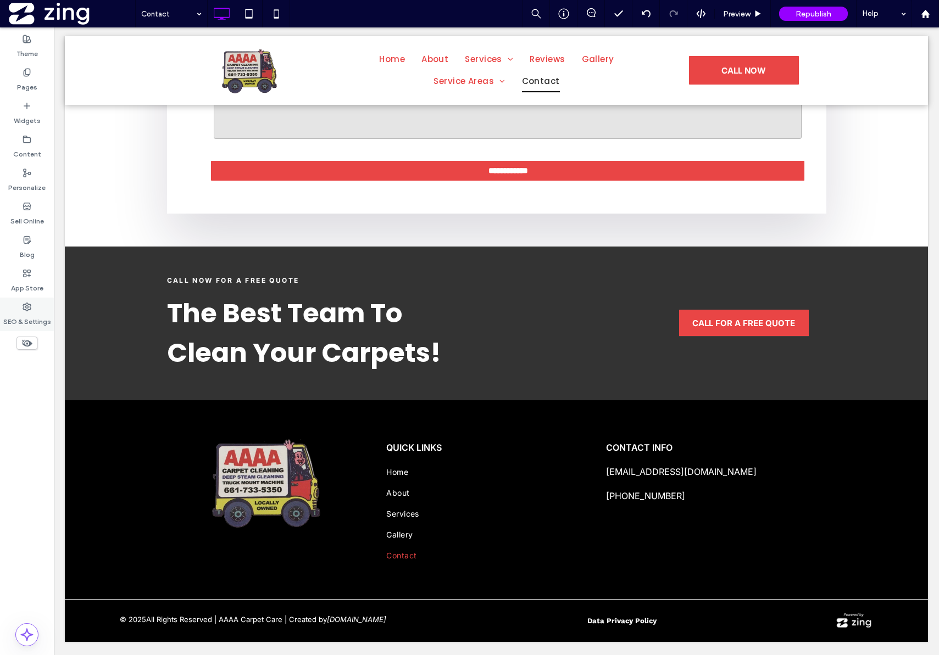
drag, startPoint x: 30, startPoint y: 314, endPoint x: 45, endPoint y: 310, distance: 15.5
click at [30, 314] on label "SEO & Settings" at bounding box center [27, 318] width 48 height 15
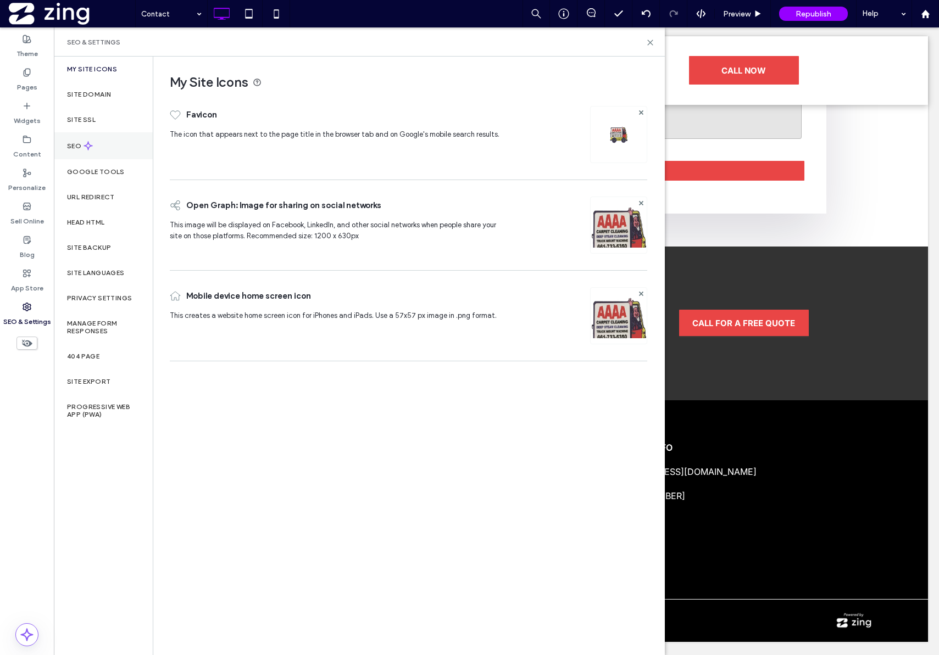
click at [81, 143] on label "SEO" at bounding box center [75, 146] width 16 height 8
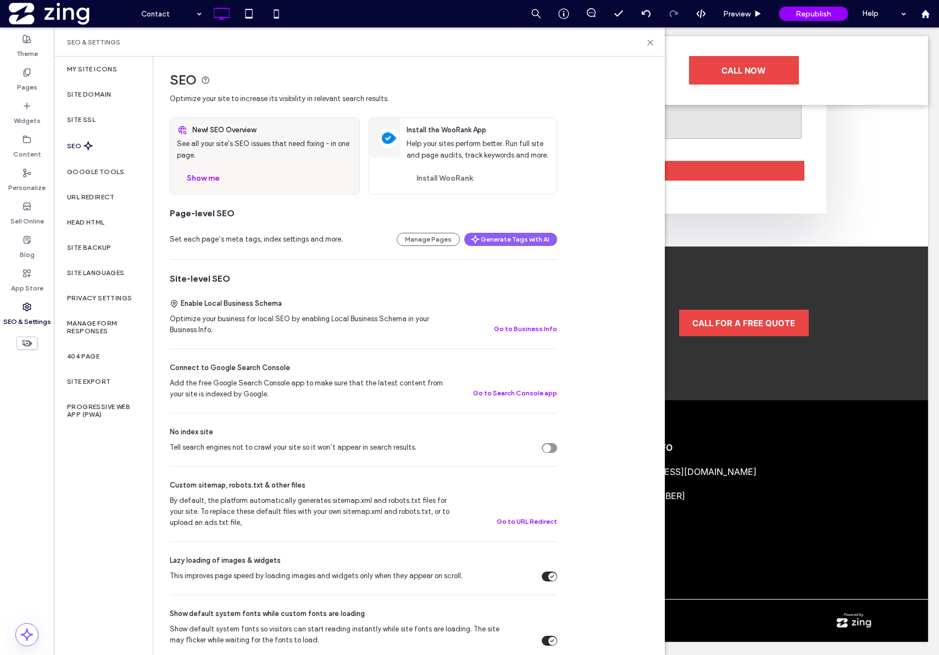
scroll to position [0, 0]
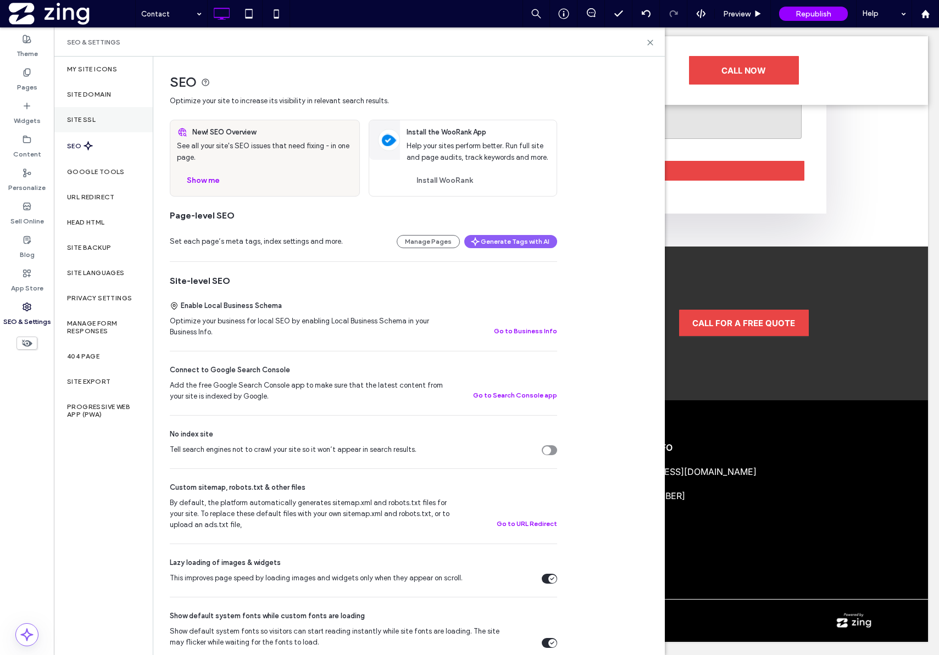
click at [99, 116] on div "Site SSL" at bounding box center [103, 119] width 99 height 25
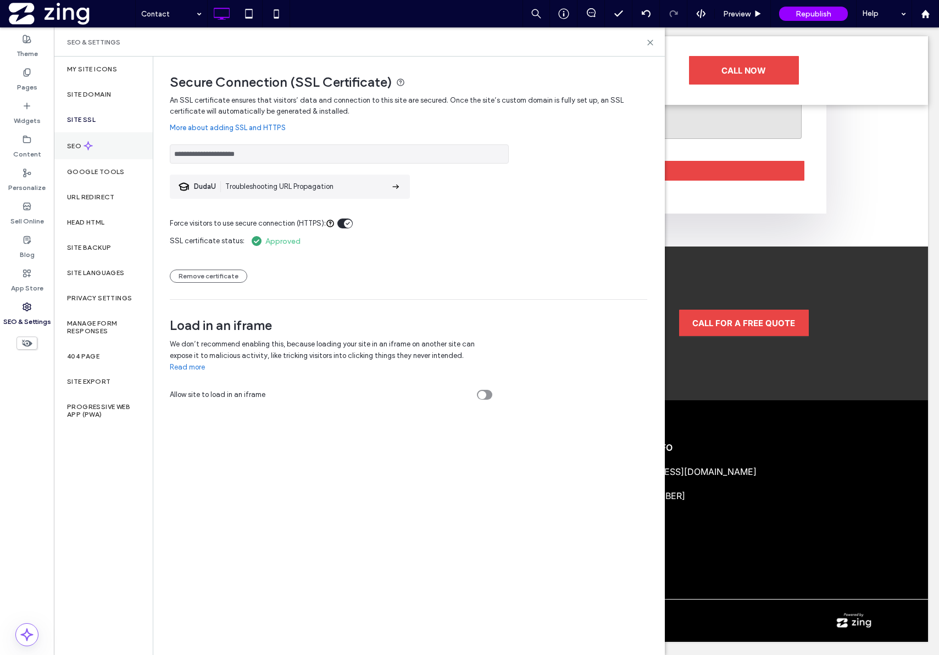
click at [85, 153] on div "SEO" at bounding box center [103, 145] width 99 height 27
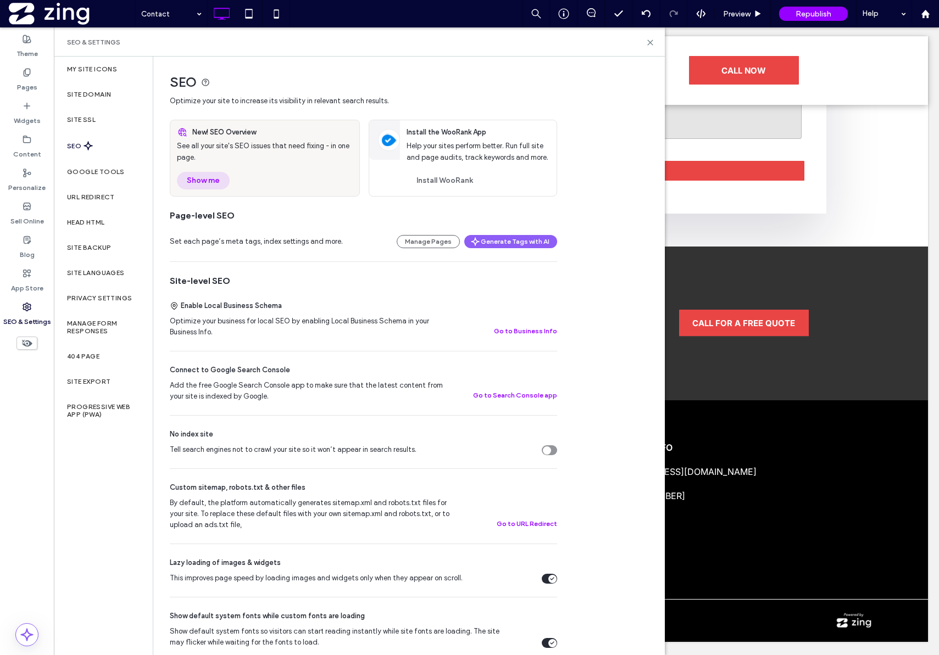
click at [199, 186] on button "Show me" at bounding box center [203, 181] width 53 height 18
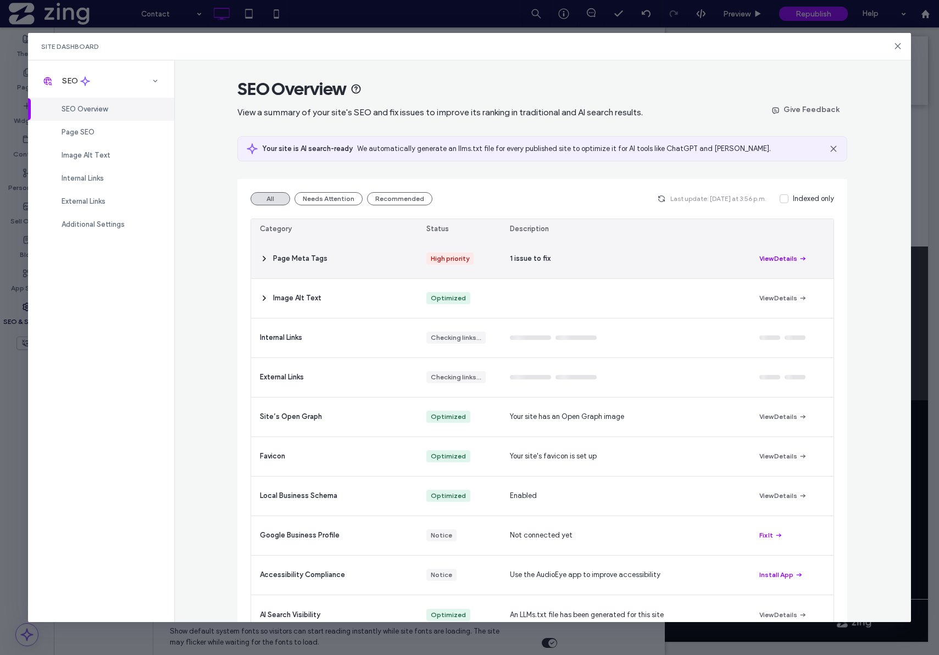
click at [785, 255] on button "View Details" at bounding box center [783, 258] width 48 height 13
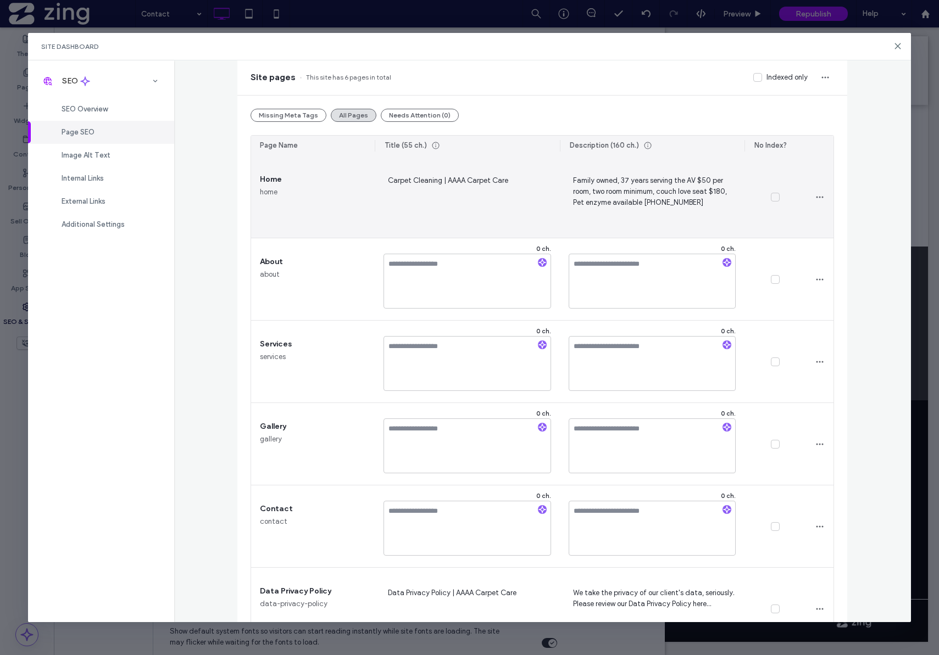
scroll to position [25, 0]
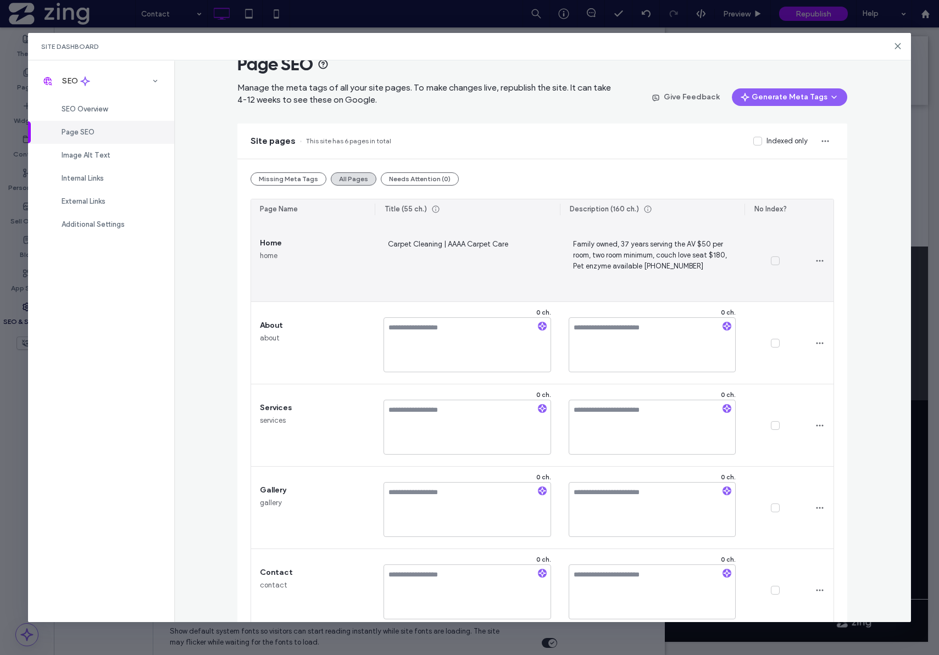
click at [480, 245] on span "Carpet Cleaning | AAAA Carpet Care" at bounding box center [467, 260] width 168 height 45
click at [465, 246] on textarea "**********" at bounding box center [467, 262] width 168 height 55
drag, startPoint x: 507, startPoint y: 246, endPoint x: 544, endPoint y: 256, distance: 39.3
click at [506, 246] on textarea "**********" at bounding box center [467, 262] width 168 height 55
type textarea "**********"
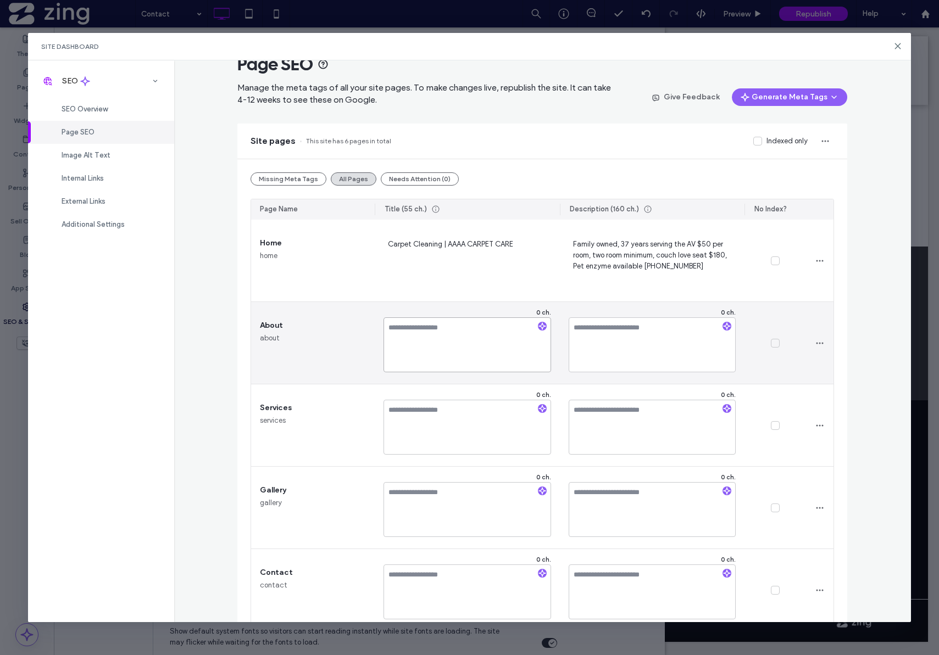
click at [493, 331] on textarea at bounding box center [467, 345] width 168 height 55
paste textarea "**********"
type textarea "**********"
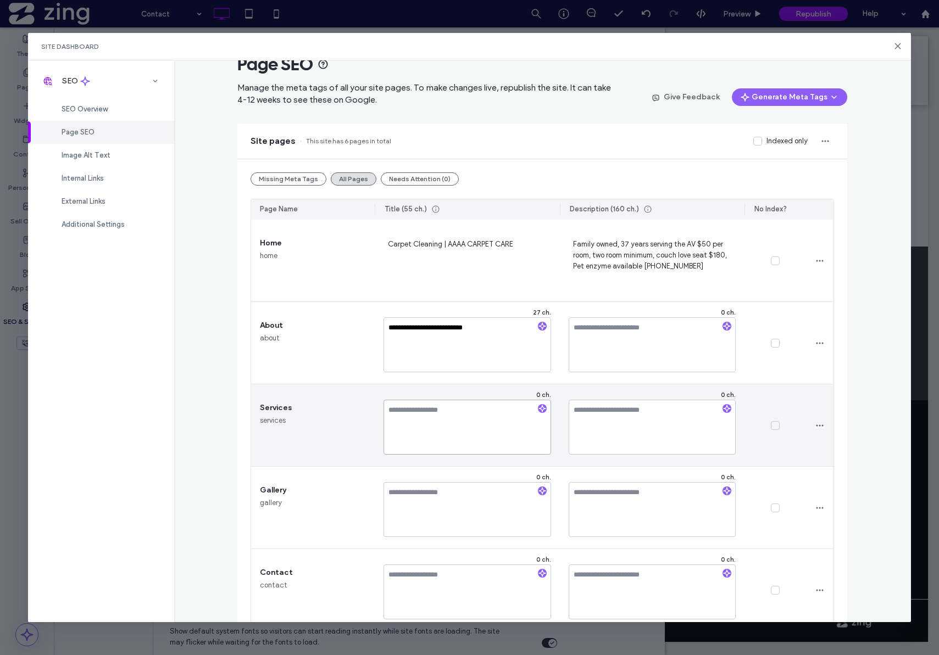
click at [443, 415] on textarea at bounding box center [467, 427] width 168 height 55
paste textarea "**********"
type textarea "**********"
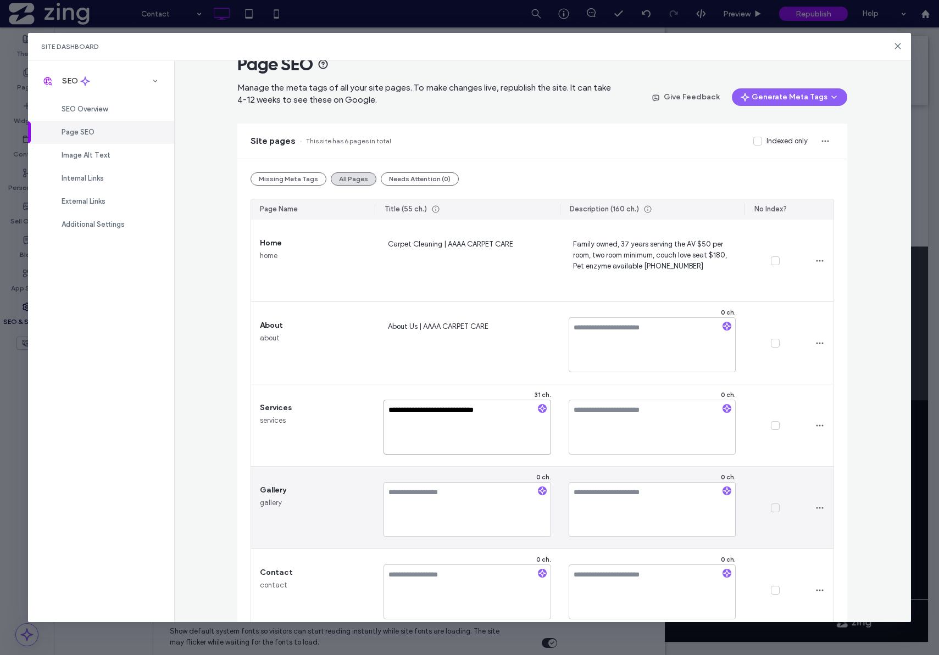
scroll to position [47, 0]
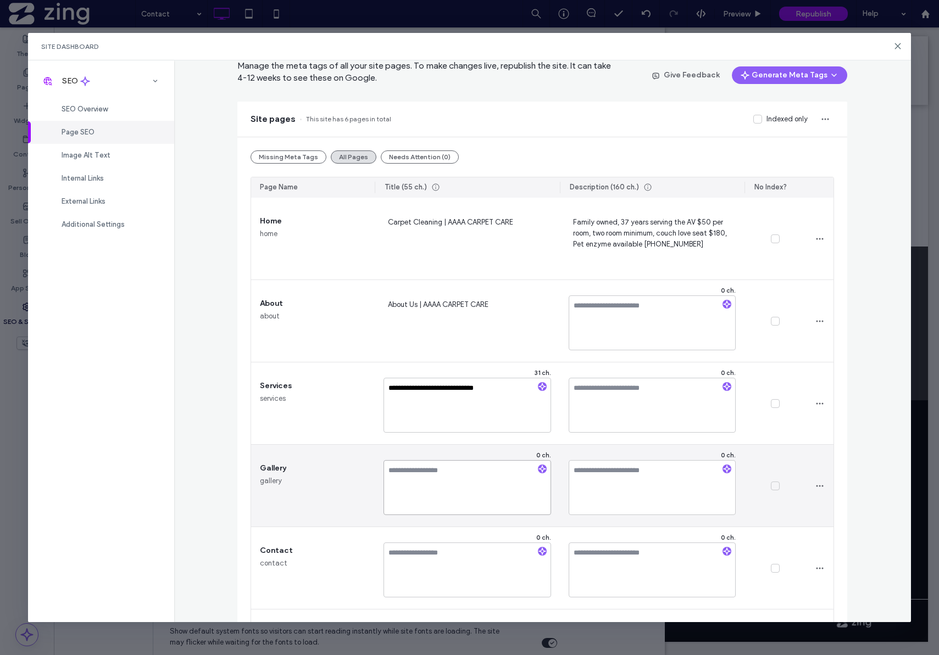
click at [422, 468] on textarea at bounding box center [467, 487] width 168 height 55
paste textarea "**********"
type textarea "**********"
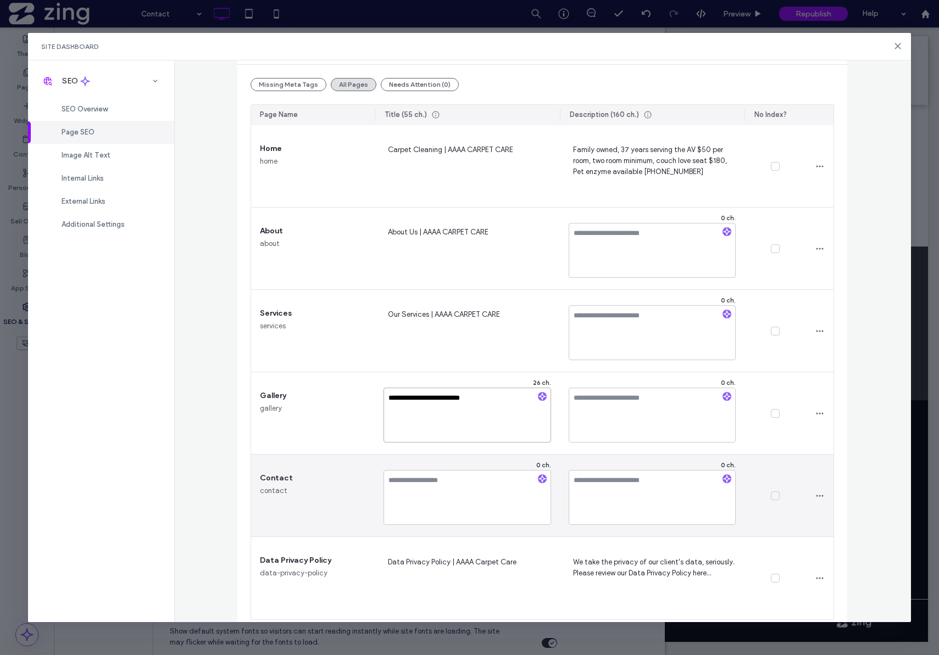
scroll to position [130, 0]
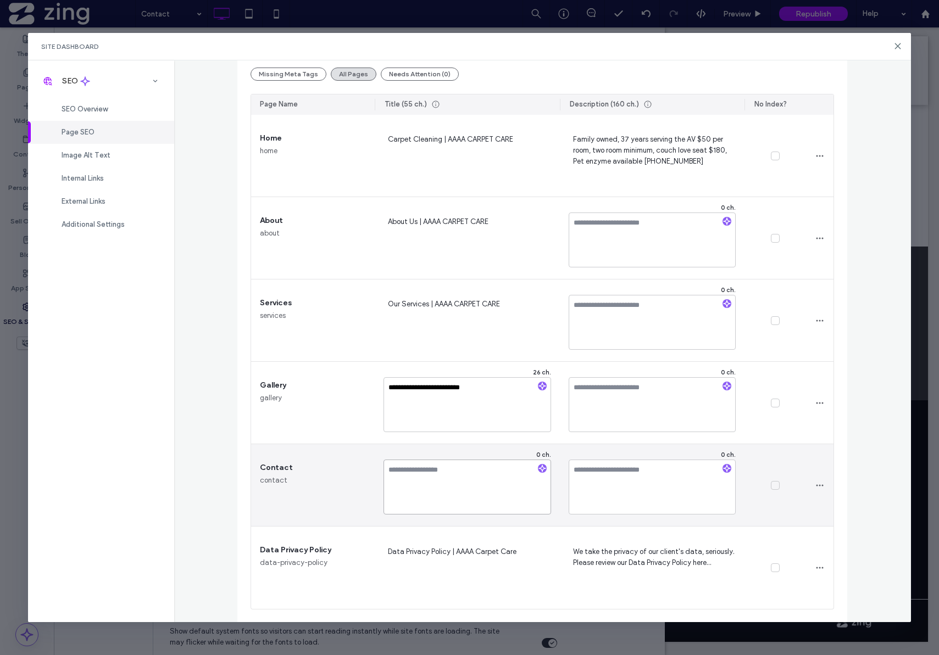
click at [424, 485] on textarea at bounding box center [467, 487] width 168 height 55
paste textarea "**********"
type textarea "**********"
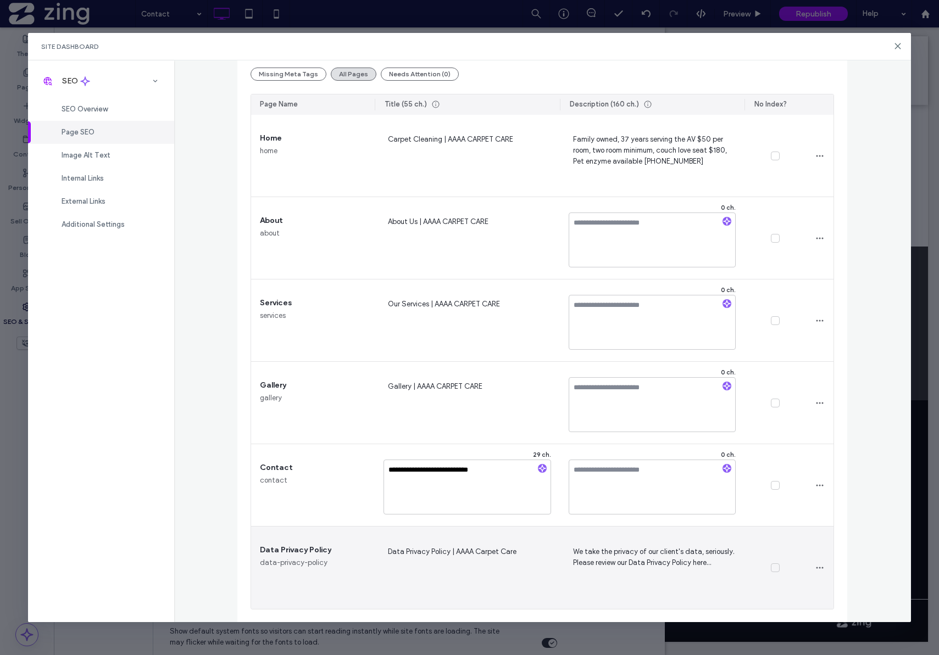
click at [477, 554] on span "Data Privacy Policy | AAAA Carpet Care" at bounding box center [467, 568] width 168 height 45
drag, startPoint x: 446, startPoint y: 554, endPoint x: 530, endPoint y: 551, distance: 84.1
click at [531, 551] on div "**********" at bounding box center [467, 567] width 168 height 59
type textarea "**********"
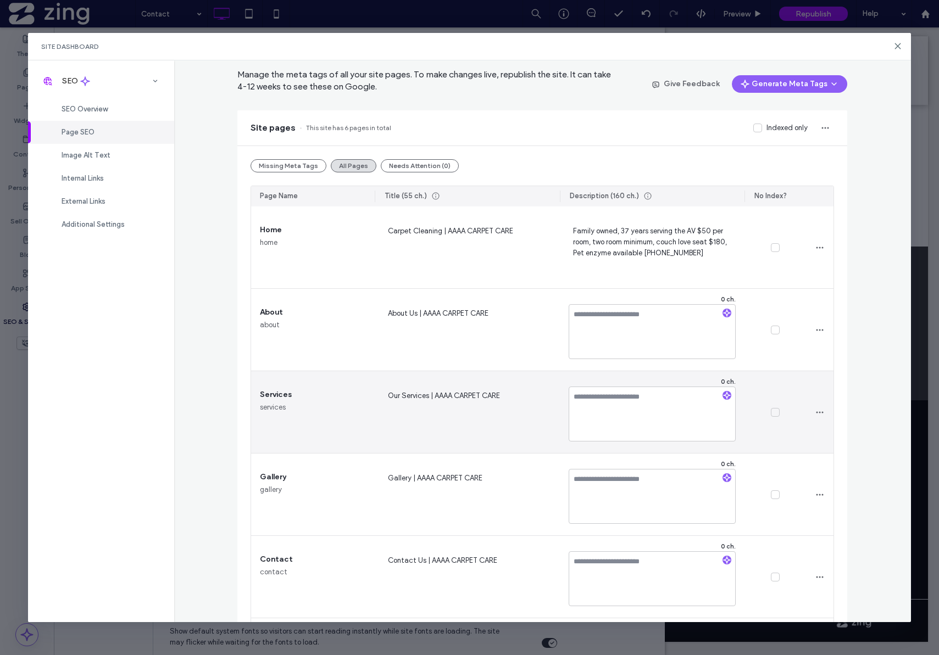
scroll to position [31, 0]
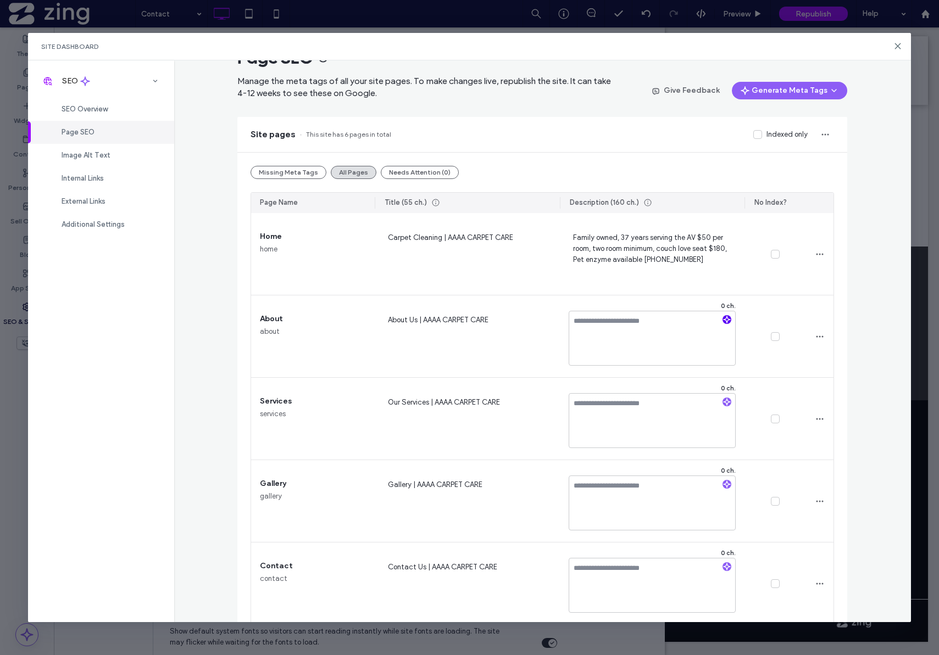
click at [724, 324] on span "button" at bounding box center [726, 319] width 9 height 9
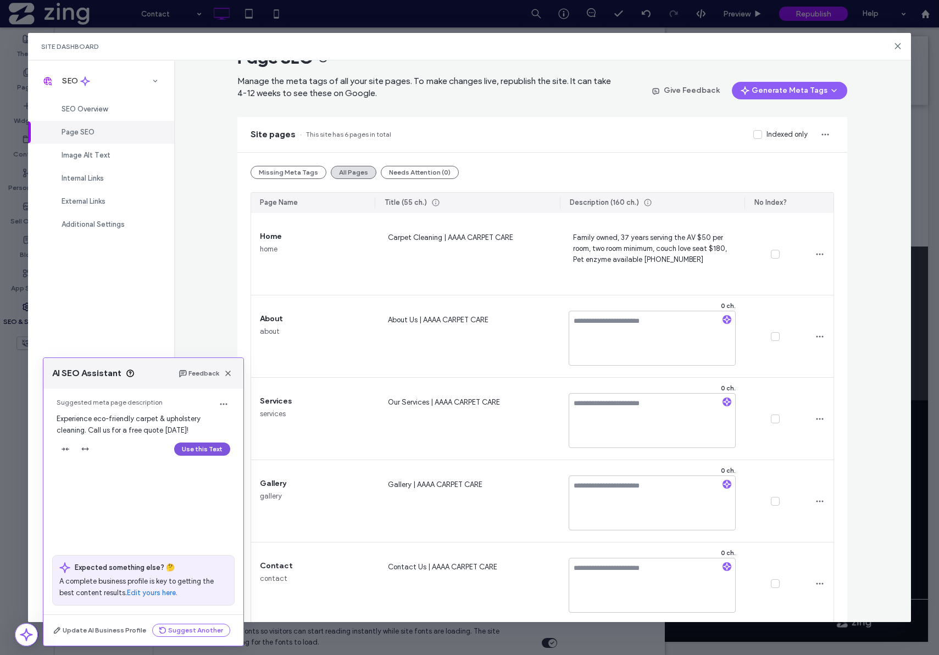
click at [215, 450] on button "Use this Text" at bounding box center [202, 449] width 56 height 13
type textarea "**********"
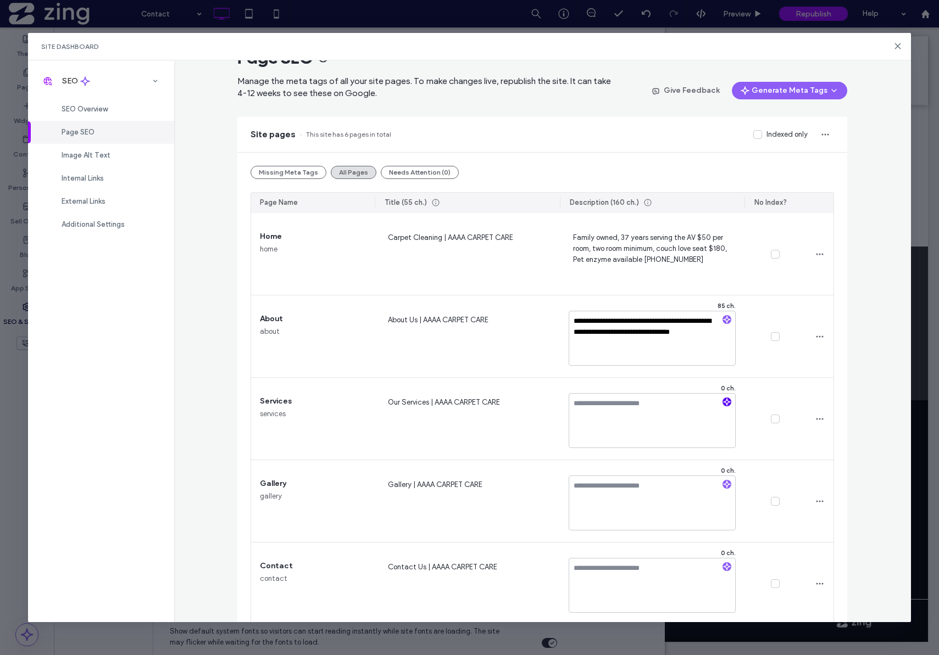
click at [723, 403] on icon "button" at bounding box center [727, 402] width 8 height 8
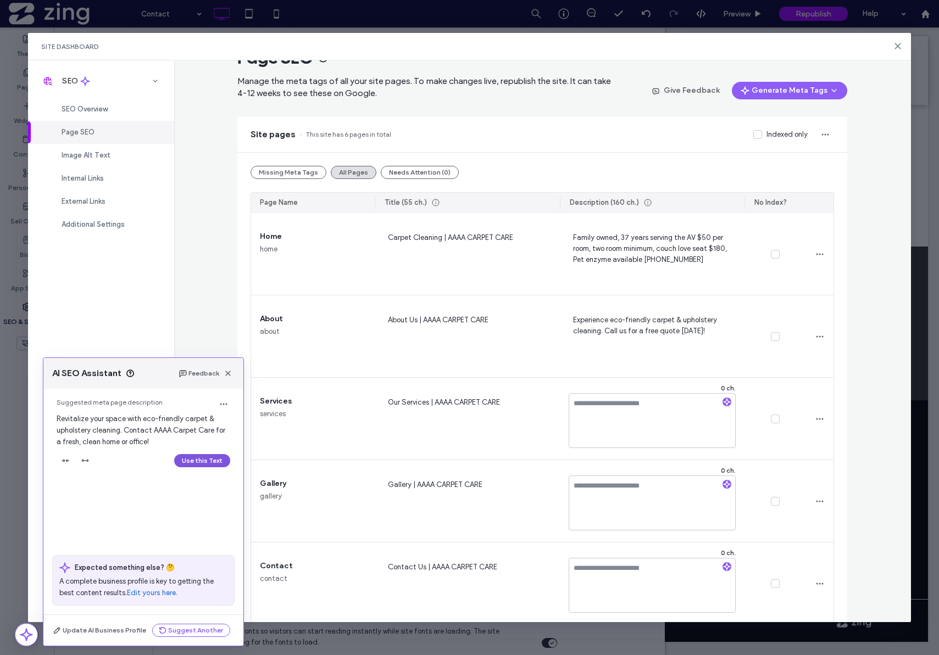
click at [194, 458] on button "Use this Text" at bounding box center [202, 460] width 56 height 13
type textarea "**********"
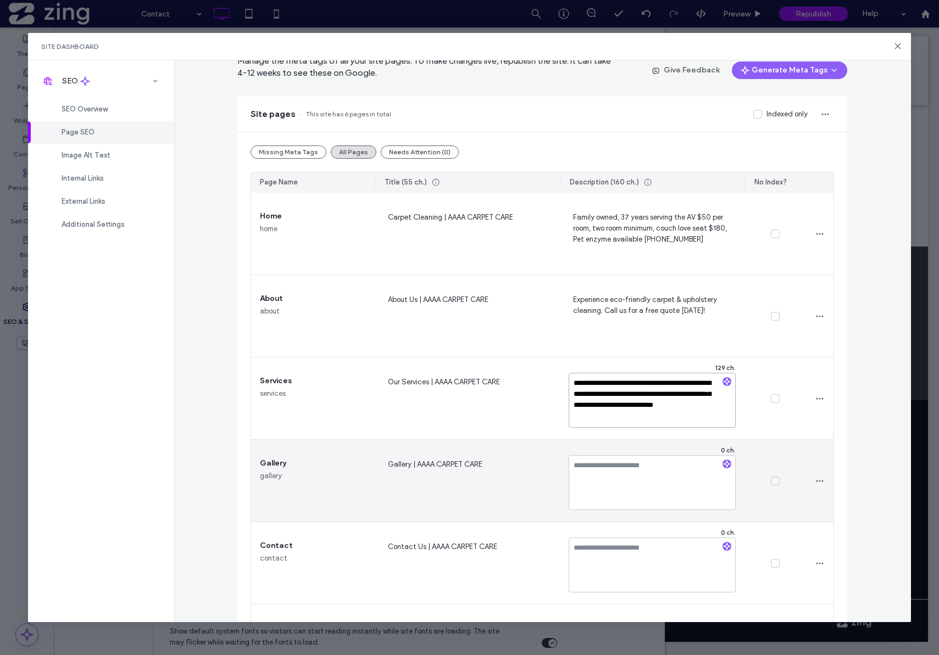
scroll to position [53, 0]
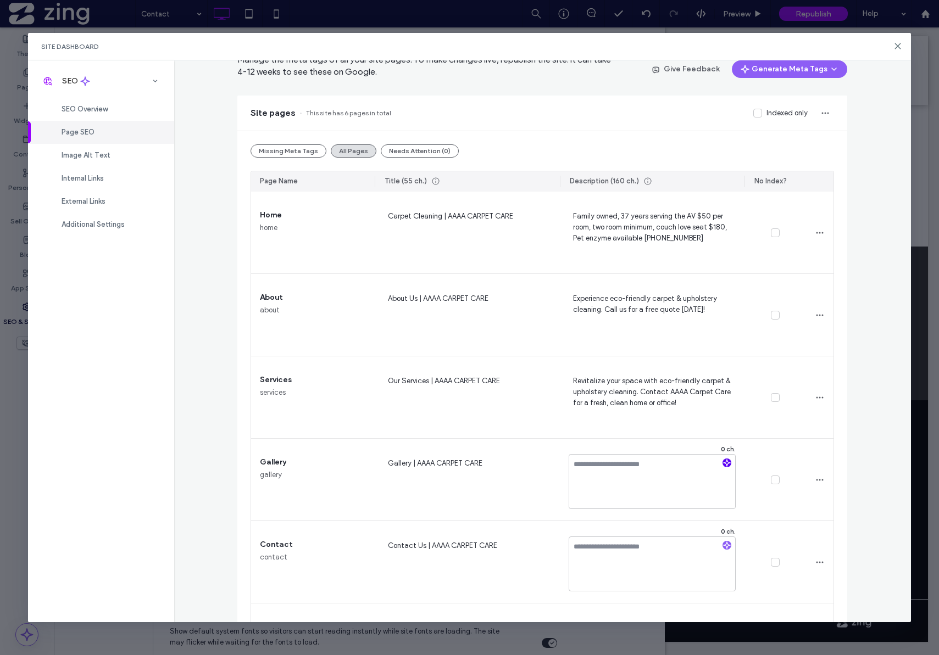
click at [723, 463] on icon "button" at bounding box center [727, 463] width 8 height 8
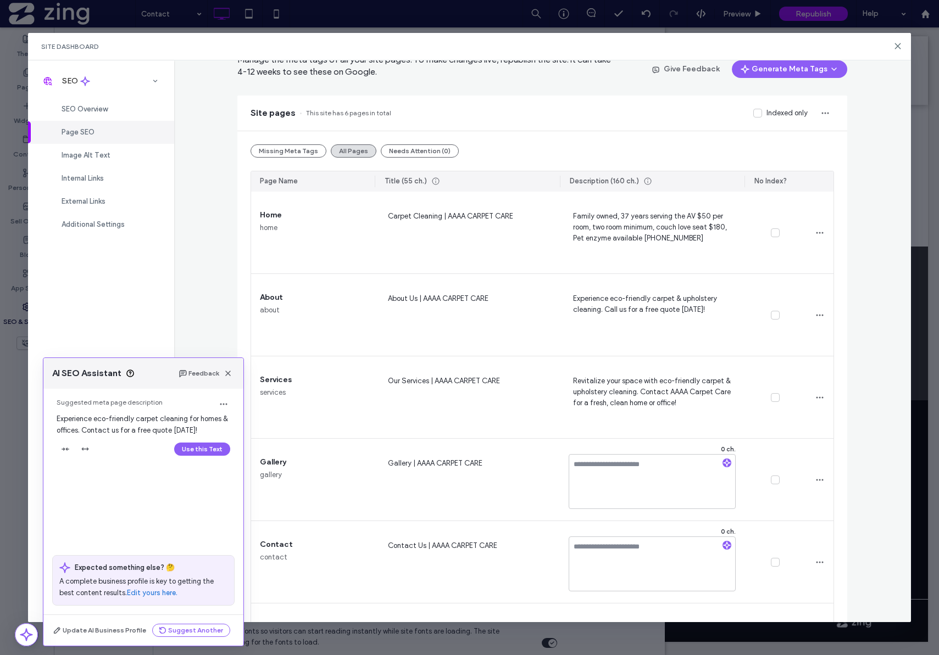
click at [203, 449] on button "Use this Text" at bounding box center [202, 449] width 56 height 13
type textarea "**********"
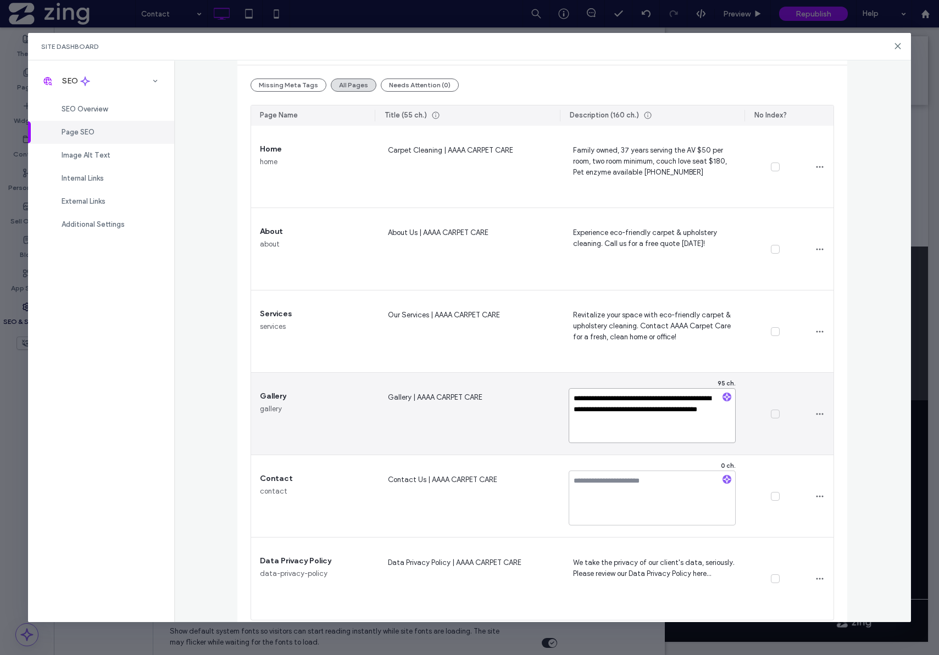
scroll to position [130, 0]
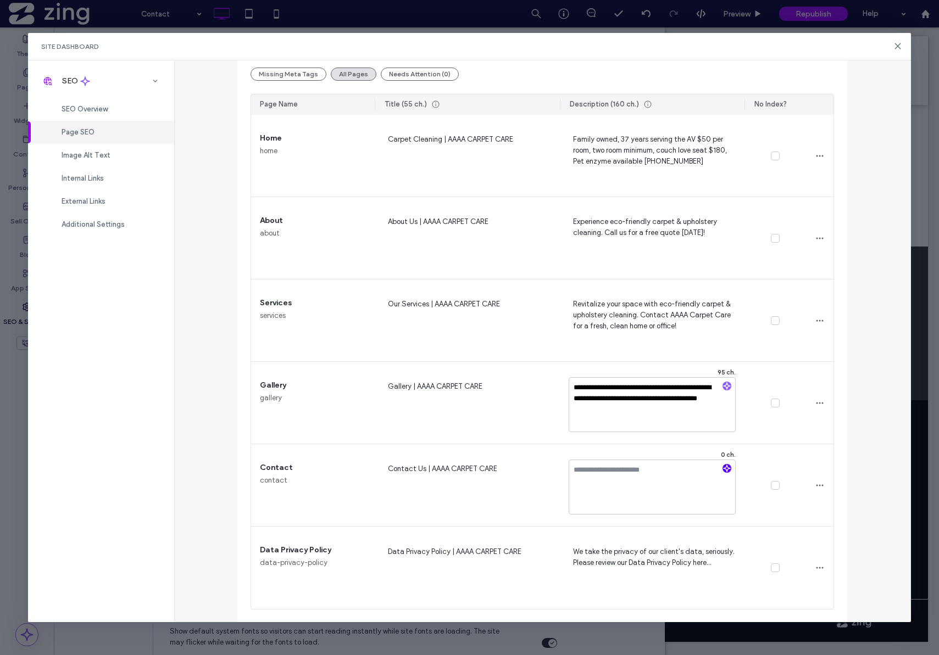
click at [724, 466] on icon "button" at bounding box center [727, 469] width 8 height 8
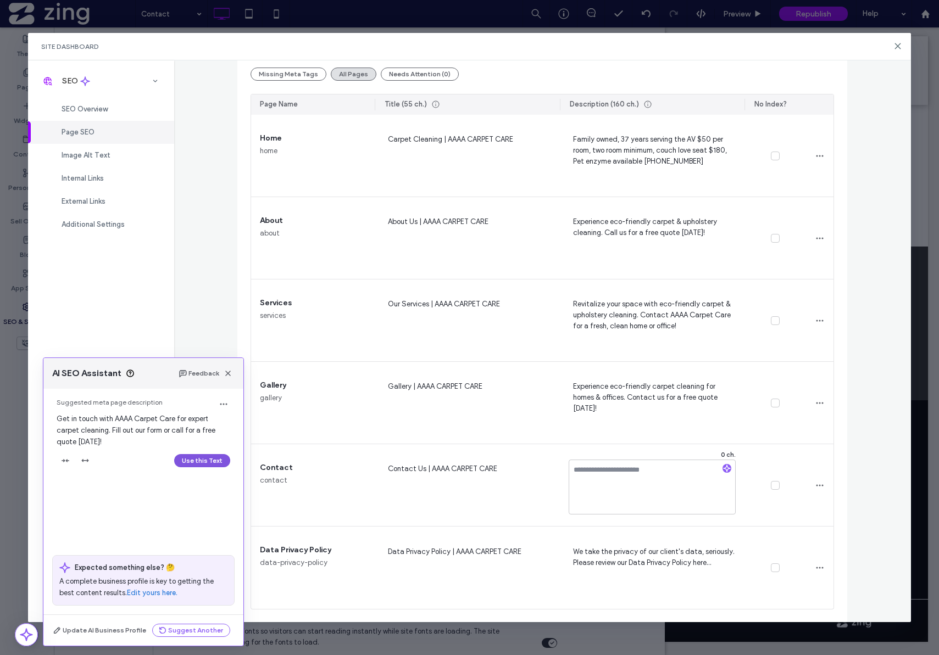
click at [194, 458] on button "Use this Text" at bounding box center [202, 460] width 56 height 13
type textarea "**********"
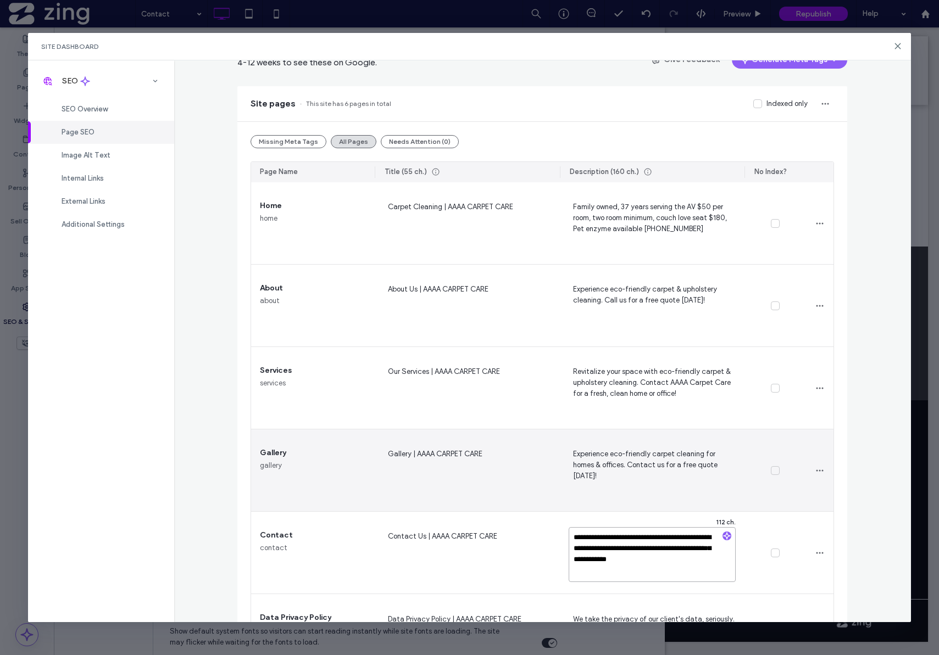
scroll to position [0, 0]
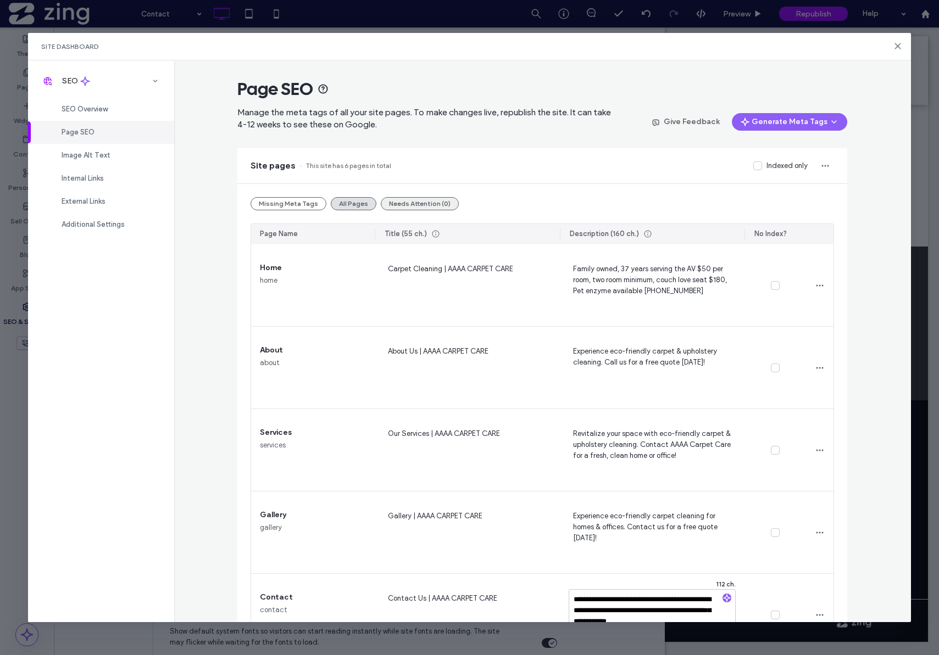
click at [403, 202] on button "Needs Attention (0)" at bounding box center [420, 203] width 78 height 13
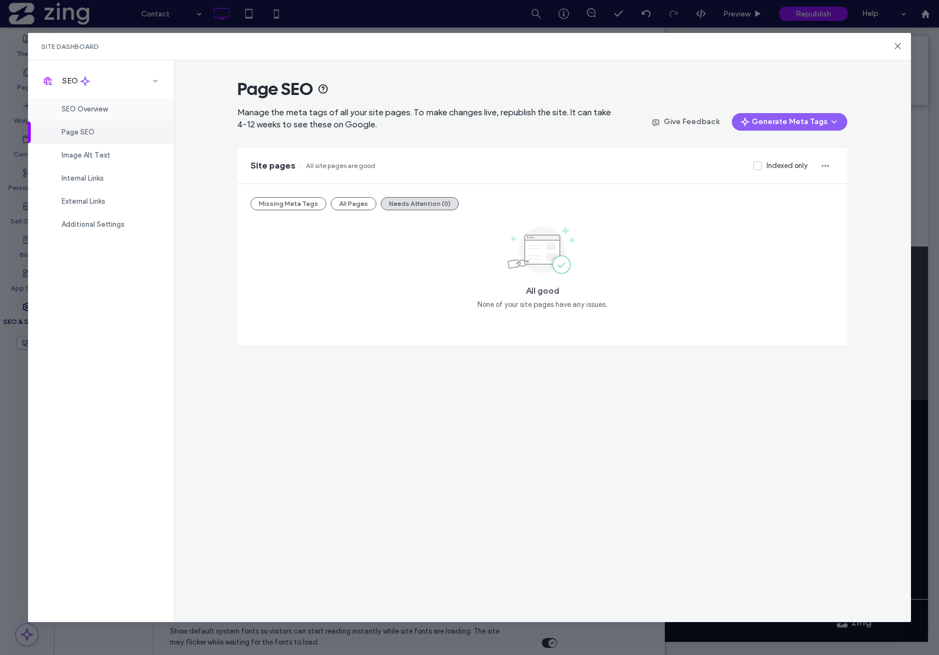
click at [66, 111] on span "SEO Overview" at bounding box center [85, 109] width 46 height 8
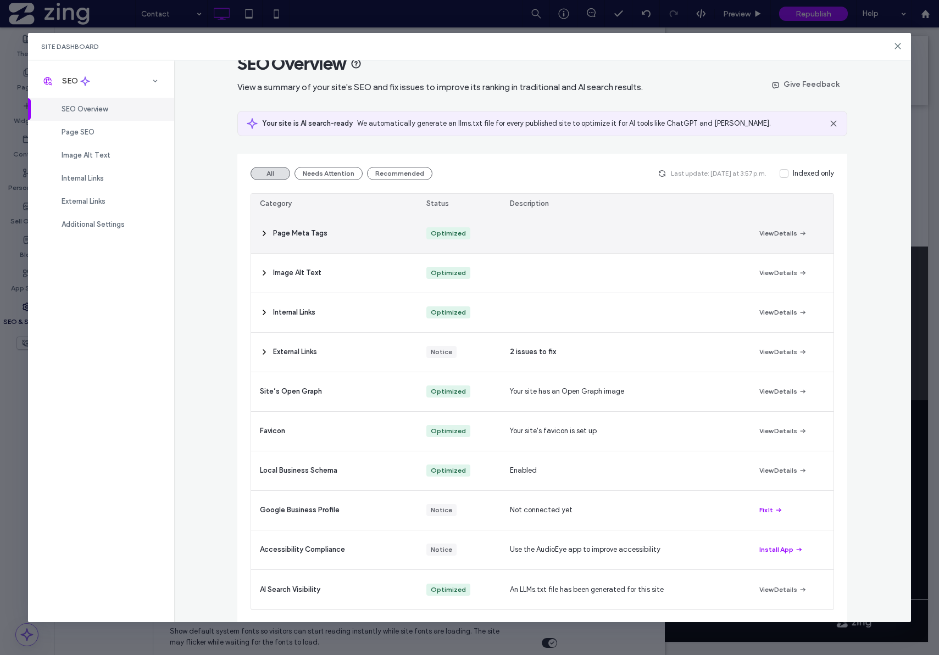
scroll to position [26, 0]
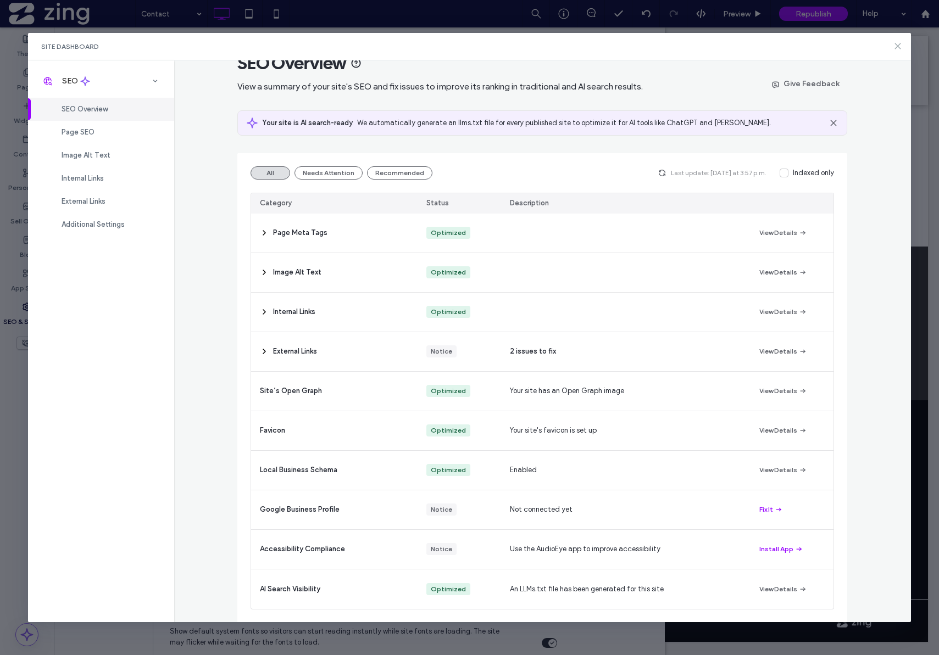
click at [896, 48] on icon at bounding box center [897, 46] width 9 height 9
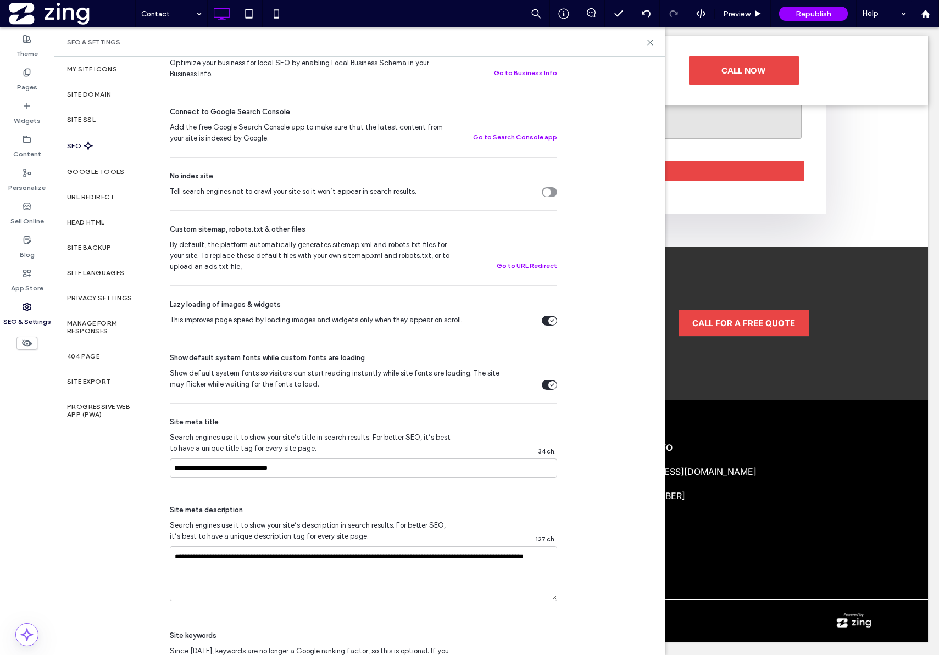
scroll to position [0, 0]
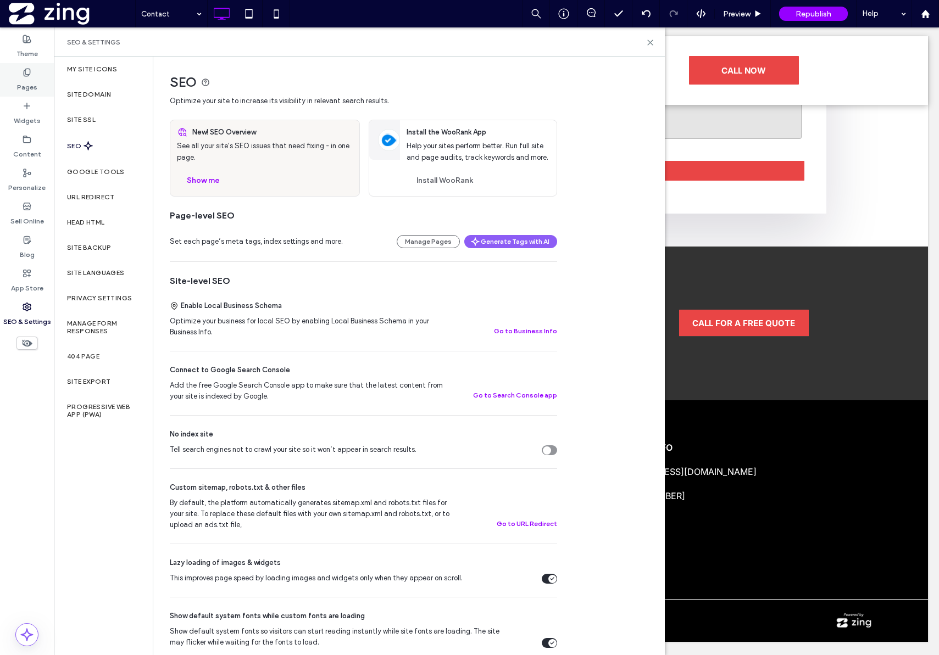
click at [37, 86] on div "Pages" at bounding box center [27, 80] width 54 height 34
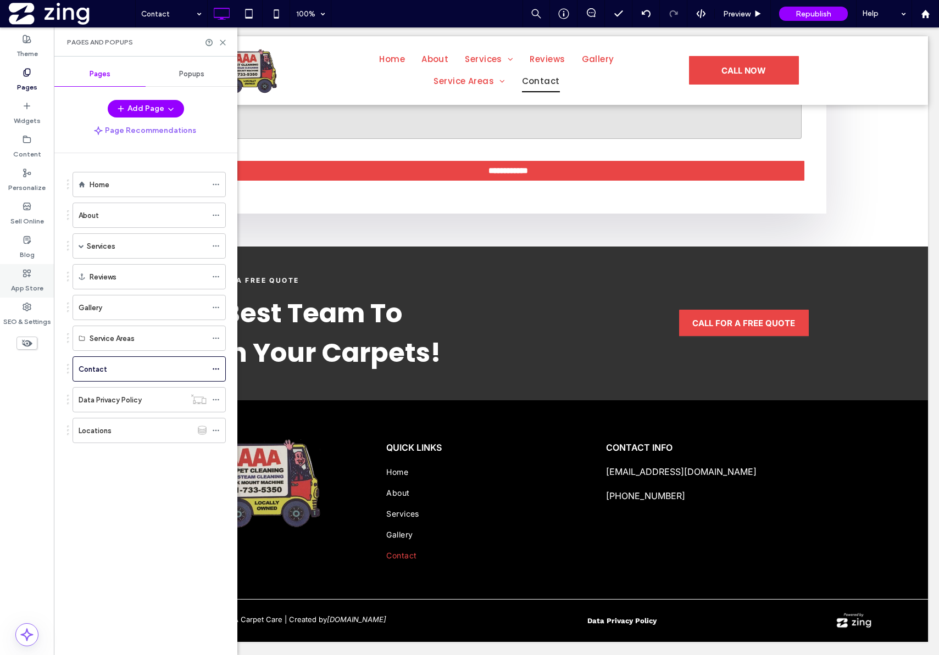
click at [24, 278] on label "App Store" at bounding box center [27, 285] width 32 height 15
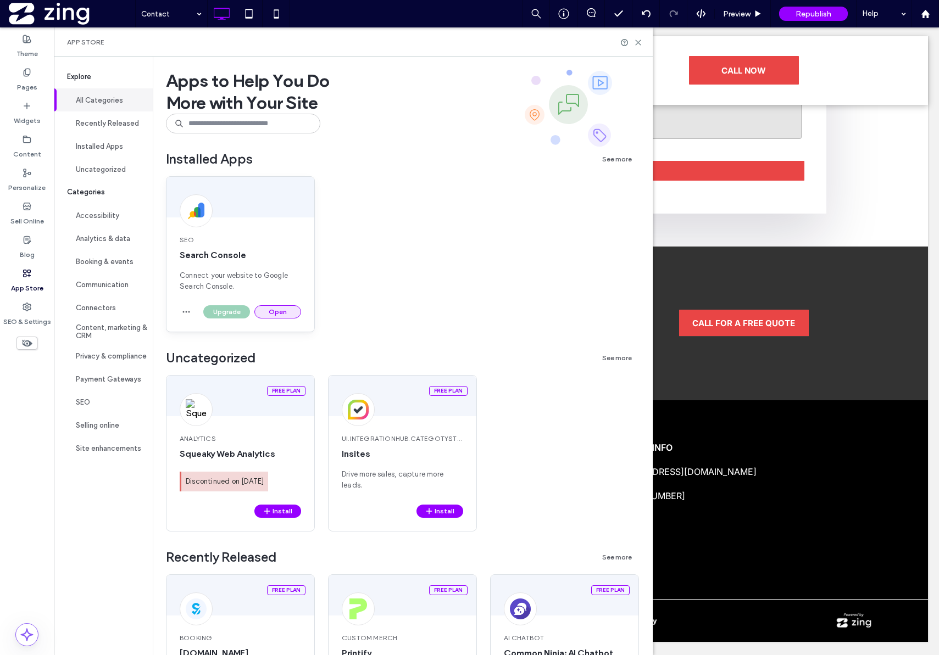
click at [291, 310] on button "Open" at bounding box center [277, 311] width 47 height 13
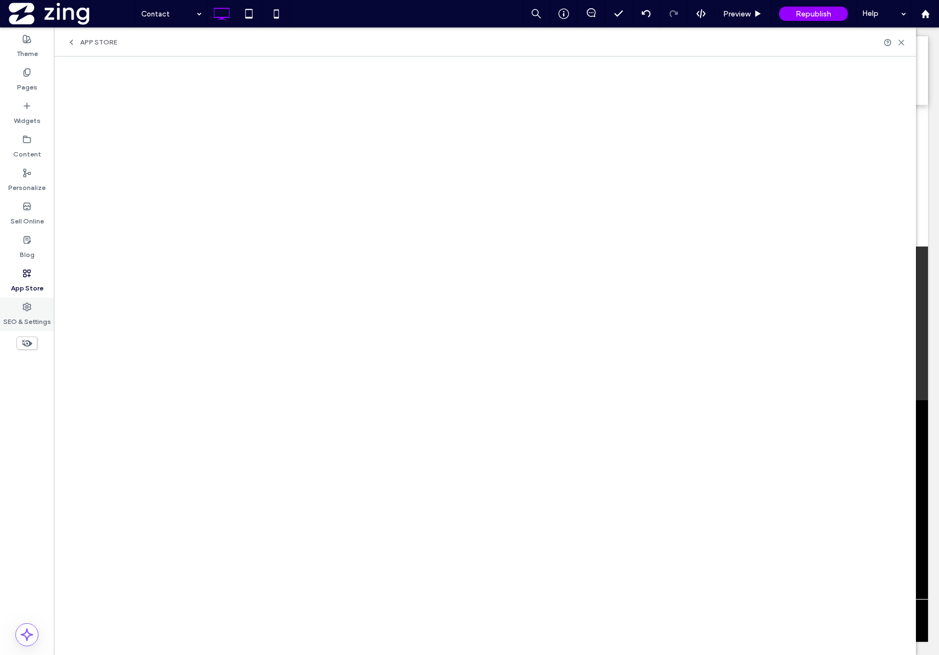
click at [30, 308] on use at bounding box center [27, 307] width 8 height 8
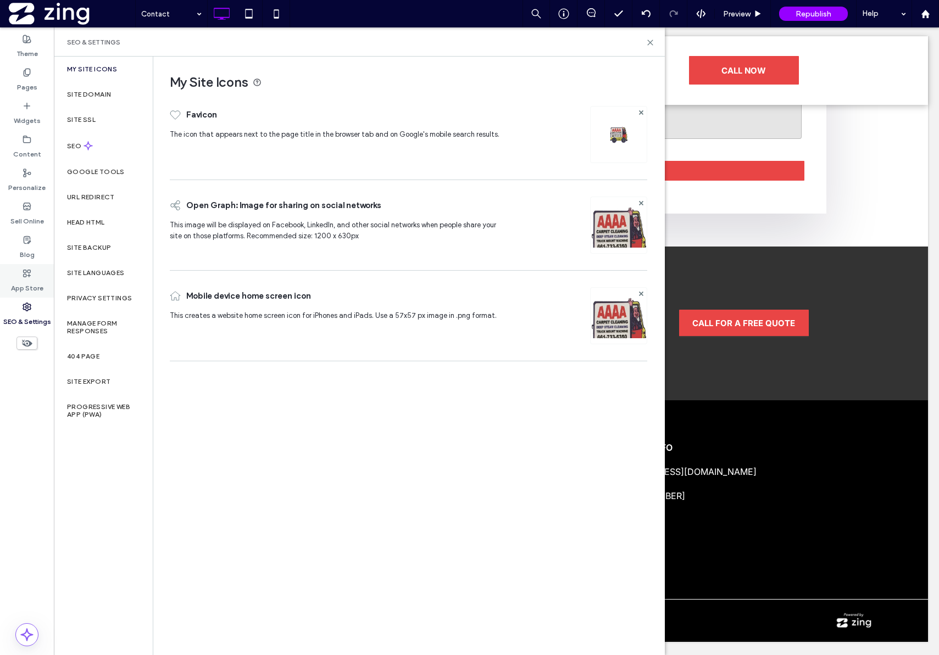
click at [29, 285] on label "App Store" at bounding box center [27, 285] width 32 height 15
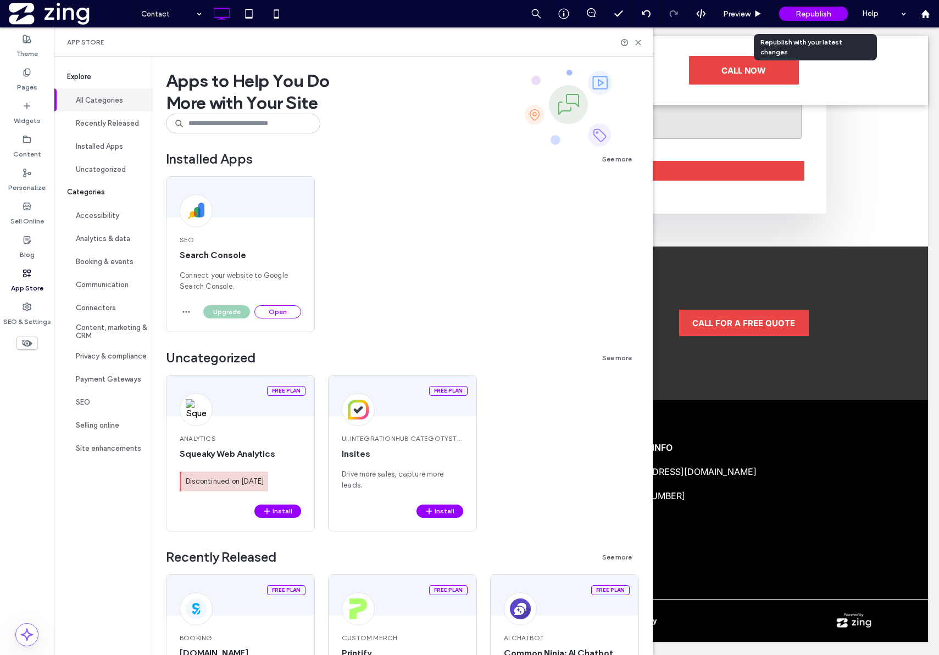
click at [813, 15] on span "Republish" at bounding box center [813, 13] width 36 height 9
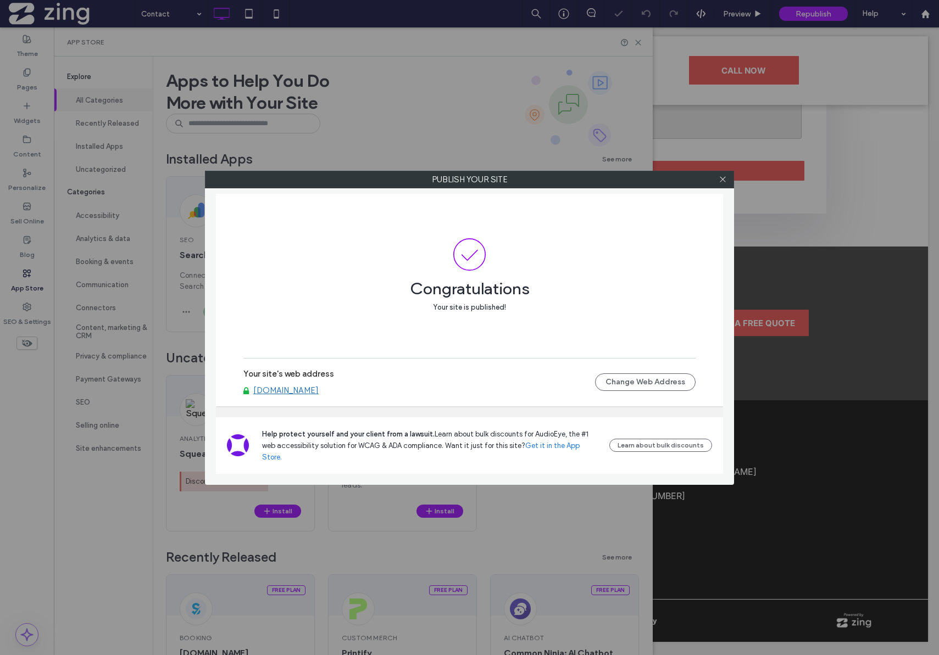
click at [286, 396] on link "www.aaaacarpetcare.com" at bounding box center [285, 391] width 65 height 10
click at [720, 184] on span at bounding box center [723, 179] width 8 height 16
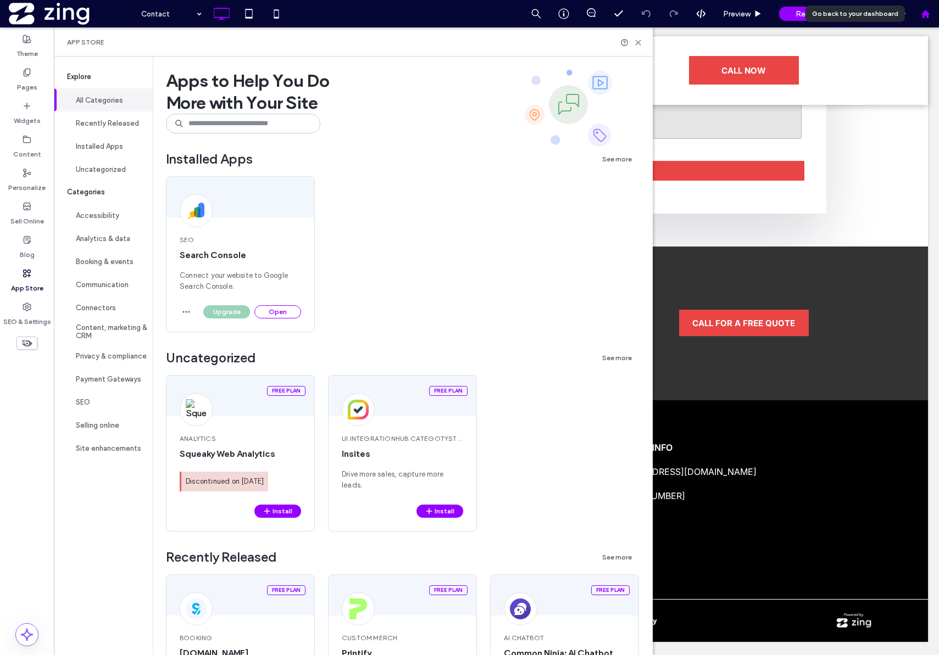
click at [919, 14] on div at bounding box center [925, 13] width 26 height 9
